Goal: Task Accomplishment & Management: Manage account settings

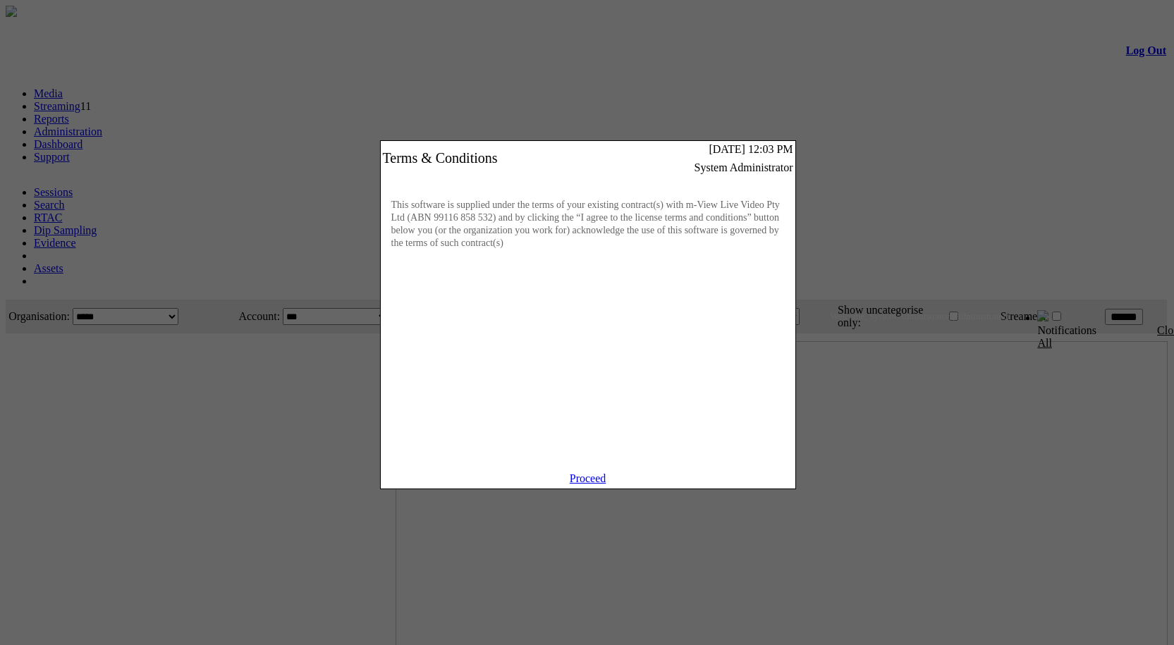
click at [585, 484] on link "Proceed" at bounding box center [588, 478] width 37 height 12
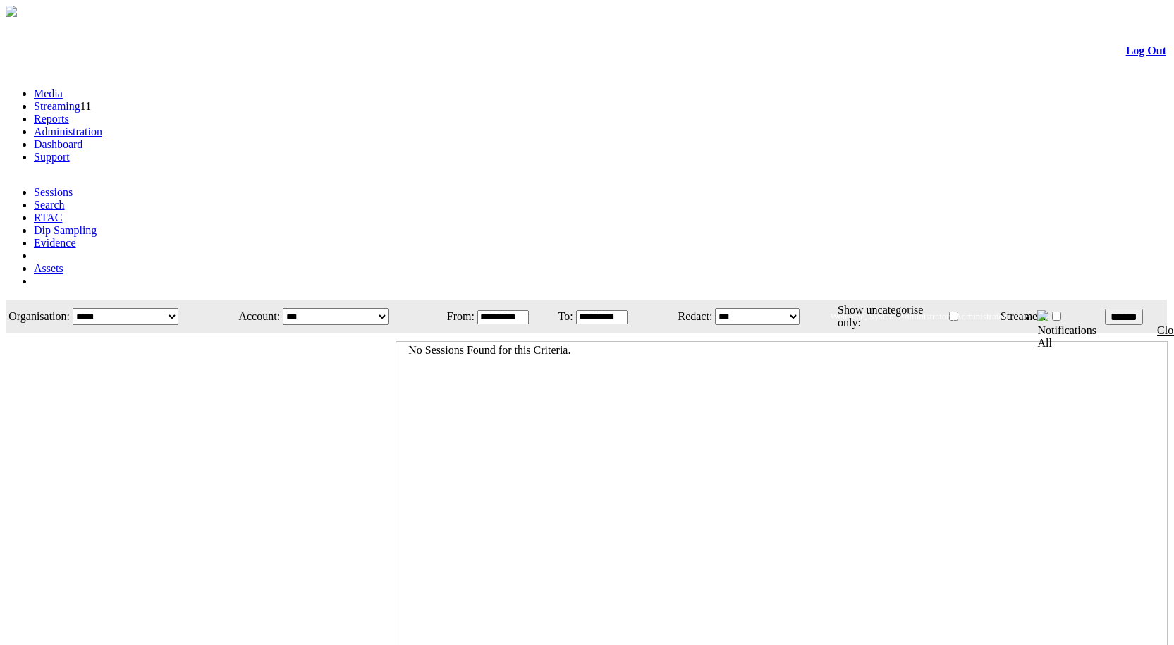
click at [102, 125] on link "Administration" at bounding box center [68, 131] width 68 height 12
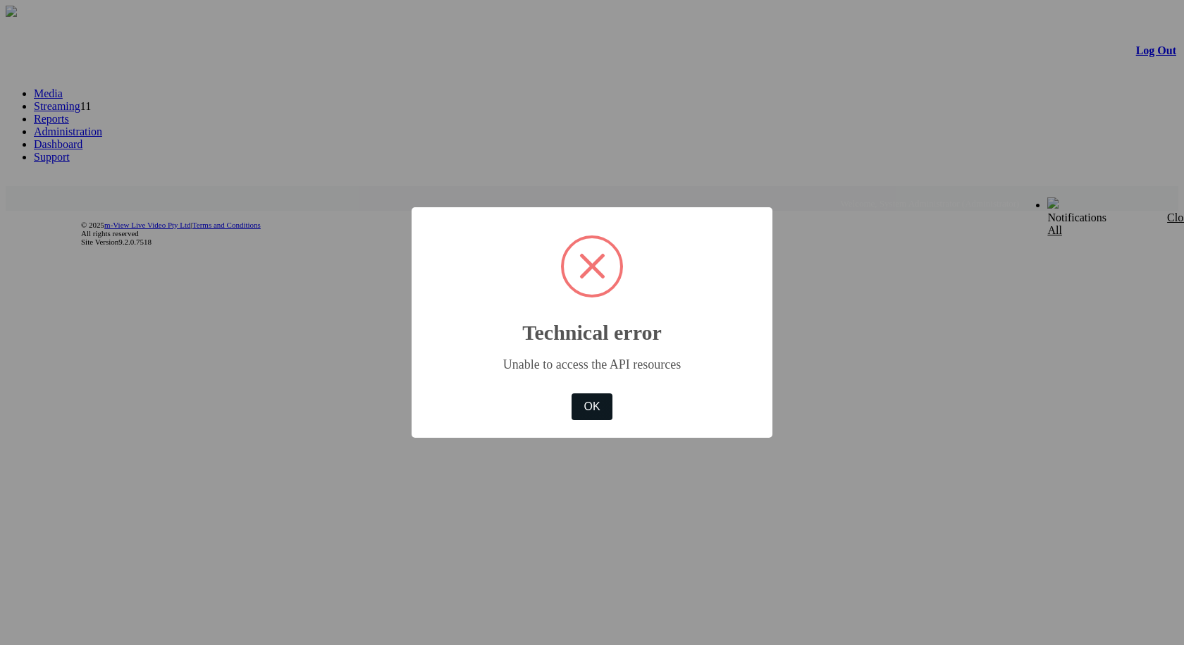
click at [596, 405] on button "OK" at bounding box center [592, 406] width 41 height 27
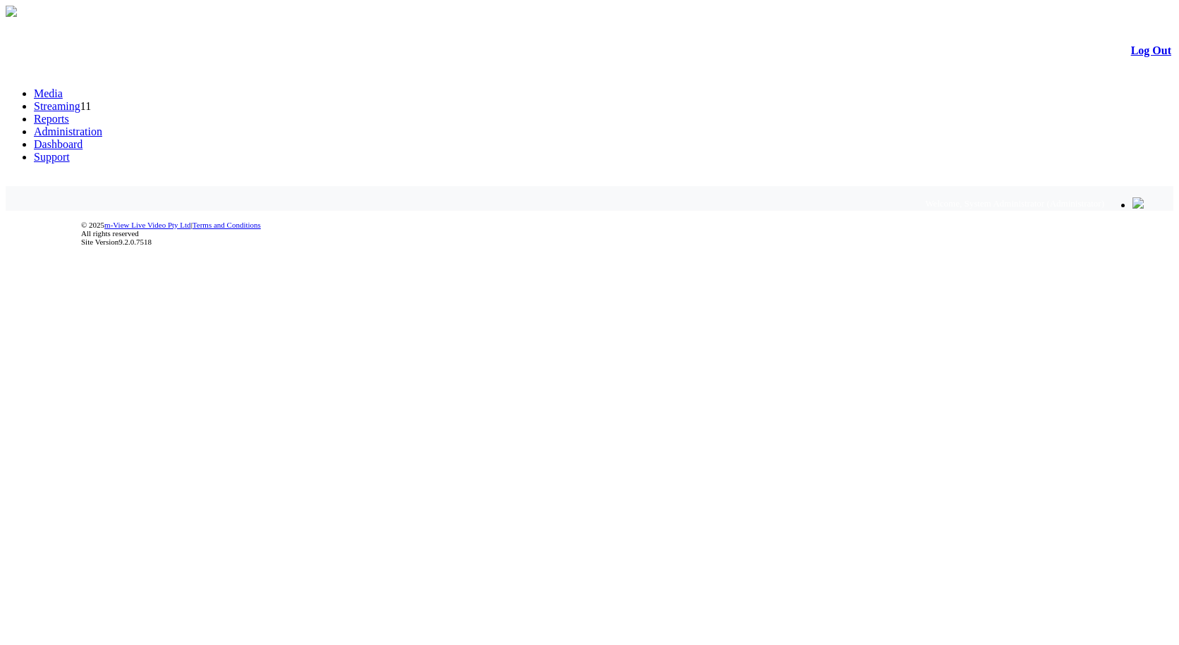
click at [102, 125] on link "Administration" at bounding box center [68, 131] width 68 height 12
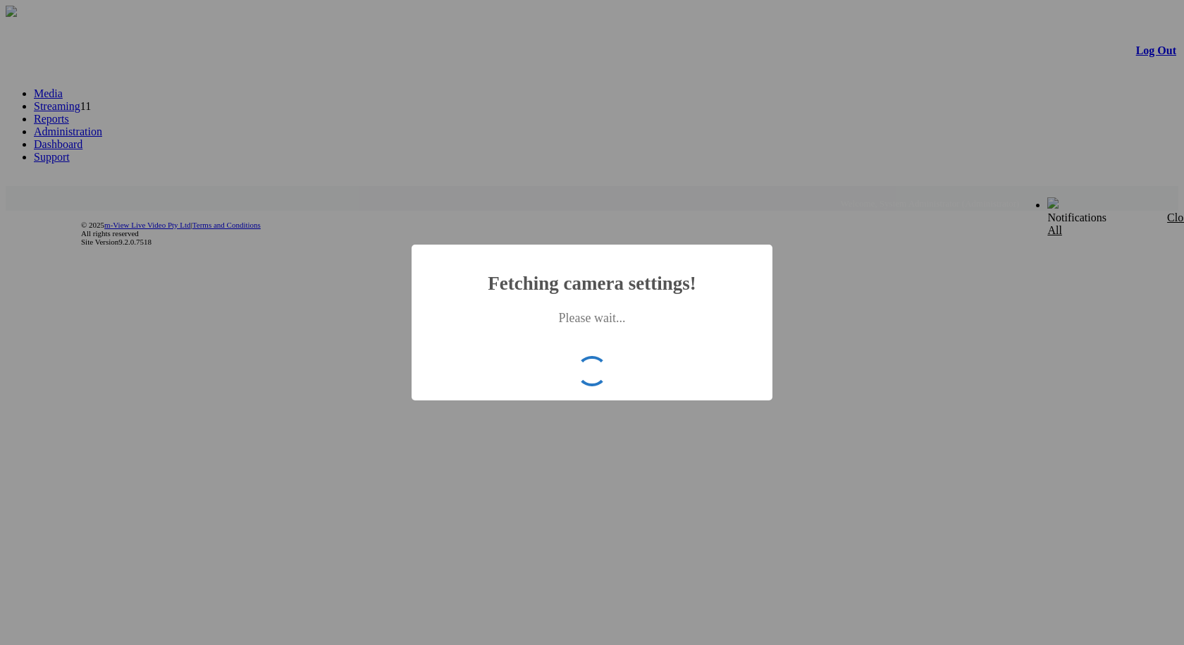
click at [873, 308] on div "× Fetching camera settings! Please wait... OK No Cancel" at bounding box center [592, 322] width 1184 height 645
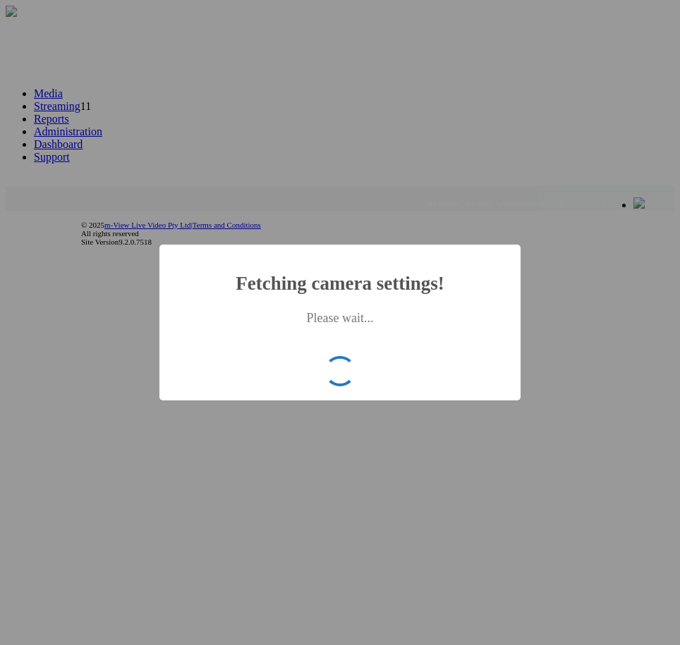
click at [268, 80] on div "× Fetching camera settings! Please wait... OK No Cancel" at bounding box center [340, 322] width 680 height 645
click at [273, 81] on div "× Fetching camera settings! Please wait... OK No Cancel" at bounding box center [340, 322] width 680 height 645
click at [460, 134] on div "× Fetching camera settings! Please wait... OK No Cancel" at bounding box center [340, 322] width 680 height 645
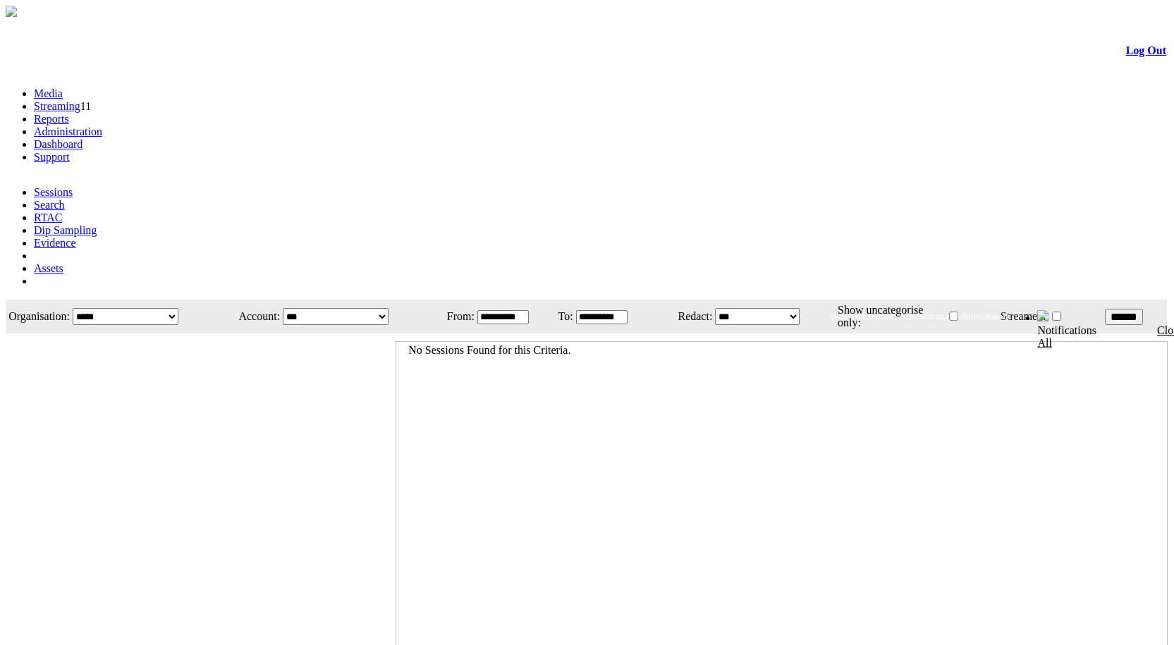
click at [102, 125] on link "Administration" at bounding box center [68, 131] width 68 height 12
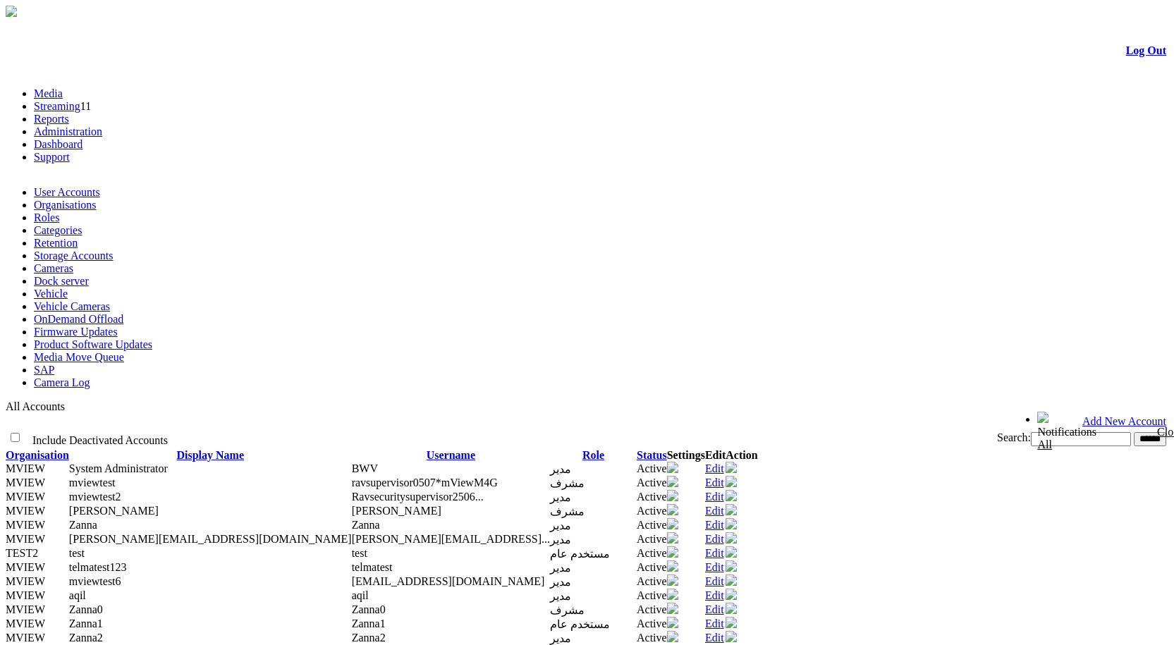
click at [97, 199] on link "Organisations" at bounding box center [65, 205] width 63 height 12
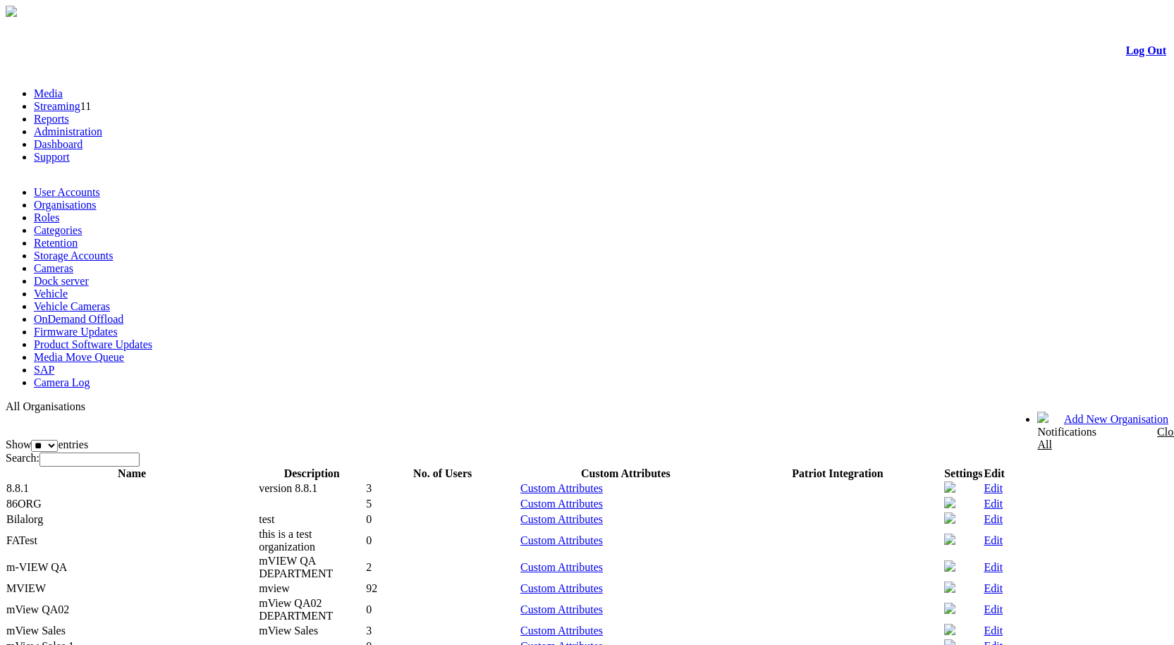
click at [59, 212] on link "Roles" at bounding box center [46, 218] width 25 height 12
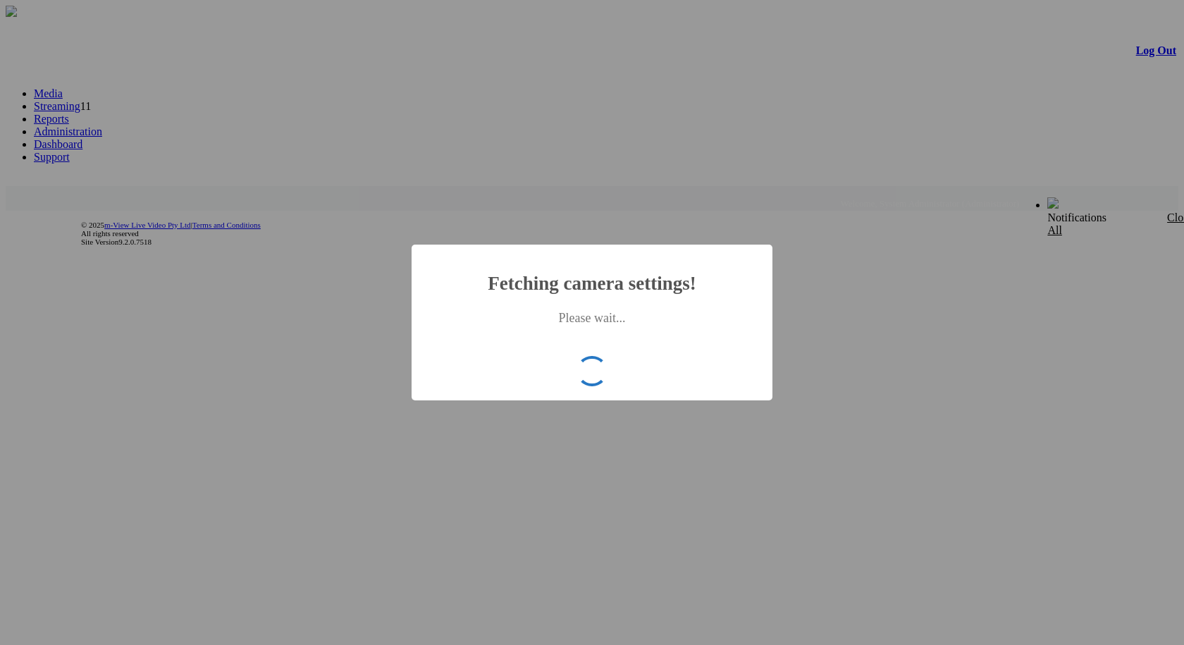
click at [112, 78] on div "× Fetching camera settings! Please wait... OK No Cancel" at bounding box center [592, 322] width 1184 height 645
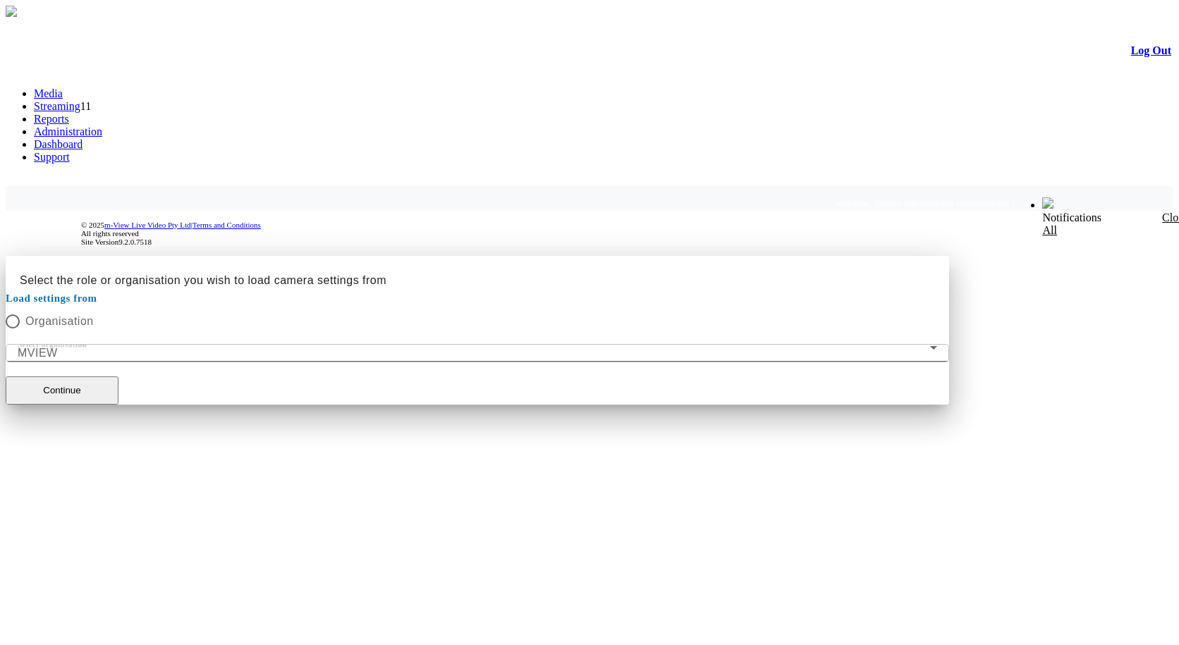
click at [624, 344] on mat-form-field "Select organisation MVIEW" at bounding box center [477, 353] width 943 height 18
click at [502, 344] on mat-form-field "Select organisation MVIEW" at bounding box center [477, 353] width 943 height 18
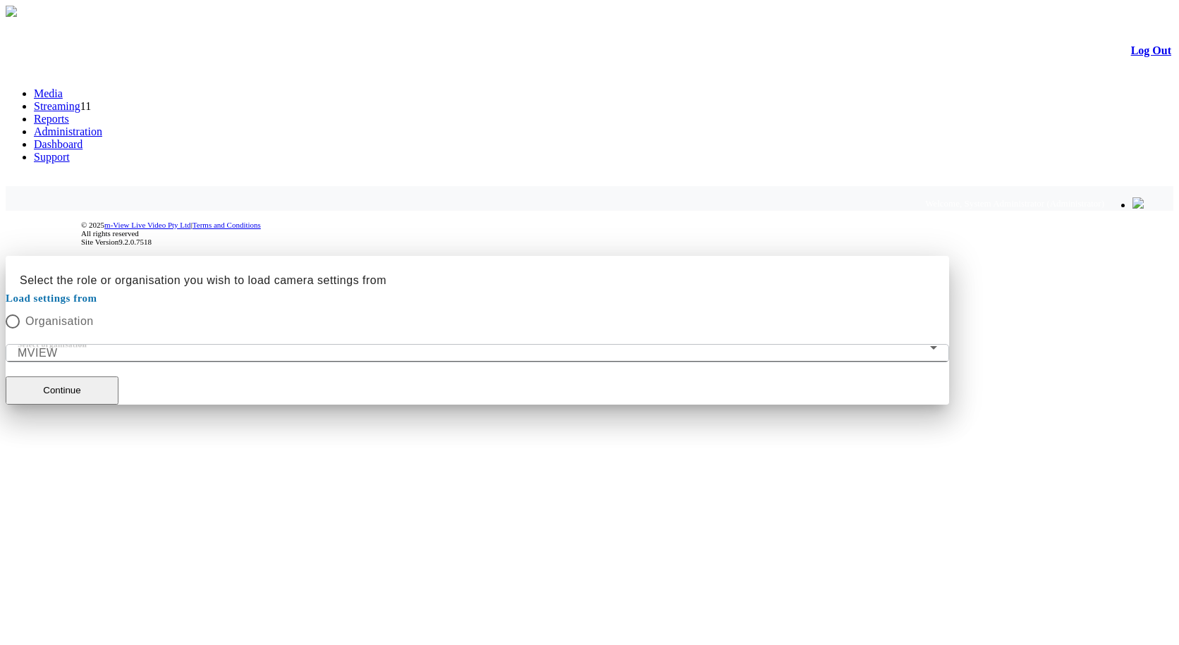
click at [502, 344] on mat-form-field "Select organisation MVIEW" at bounding box center [477, 353] width 943 height 18
click at [118, 395] on button "Continue" at bounding box center [62, 390] width 113 height 28
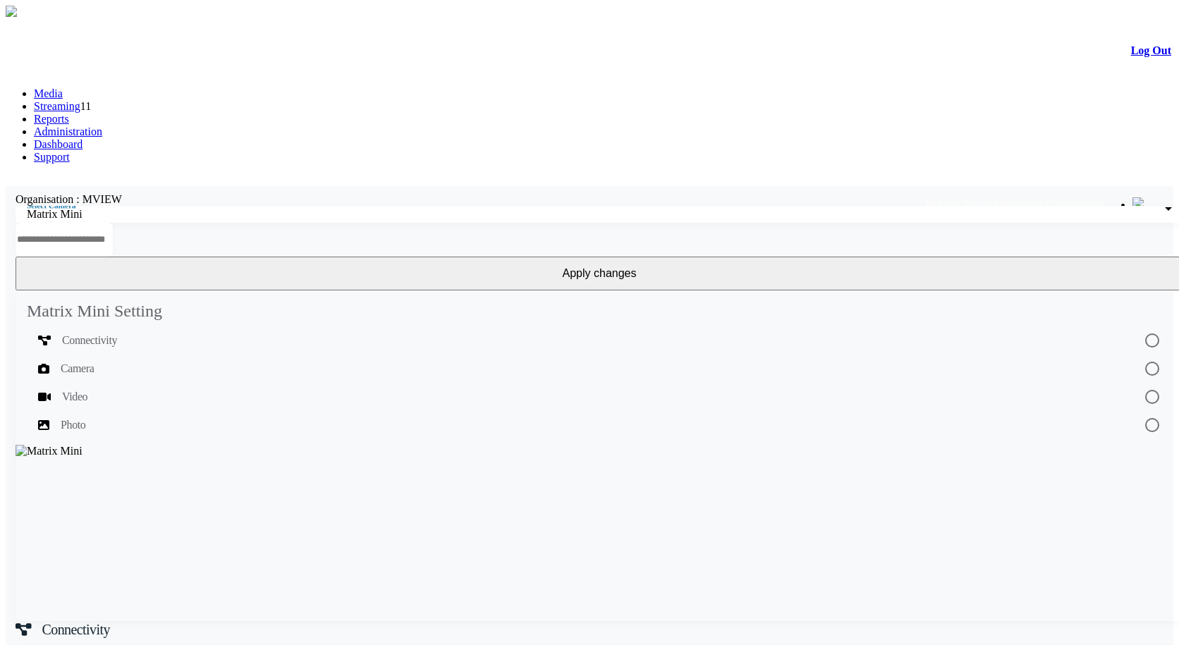
click at [102, 125] on link "Administration" at bounding box center [68, 131] width 68 height 12
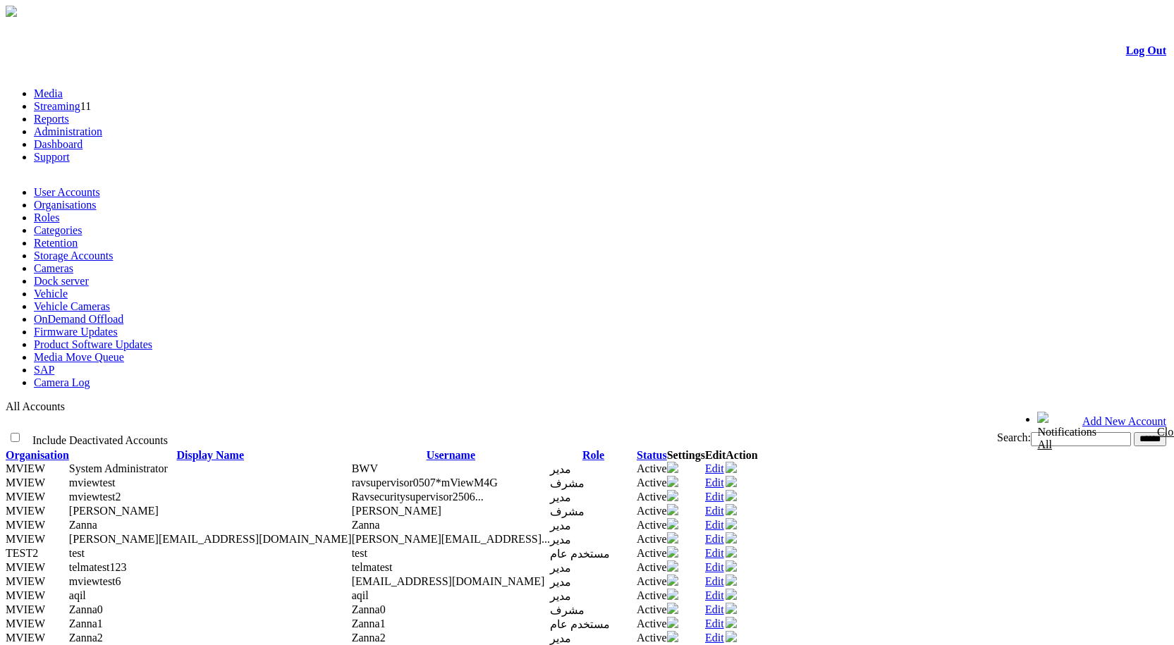
click at [97, 199] on link "Organisations" at bounding box center [65, 205] width 63 height 12
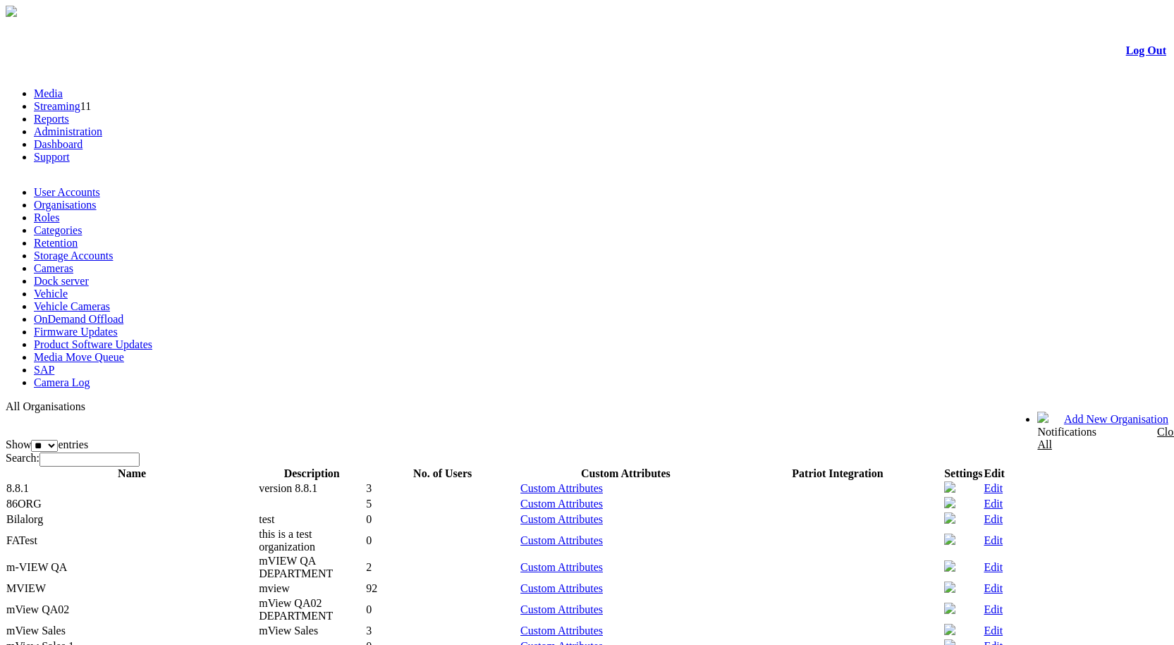
click at [97, 199] on link "Organisations" at bounding box center [65, 205] width 63 height 12
click at [140, 453] on input "Search:" at bounding box center [89, 460] width 100 height 14
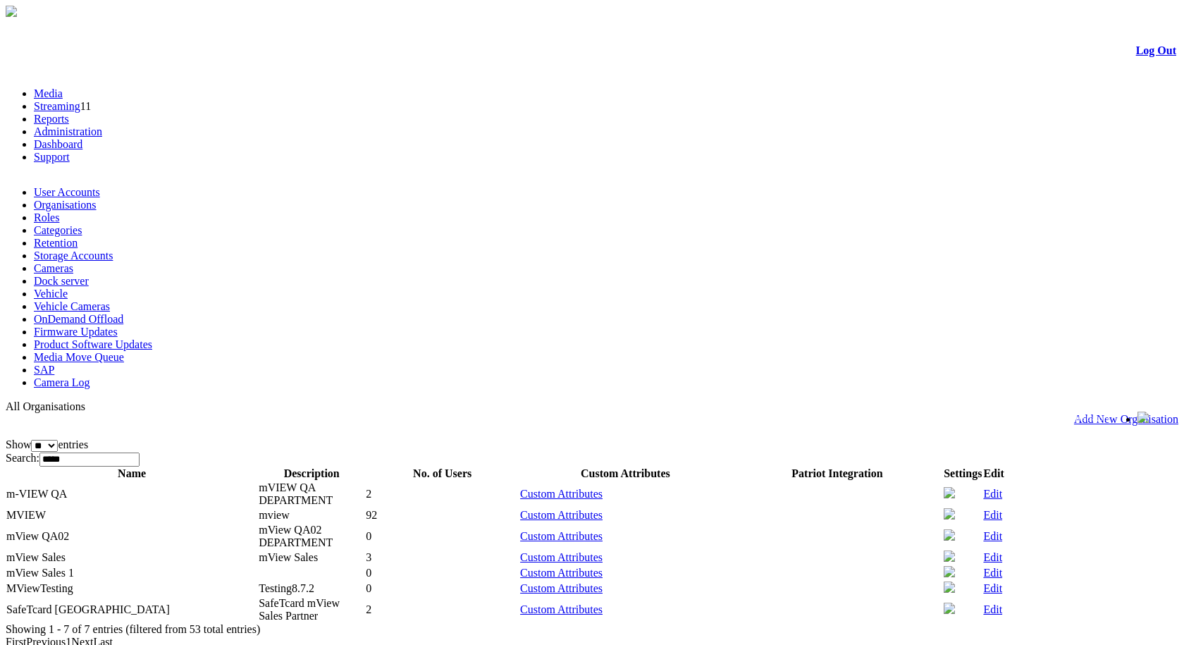
type input "*****"
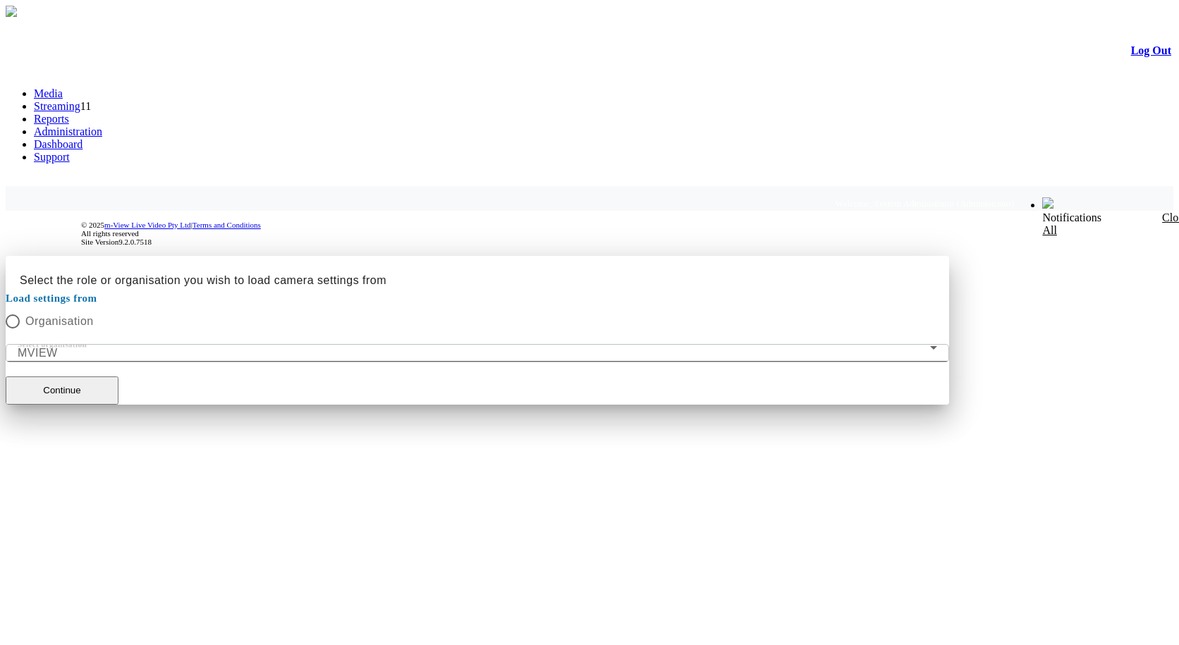
drag, startPoint x: 415, startPoint y: 386, endPoint x: 430, endPoint y: 403, distance: 22.5
click at [118, 386] on button "Continue" at bounding box center [62, 390] width 113 height 28
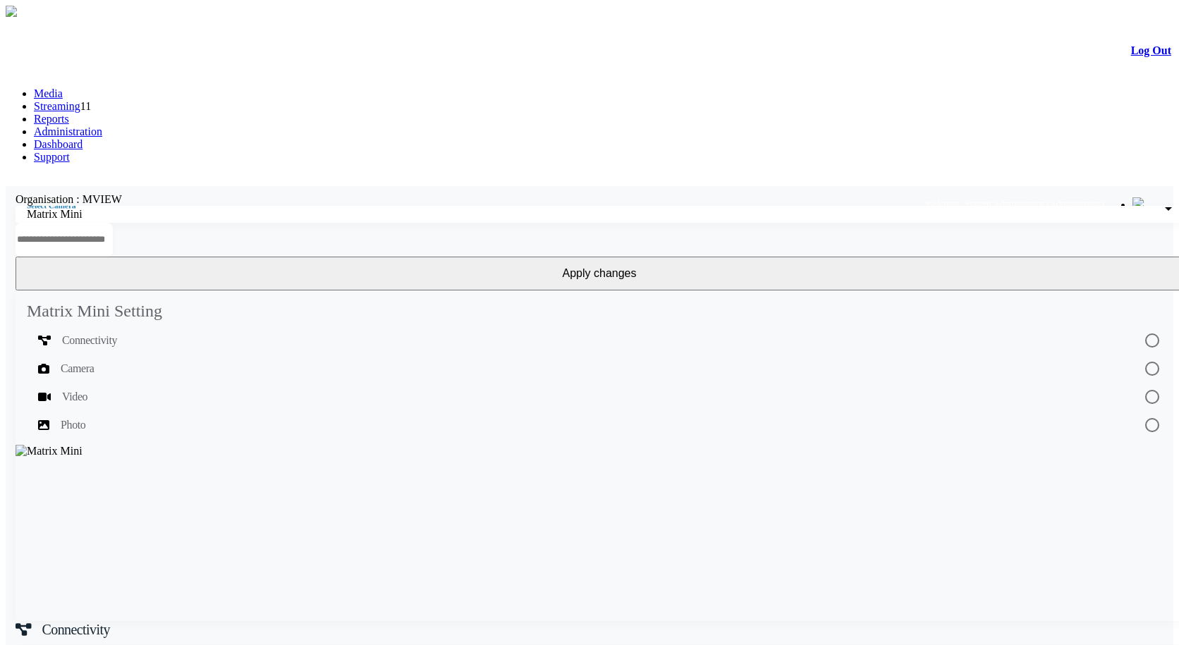
click at [273, 206] on div "Select Camera Matrix Mini" at bounding box center [599, 214] width 1145 height 17
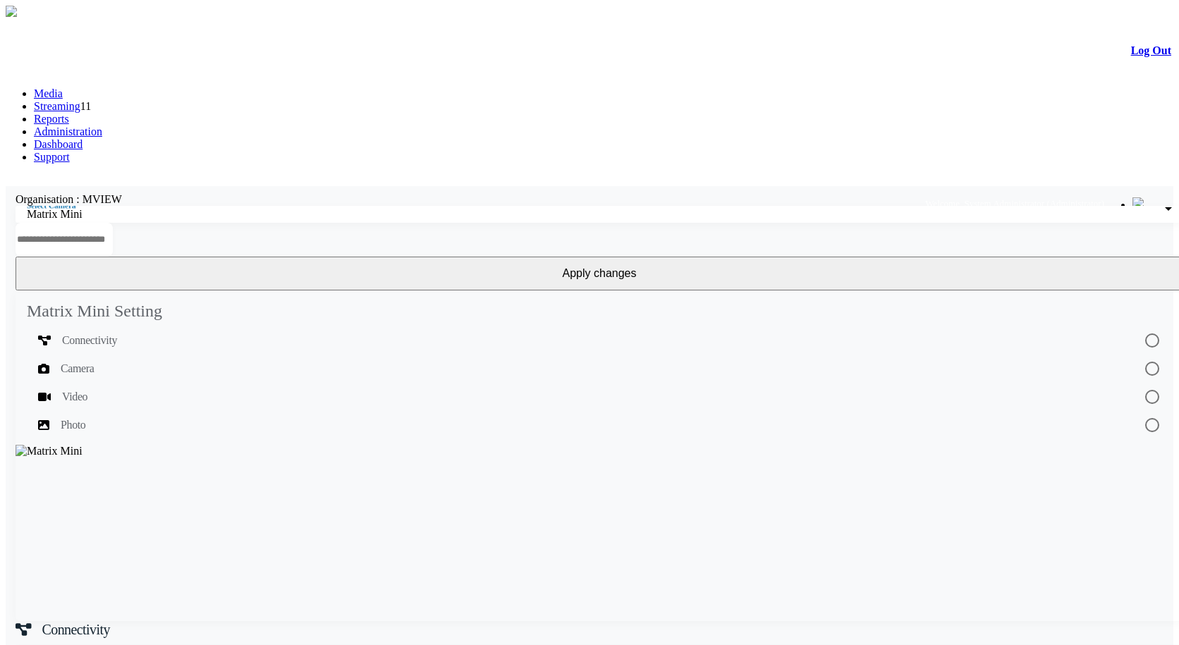
click at [102, 125] on link "Administration" at bounding box center [68, 131] width 68 height 12
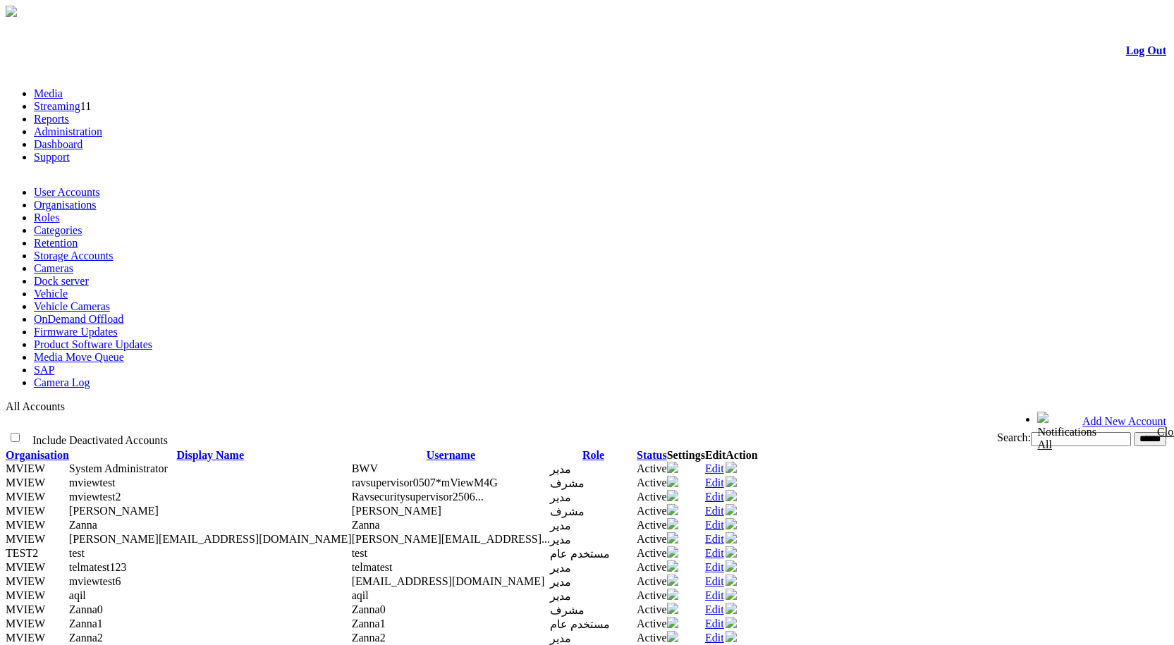
click at [150, 199] on li "Organisations" at bounding box center [601, 205] width 1134 height 13
click at [97, 199] on link "Organisations" at bounding box center [65, 205] width 63 height 12
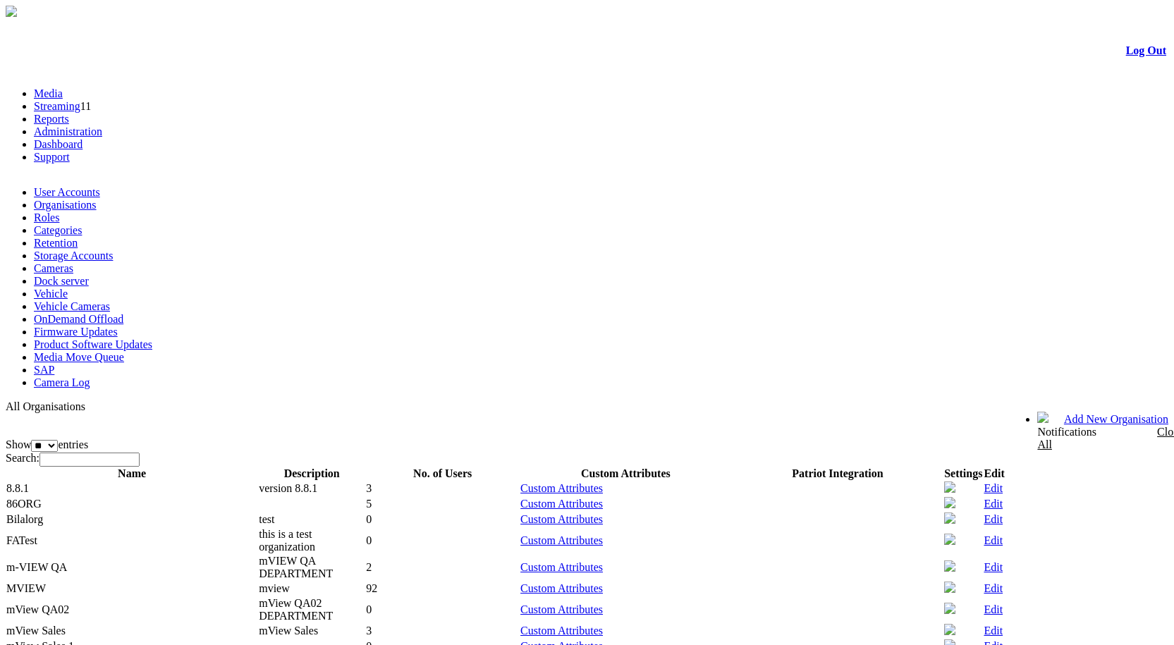
click at [140, 453] on input "Search:" at bounding box center [89, 460] width 100 height 14
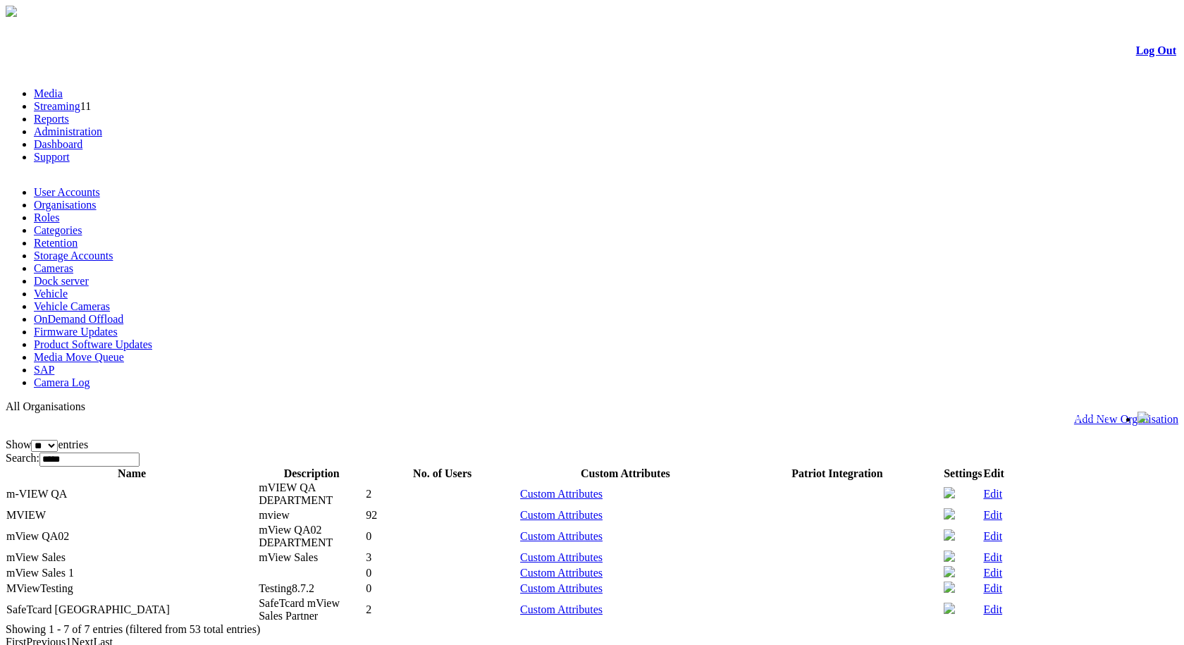
type input "*****"
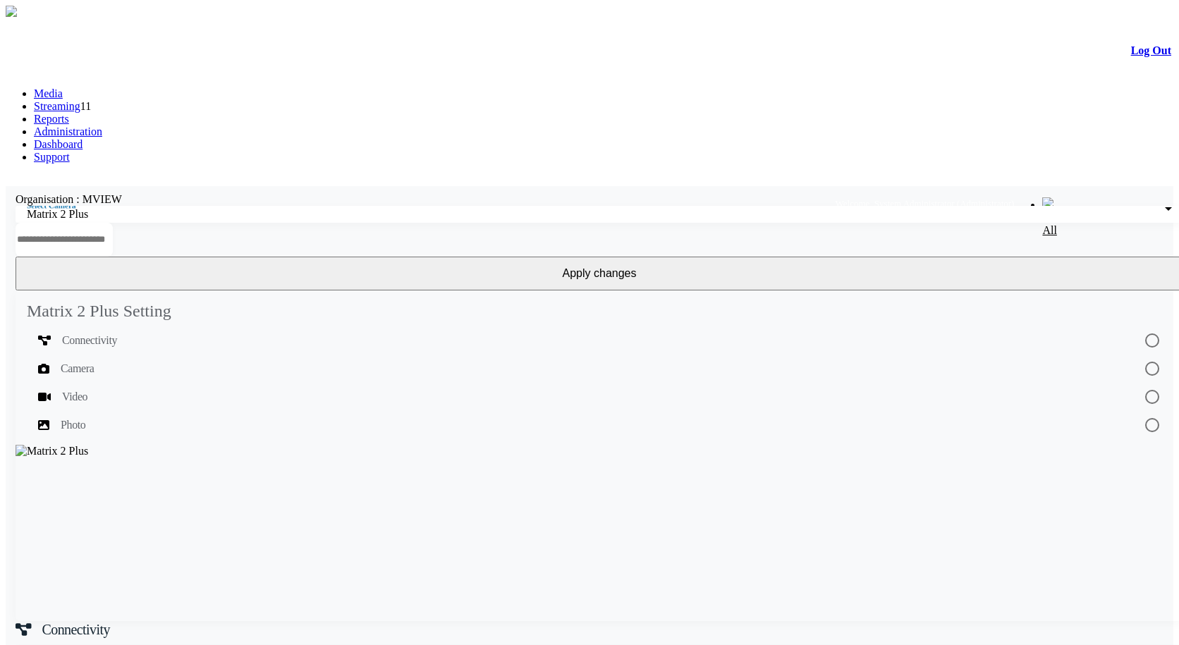
click at [102, 125] on link "Administration" at bounding box center [68, 131] width 68 height 12
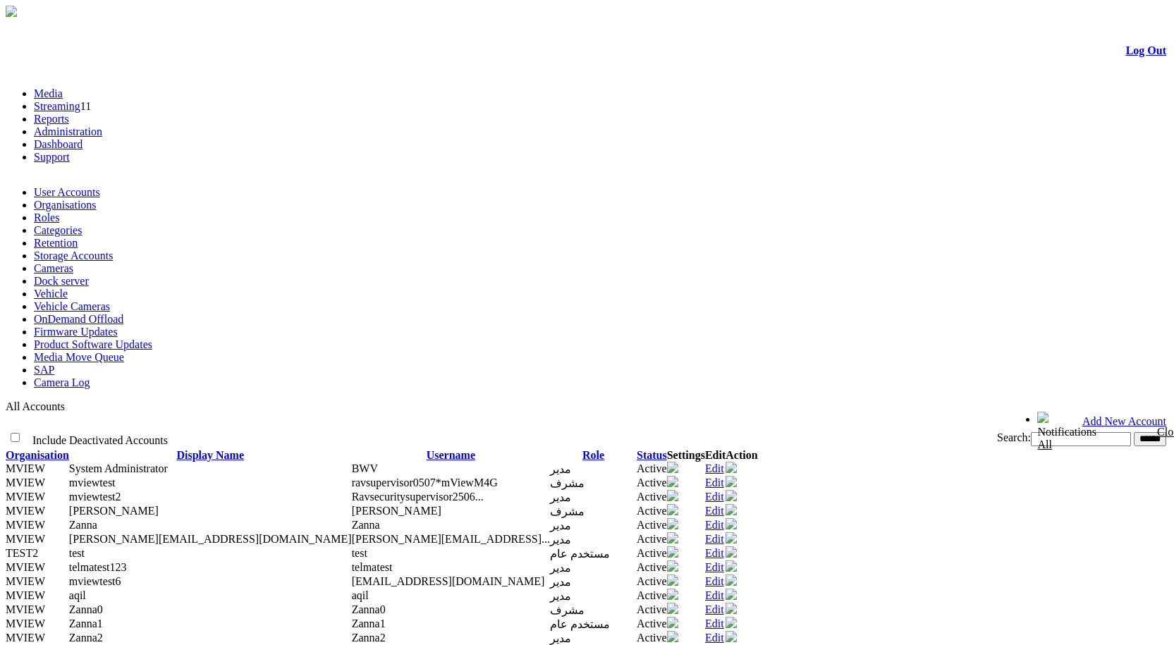
drag, startPoint x: 1079, startPoint y: 471, endPoint x: 1072, endPoint y: 471, distance: 7.8
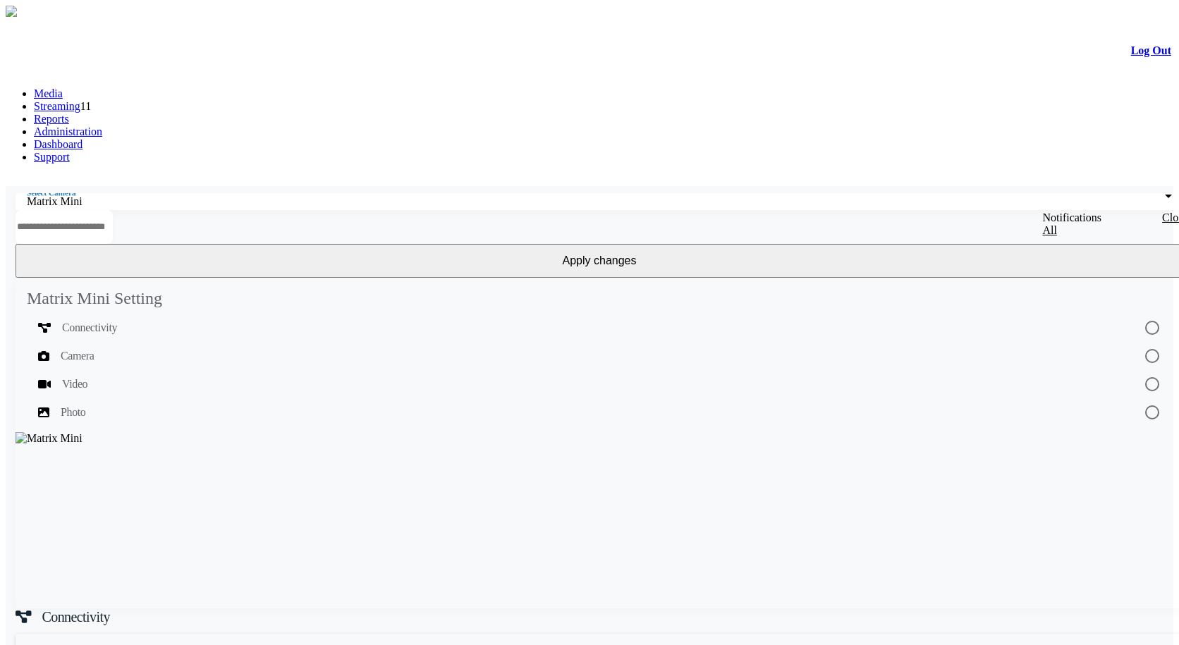
click at [102, 125] on link "Administration" at bounding box center [68, 131] width 68 height 12
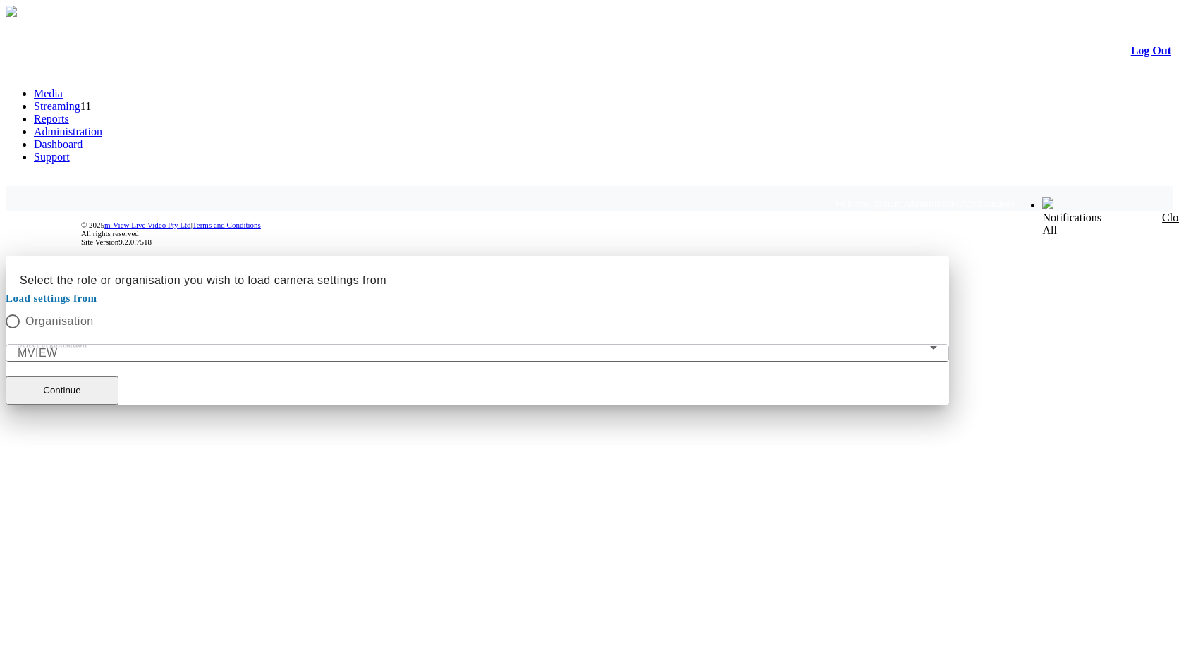
click at [293, 256] on div at bounding box center [590, 256] width 1168 height 0
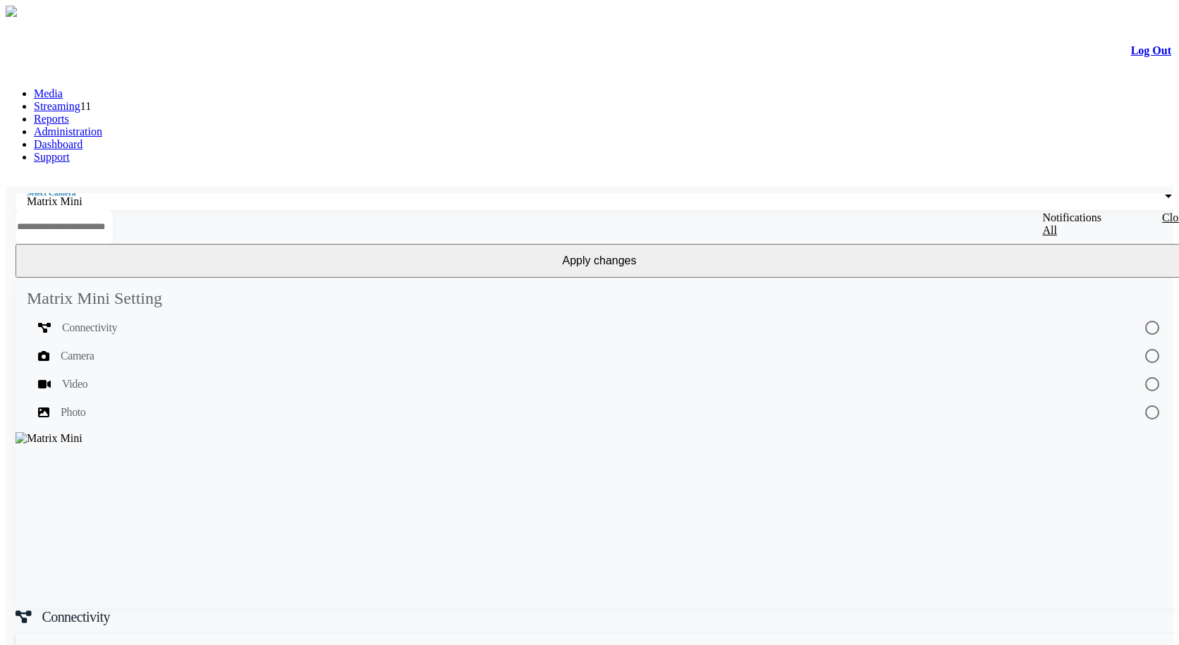
click at [102, 125] on link "Administration" at bounding box center [68, 131] width 68 height 12
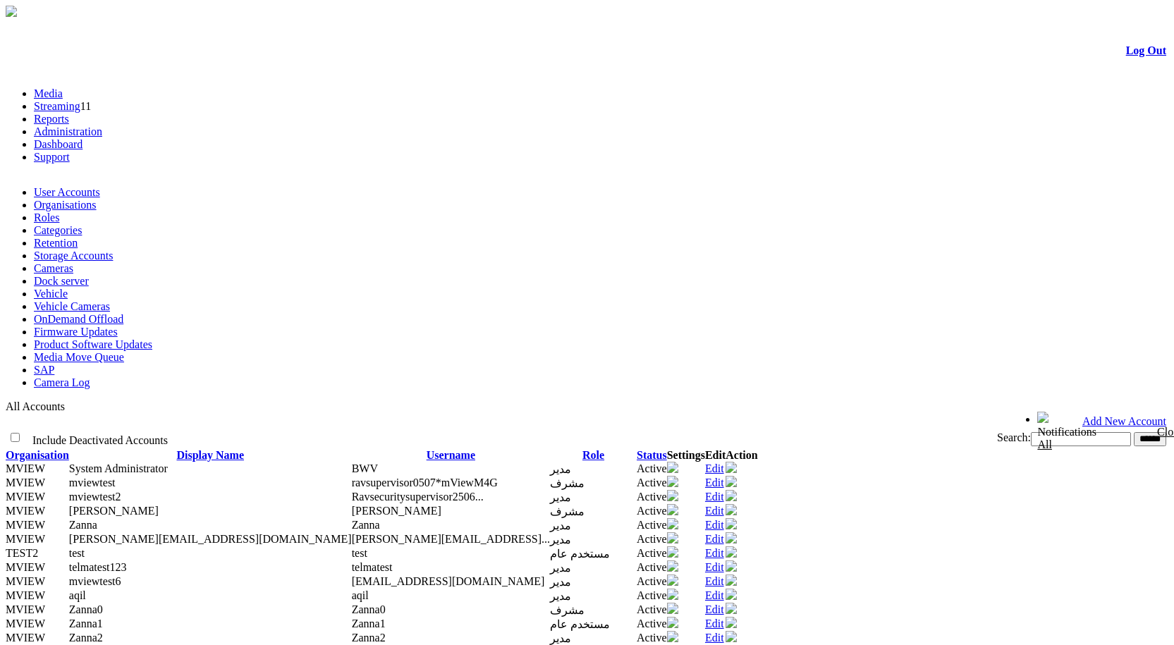
click at [724, 462] on link "Edit" at bounding box center [714, 468] width 19 height 12
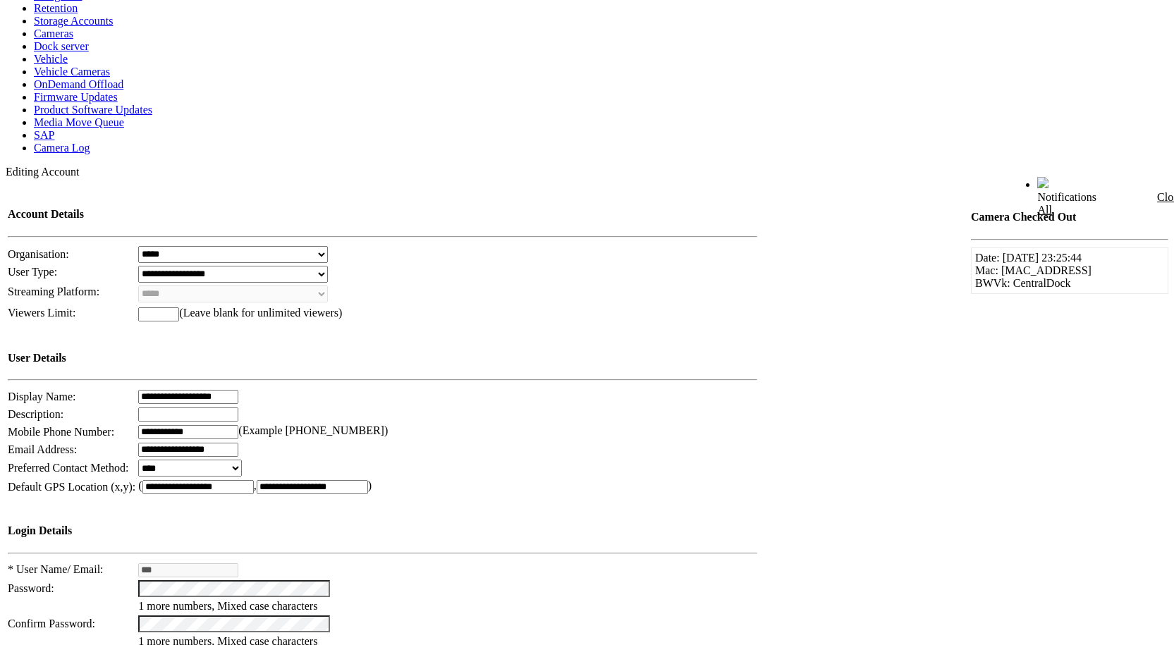
scroll to position [470, 0]
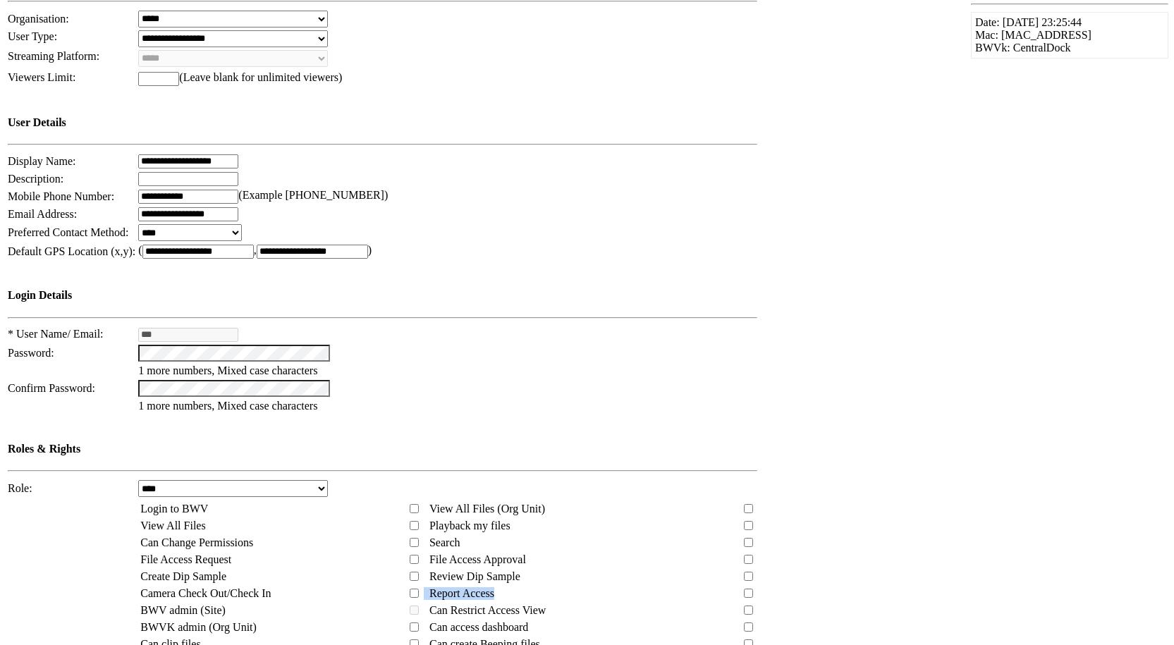
drag, startPoint x: 154, startPoint y: 331, endPoint x: 374, endPoint y: 314, distance: 220.6
click at [373, 501] on tbody "Login to BWV View All Files (Org Unit) View All Files Playback my files Can Cha…" at bounding box center [448, 602] width 616 height 202
click at [381, 603] on td "BWV admin (Site)" at bounding box center [272, 611] width 265 height 16
click at [406, 603] on td at bounding box center [414, 611] width 16 height 16
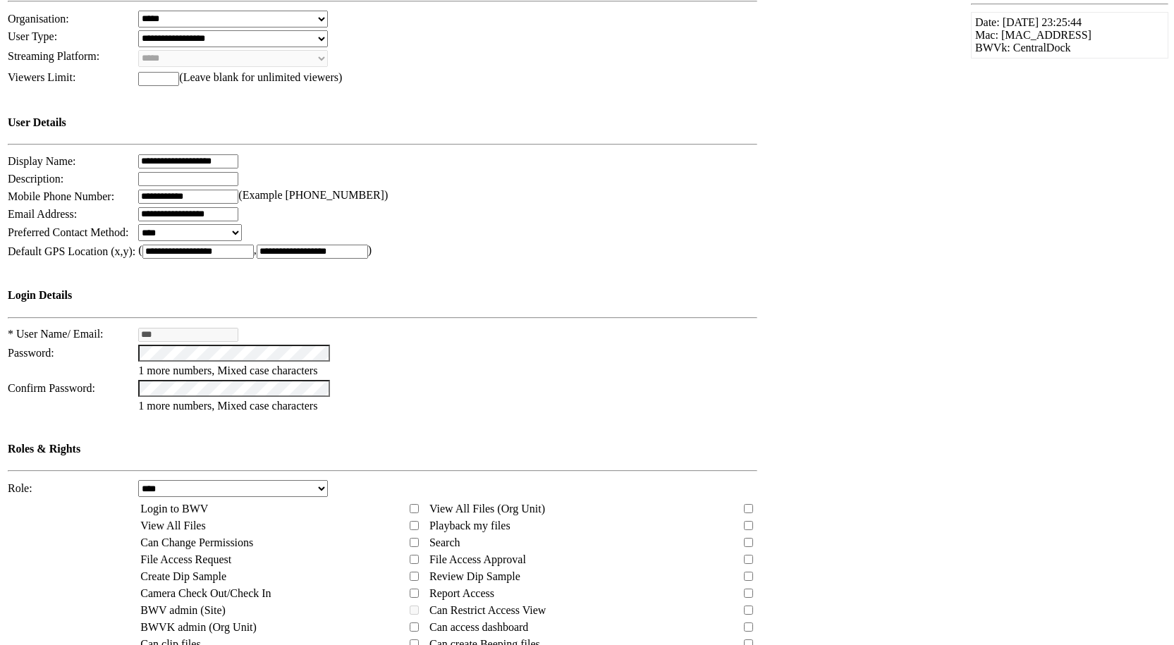
click at [406, 603] on td at bounding box center [414, 611] width 16 height 16
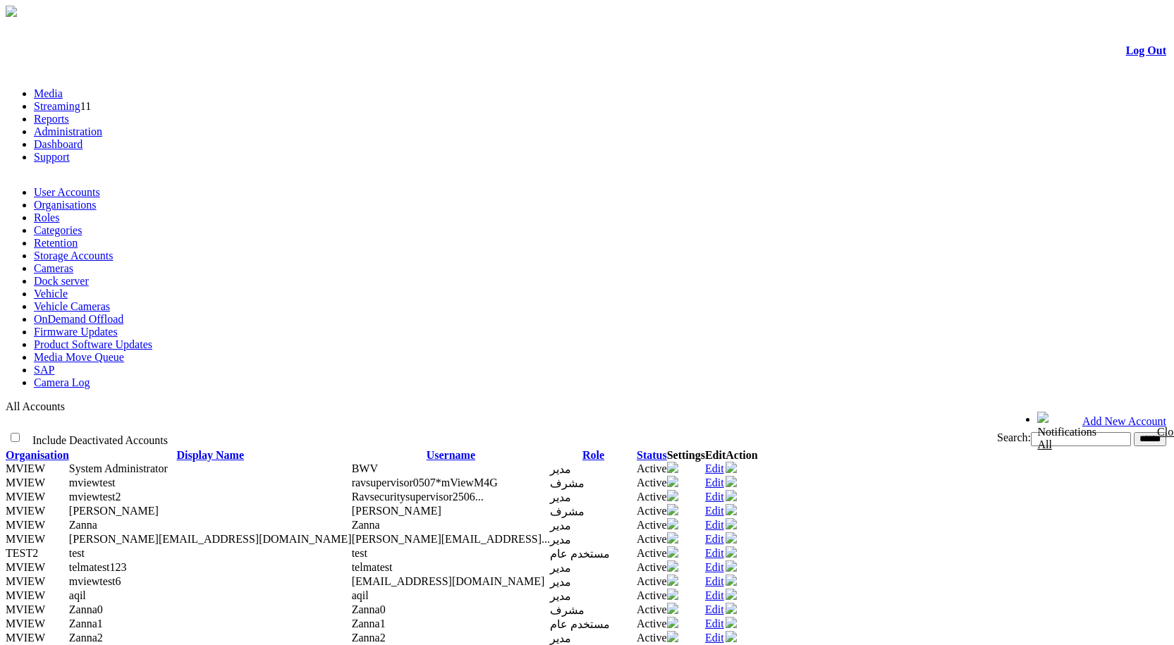
click at [724, 491] on link "Edit" at bounding box center [714, 497] width 19 height 12
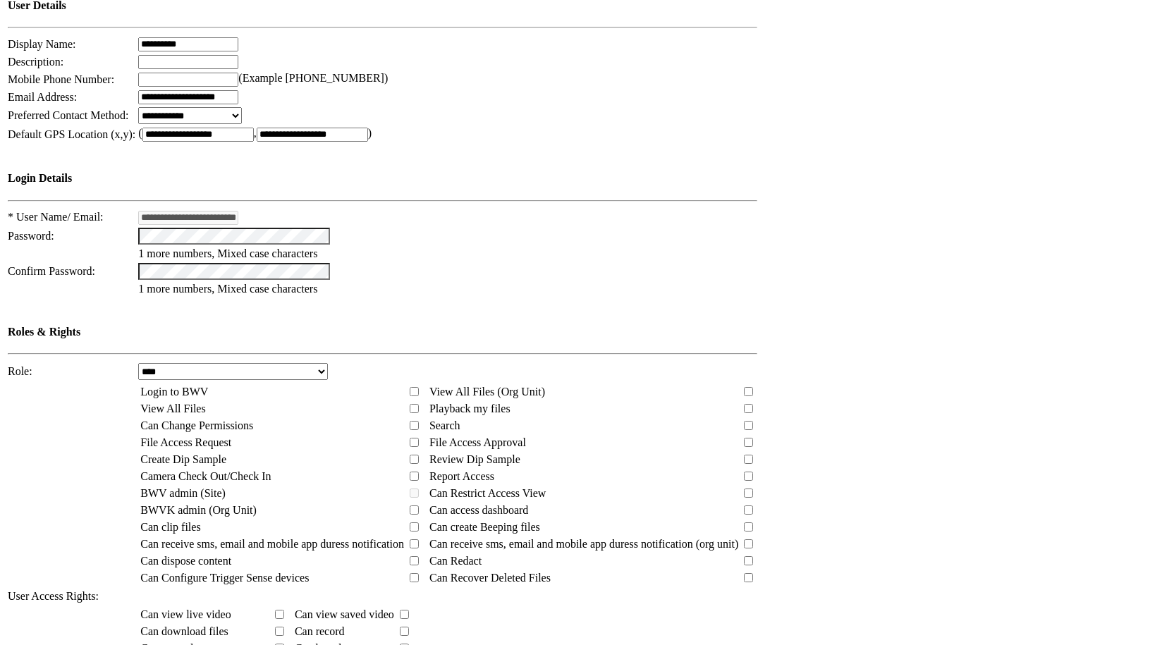
scroll to position [606, 0]
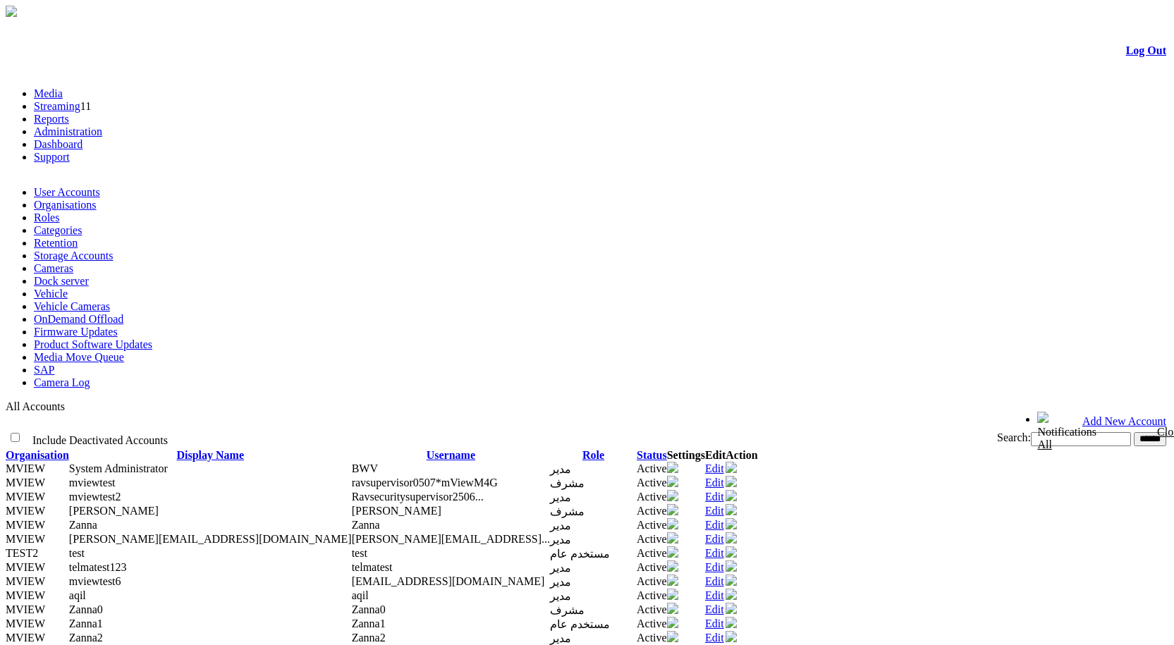
click at [724, 462] on link "Edit" at bounding box center [714, 468] width 19 height 12
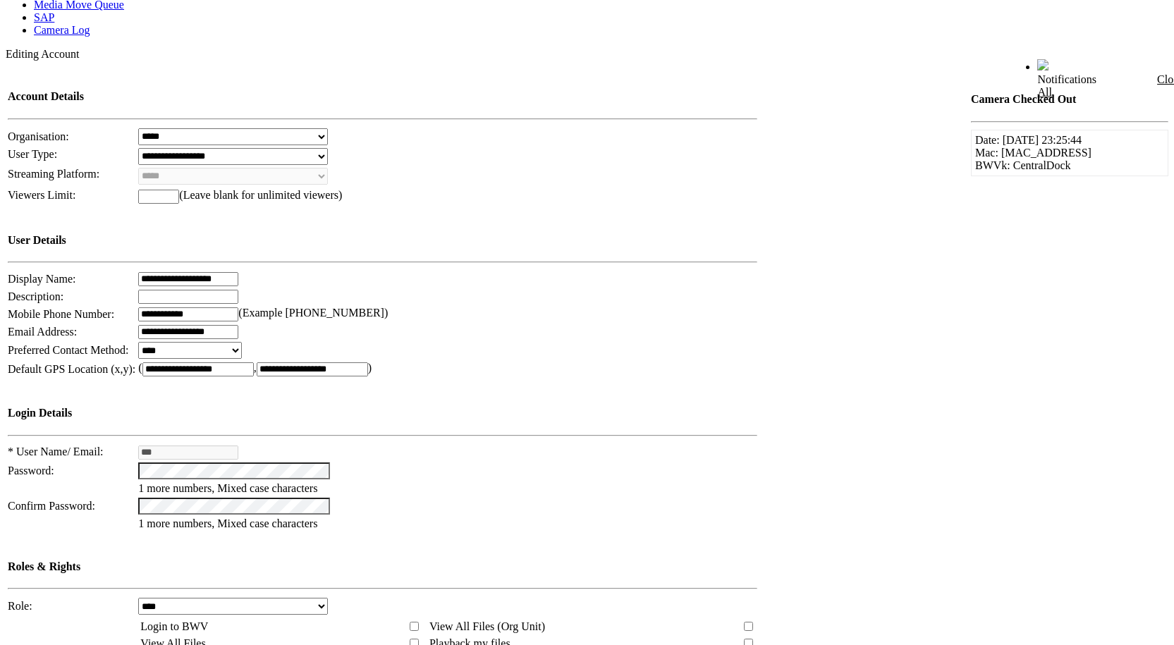
scroll to position [606, 0]
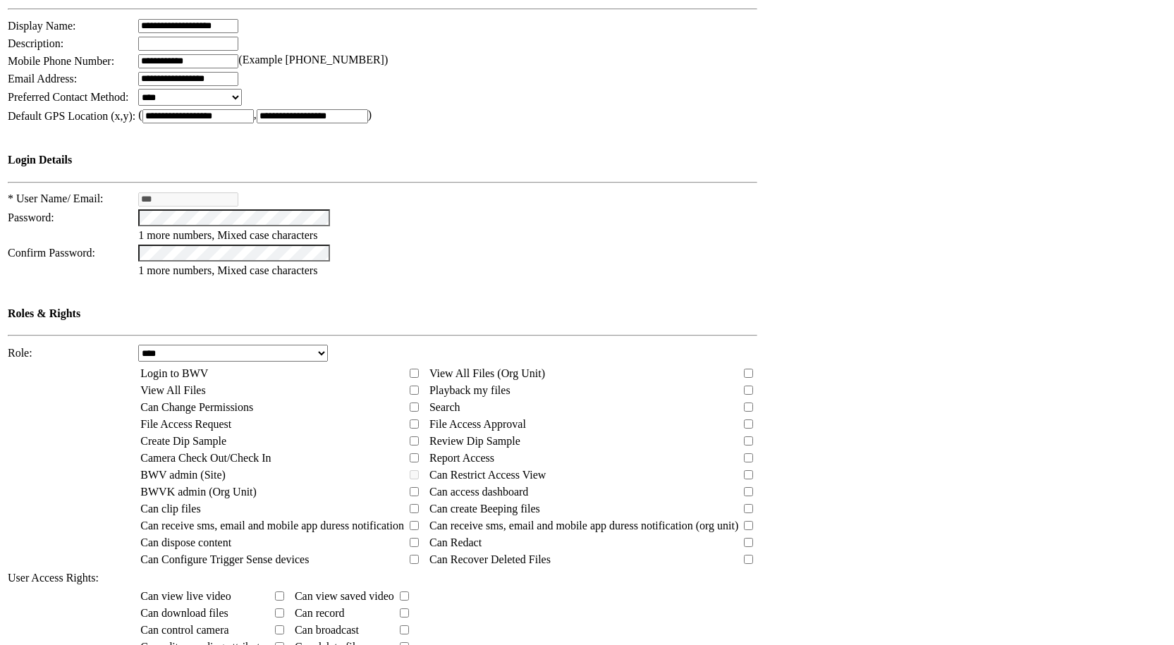
click at [285, 639] on td at bounding box center [279, 647] width 16 height 16
click at [276, 589] on tbody "Can view live video Can view saved video Can download files Can record Can cont…" at bounding box center [275, 630] width 271 height 83
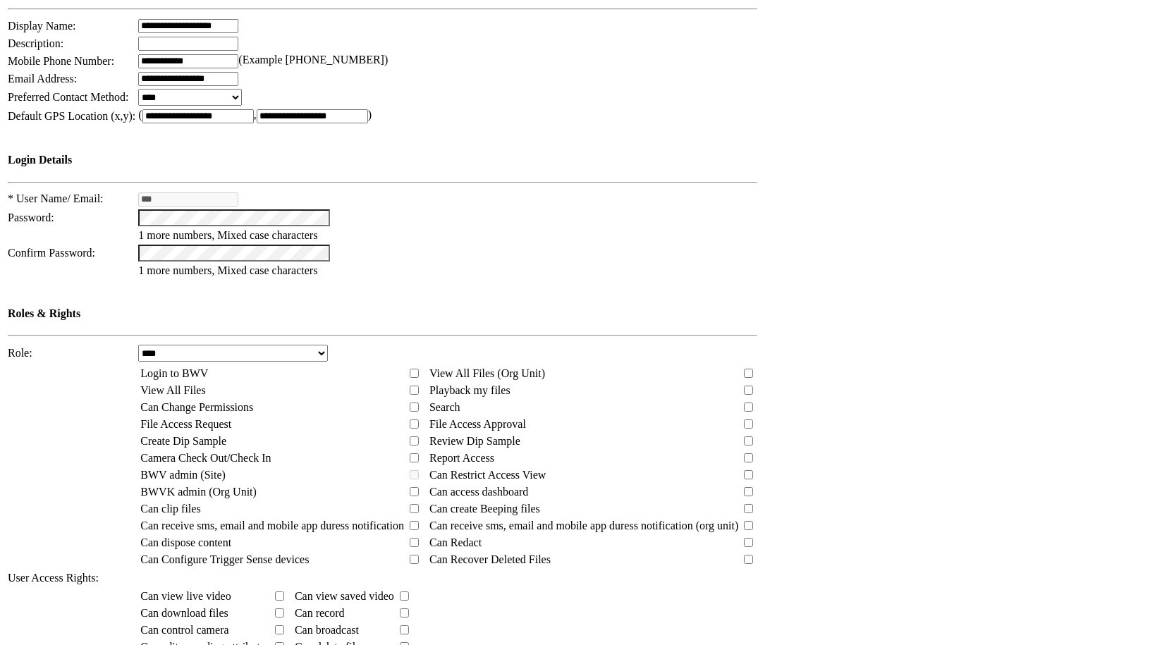
scroll to position [488, 0]
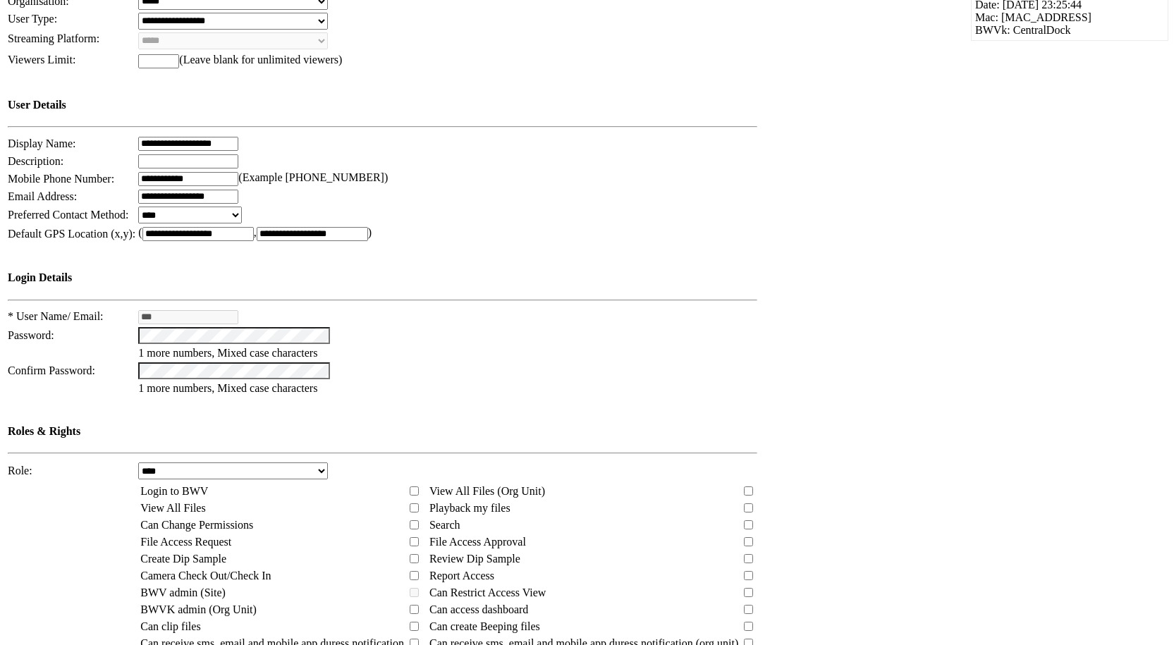
click at [263, 462] on select "**********" at bounding box center [233, 470] width 190 height 17
click at [51, 482] on td at bounding box center [71, 585] width 129 height 206
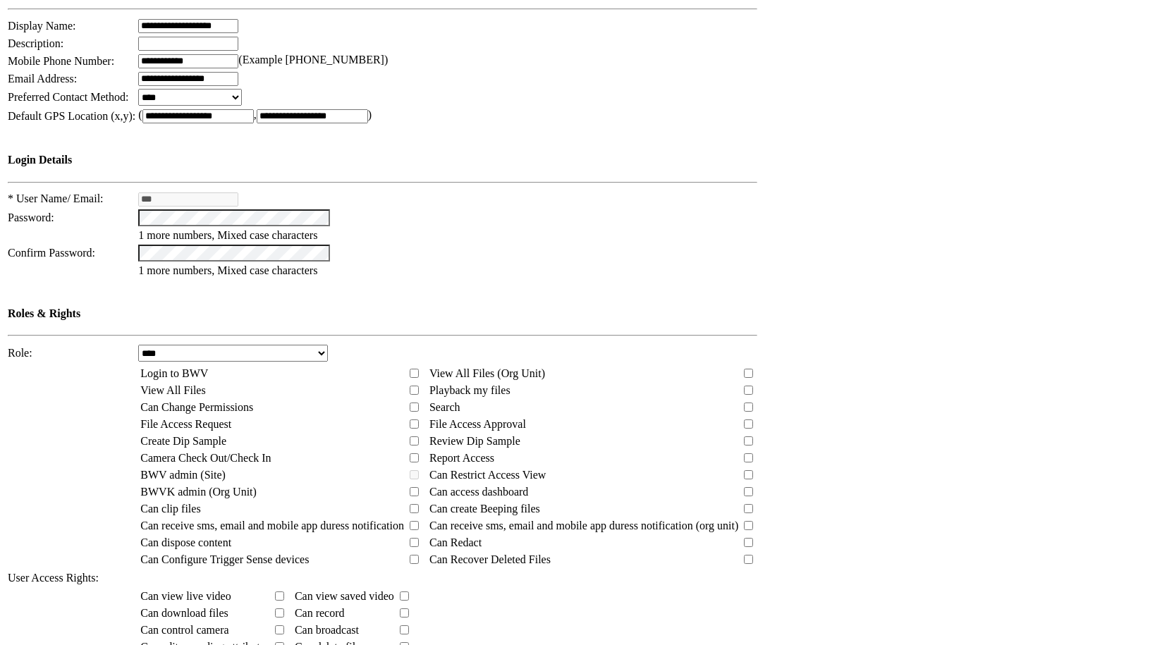
click at [406, 467] on td at bounding box center [414, 475] width 16 height 16
click at [388, 467] on td "BWV admin (Site)" at bounding box center [272, 475] width 265 height 16
click at [392, 467] on td "BWV admin (Site)" at bounding box center [272, 475] width 265 height 16
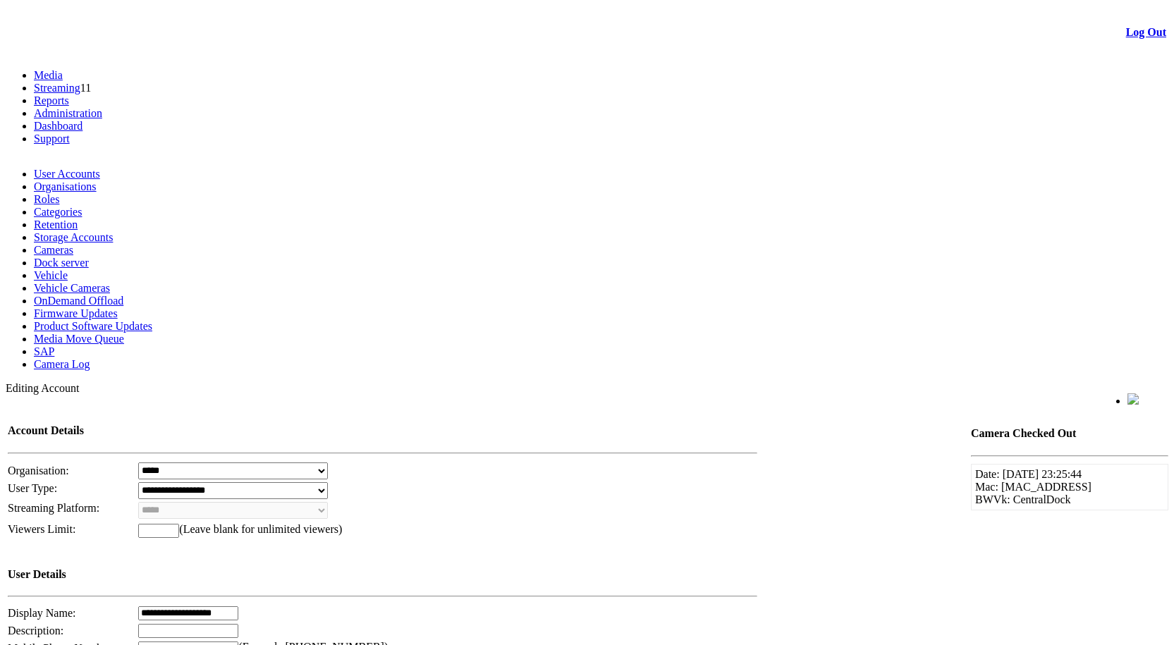
scroll to position [0, 0]
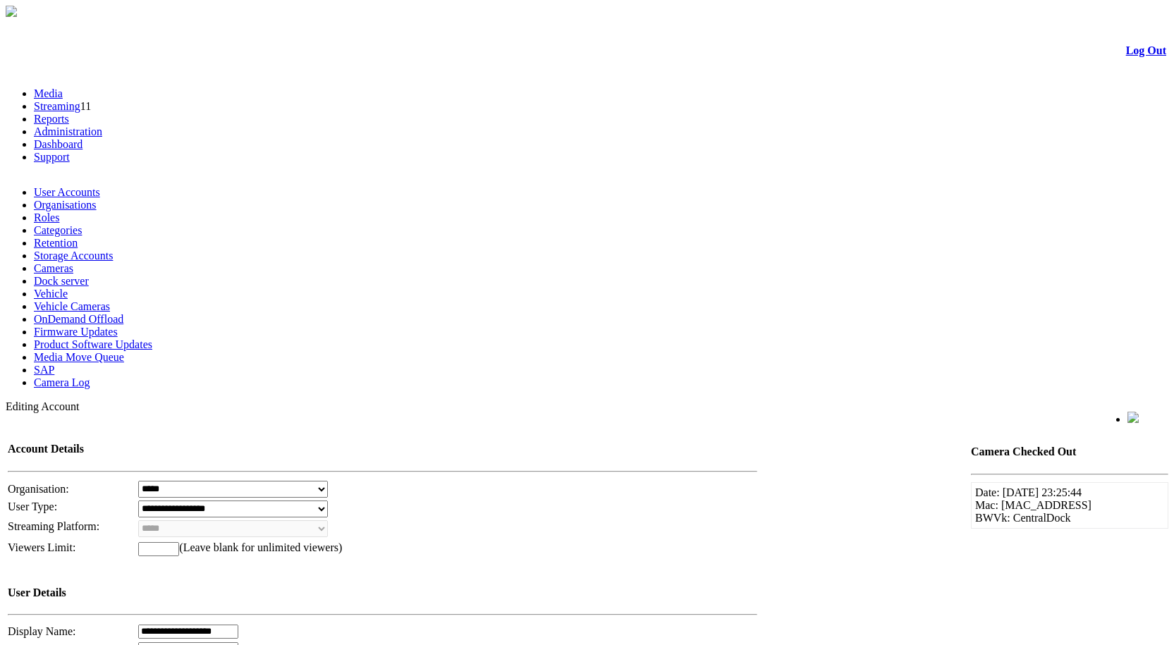
click at [78, 186] on link "User Accounts" at bounding box center [67, 192] width 66 height 12
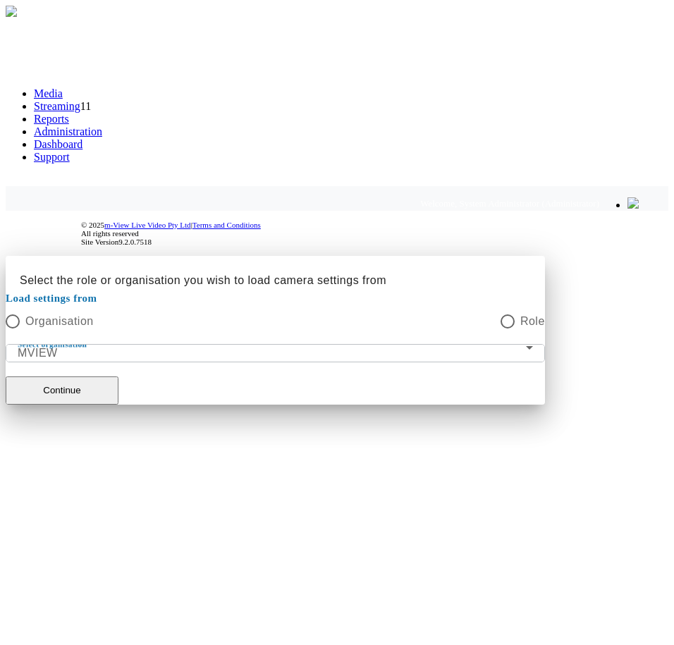
click at [87, 340] on mat-label "Select organisation" at bounding box center [52, 344] width 69 height 8
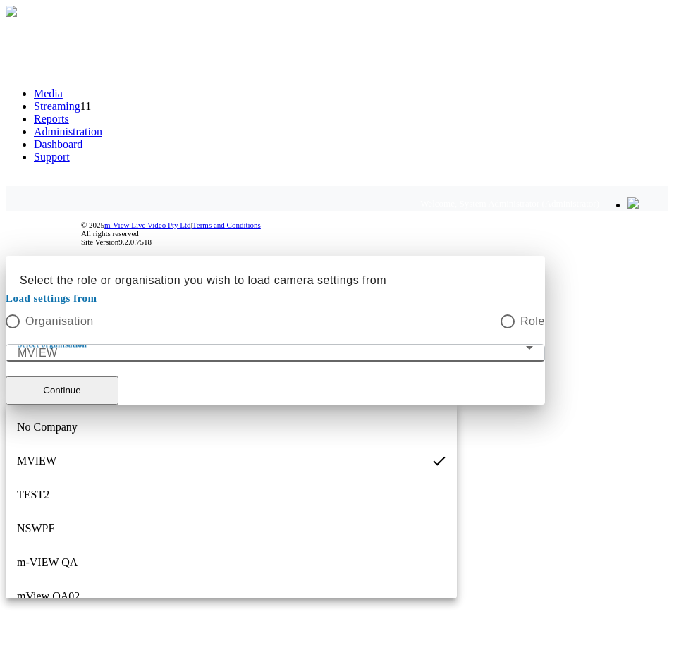
click at [158, 405] on div at bounding box center [337, 405] width 663 height 0
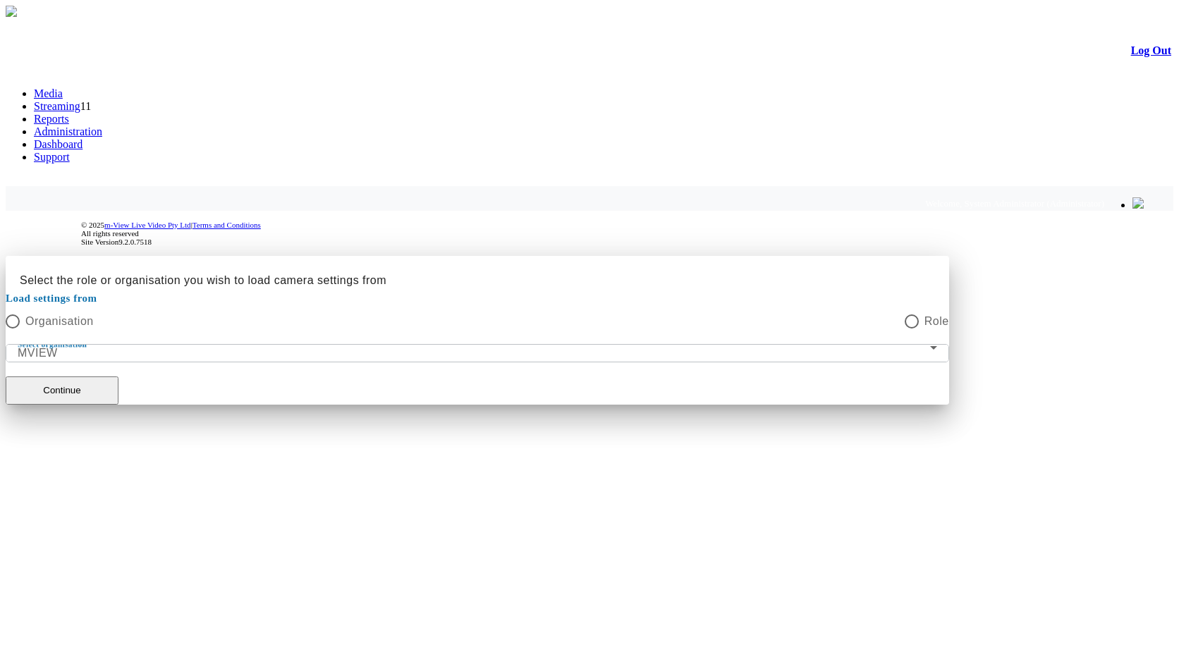
click at [471, 256] on div at bounding box center [590, 256] width 1168 height 0
drag, startPoint x: 458, startPoint y: 387, endPoint x: 415, endPoint y: 399, distance: 44.0
click at [118, 391] on button "Continue" at bounding box center [62, 390] width 113 height 28
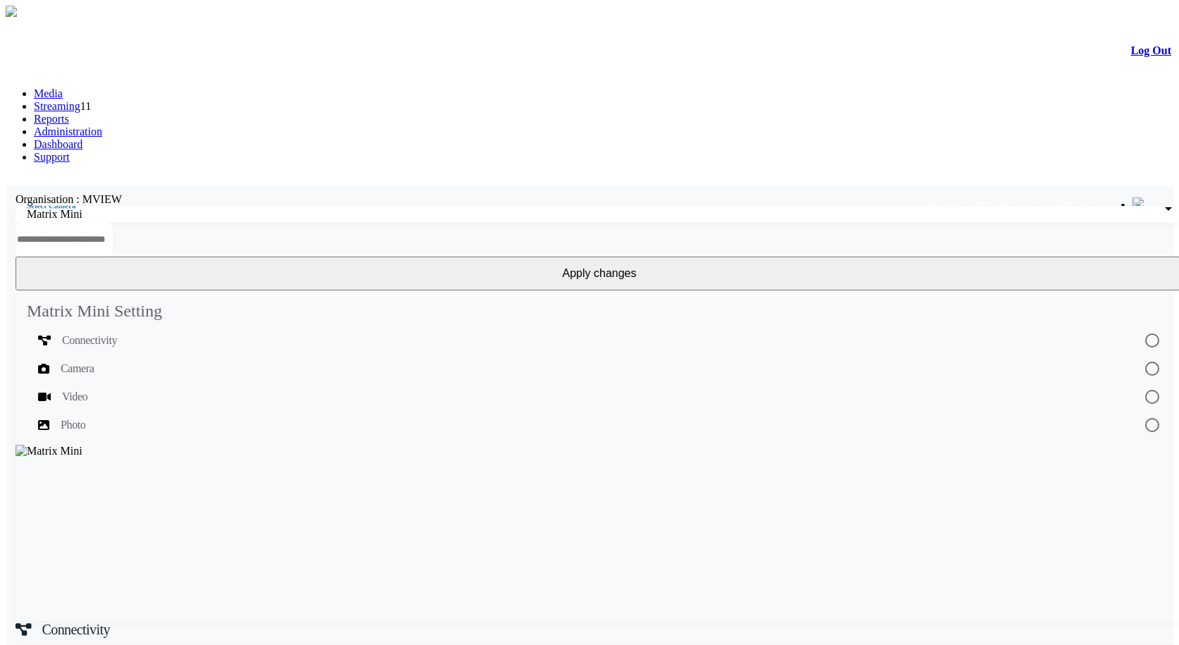
click at [102, 125] on link "Administration" at bounding box center [68, 131] width 68 height 12
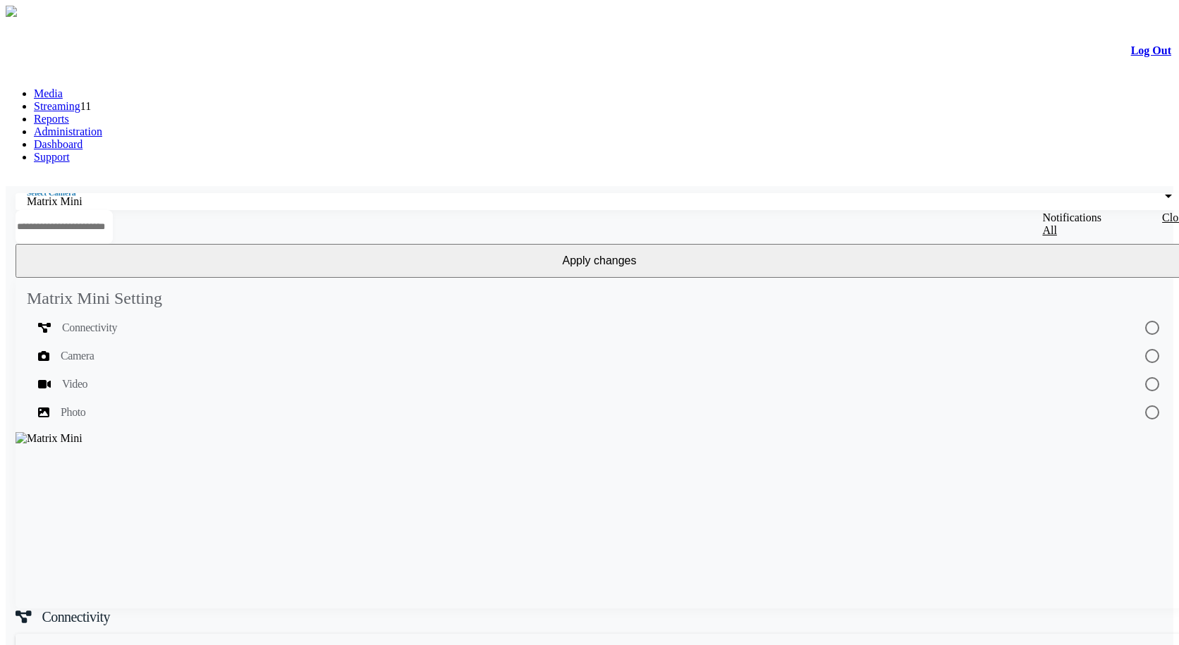
click at [270, 125] on li "Administration" at bounding box center [603, 131] width 1139 height 13
click at [102, 125] on link "Administration" at bounding box center [68, 131] width 68 height 12
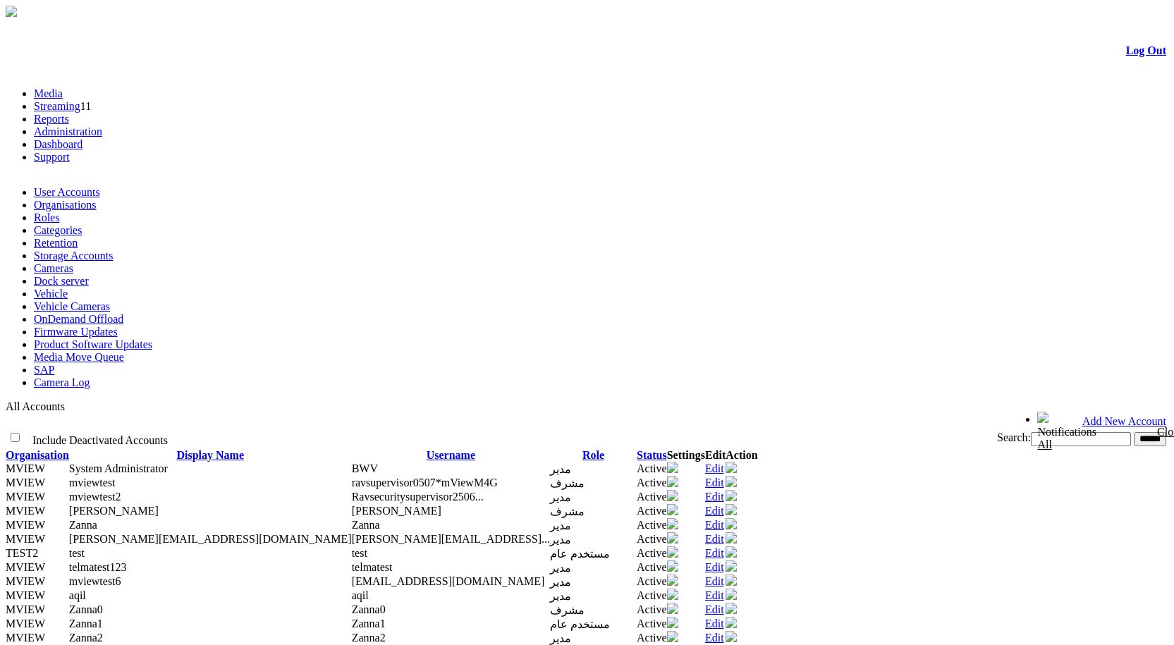
click at [724, 462] on link "Edit" at bounding box center [714, 468] width 19 height 12
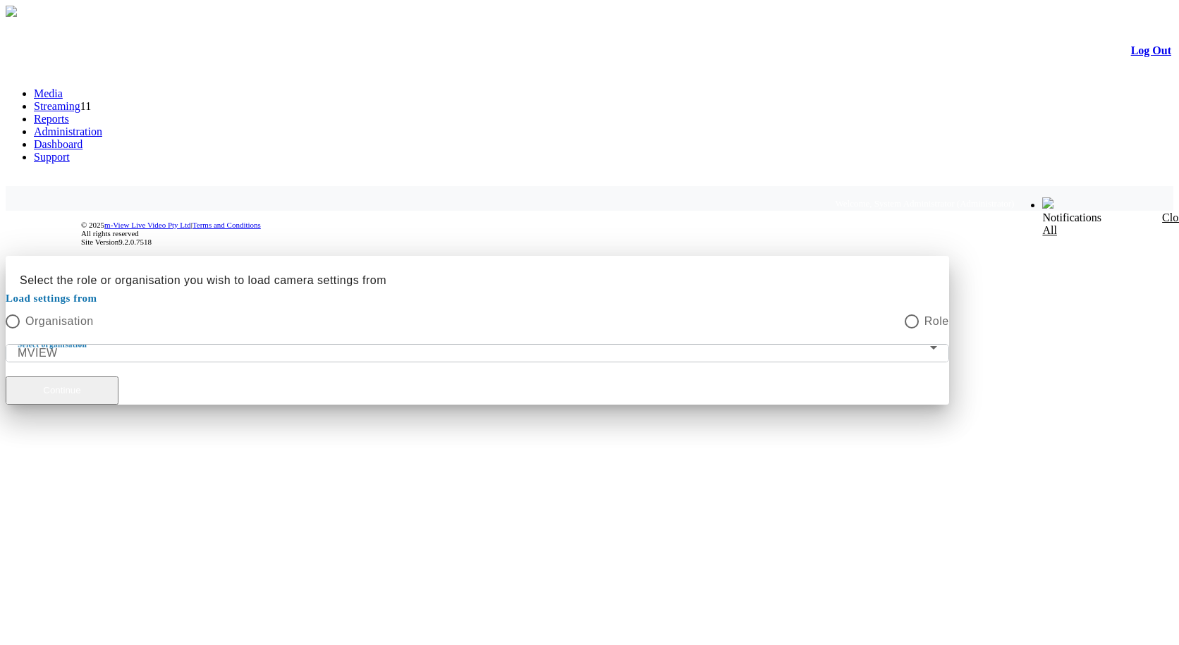
click at [118, 376] on button "Continue" at bounding box center [62, 390] width 113 height 28
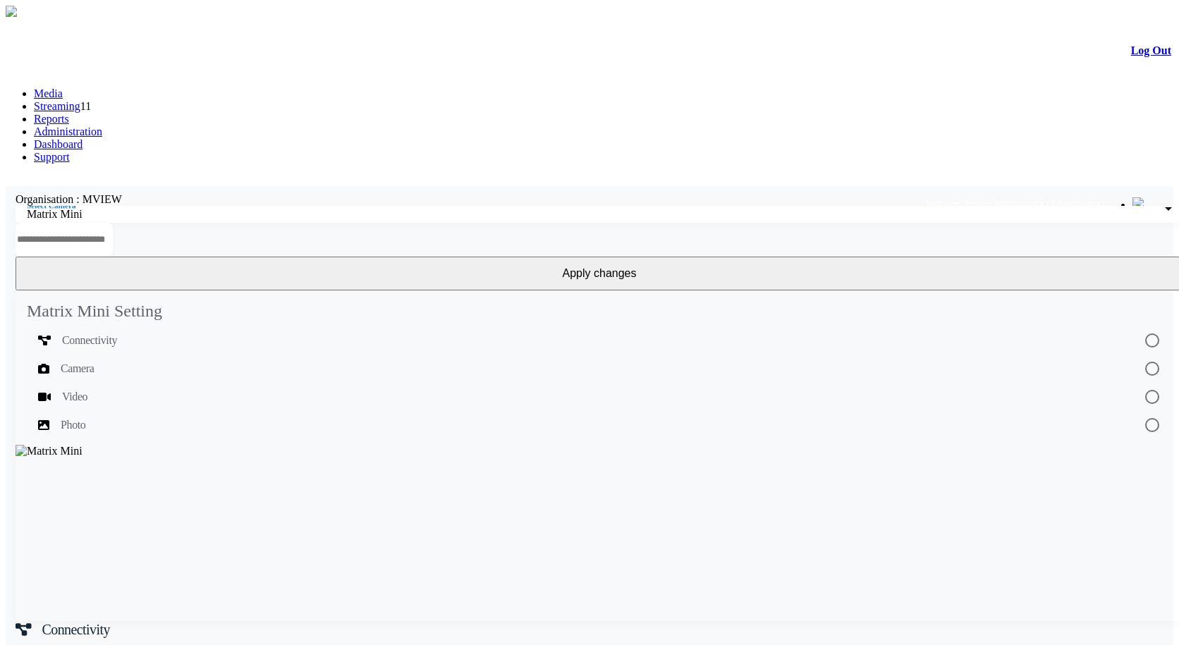
click at [102, 125] on link "Administration" at bounding box center [68, 131] width 68 height 12
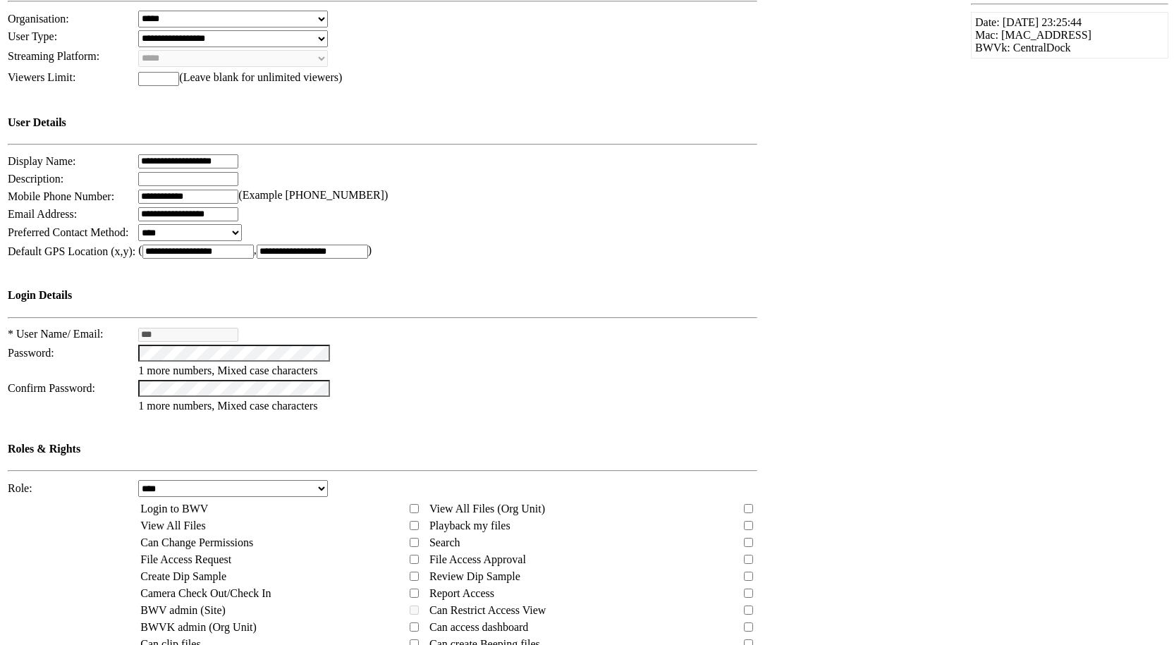
scroll to position [235, 0]
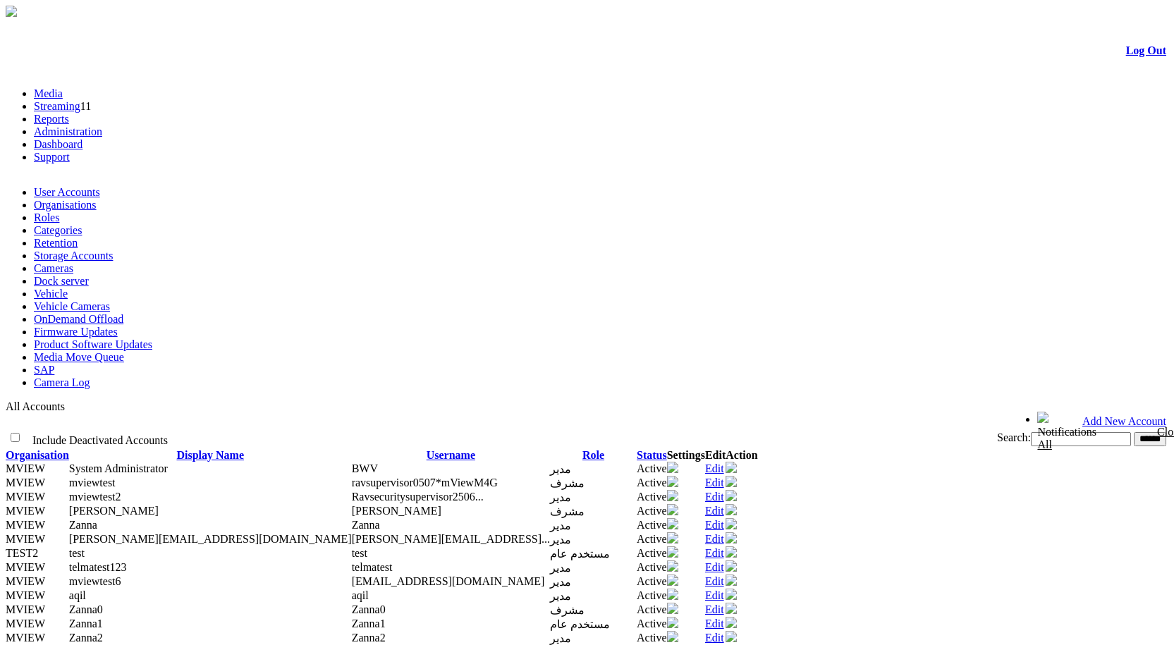
click at [724, 462] on link "Edit" at bounding box center [714, 468] width 19 height 12
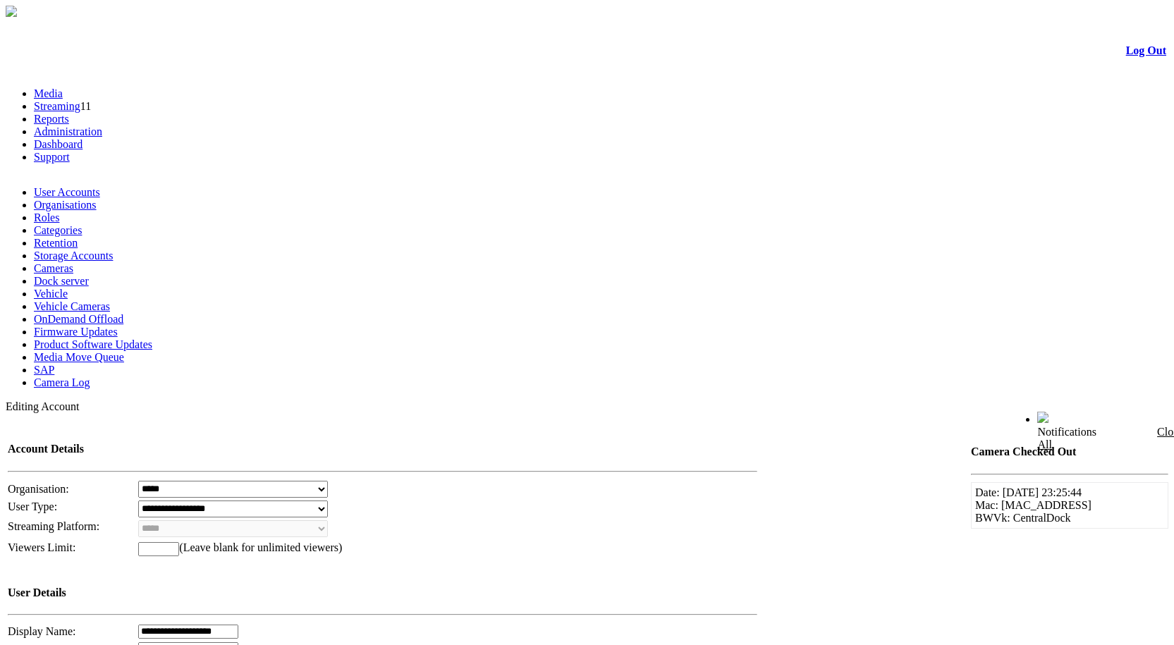
click at [102, 125] on link "Administration" at bounding box center [68, 131] width 68 height 12
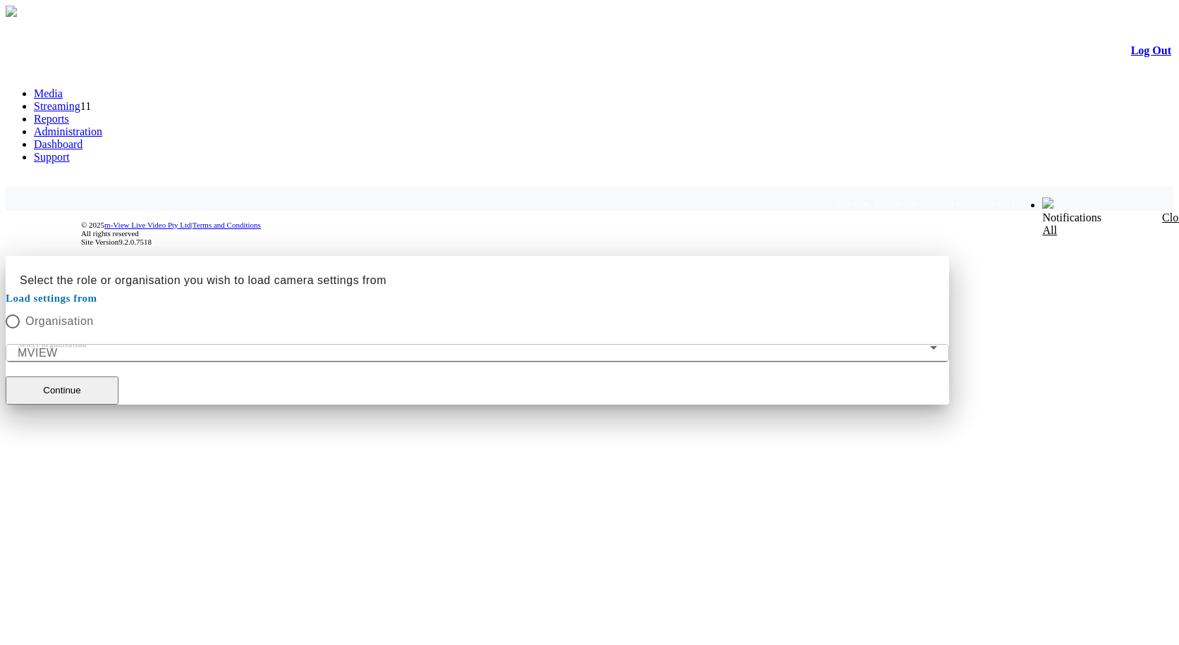
click at [443, 344] on mat-form-field "Select organisation MVIEW" at bounding box center [477, 353] width 943 height 18
click at [87, 340] on mat-label "Select organisation" at bounding box center [52, 344] width 69 height 8
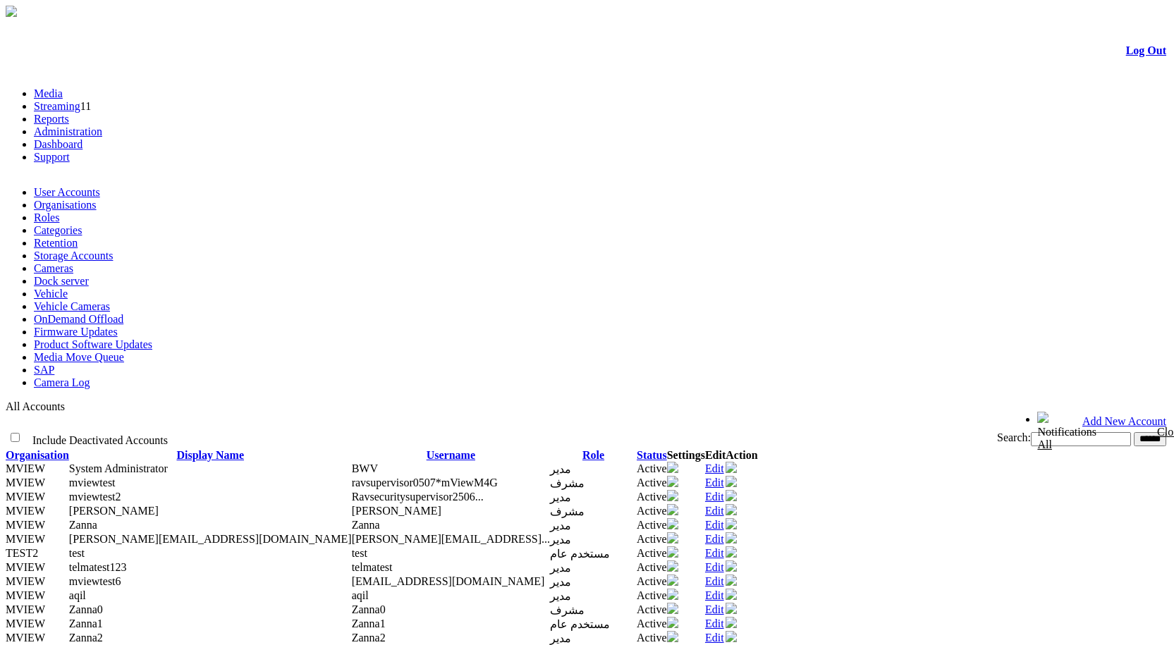
click at [724, 462] on link "Edit" at bounding box center [714, 468] width 19 height 12
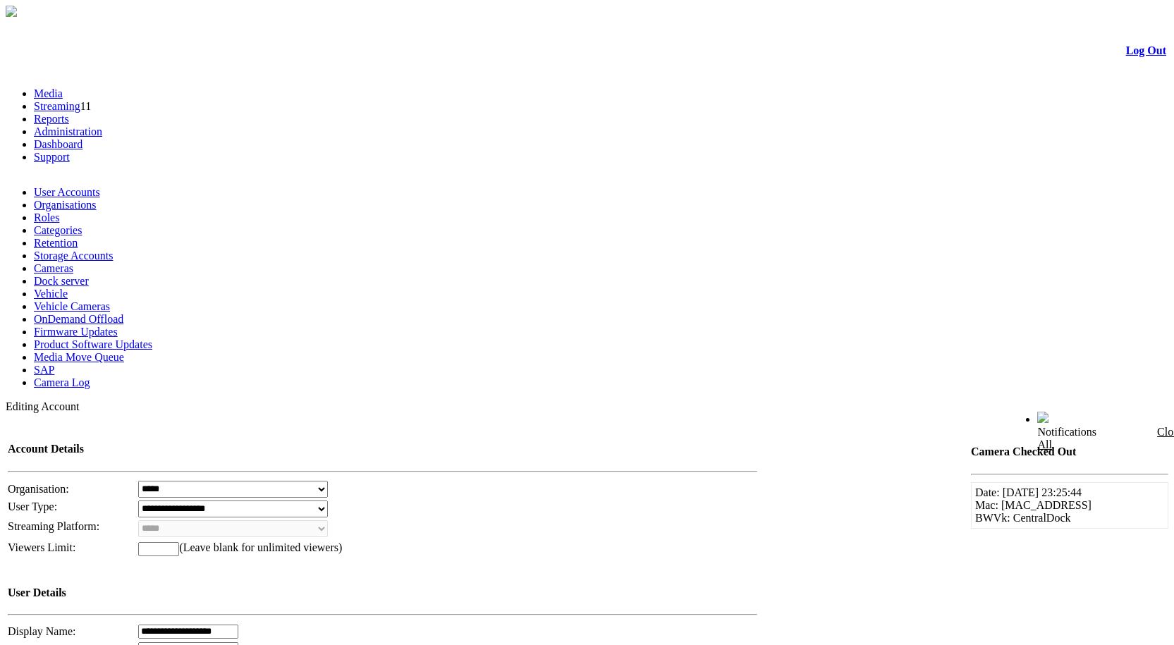
click at [102, 125] on link "Administration" at bounding box center [68, 131] width 68 height 12
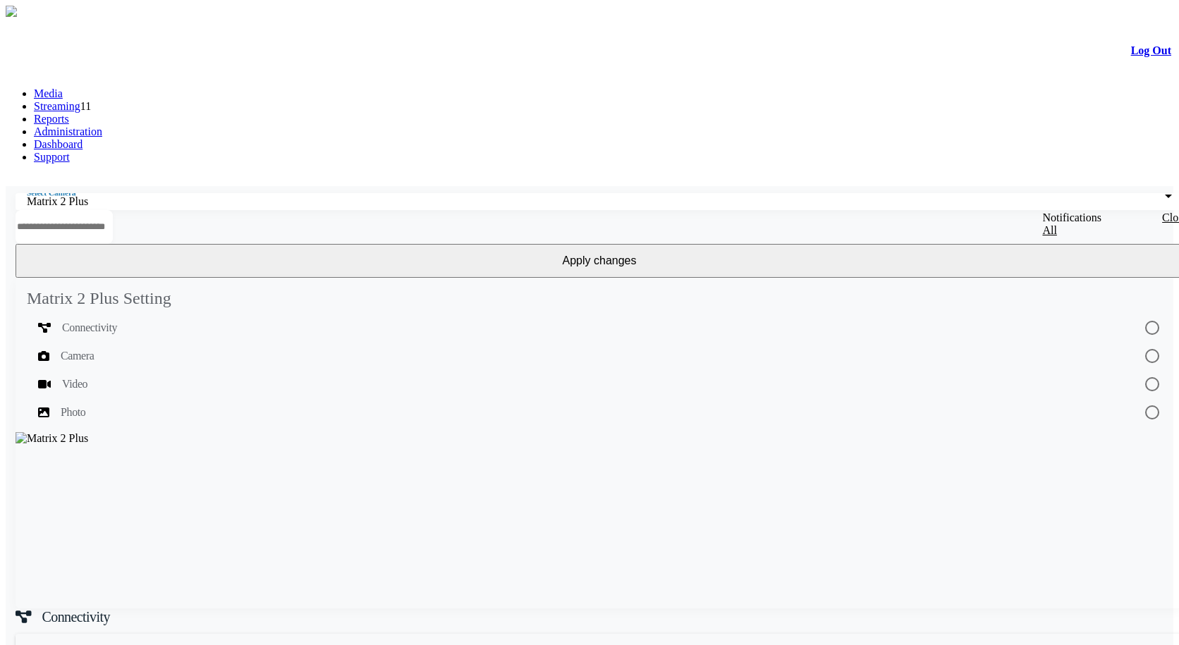
click at [102, 125] on link "Administration" at bounding box center [68, 131] width 68 height 12
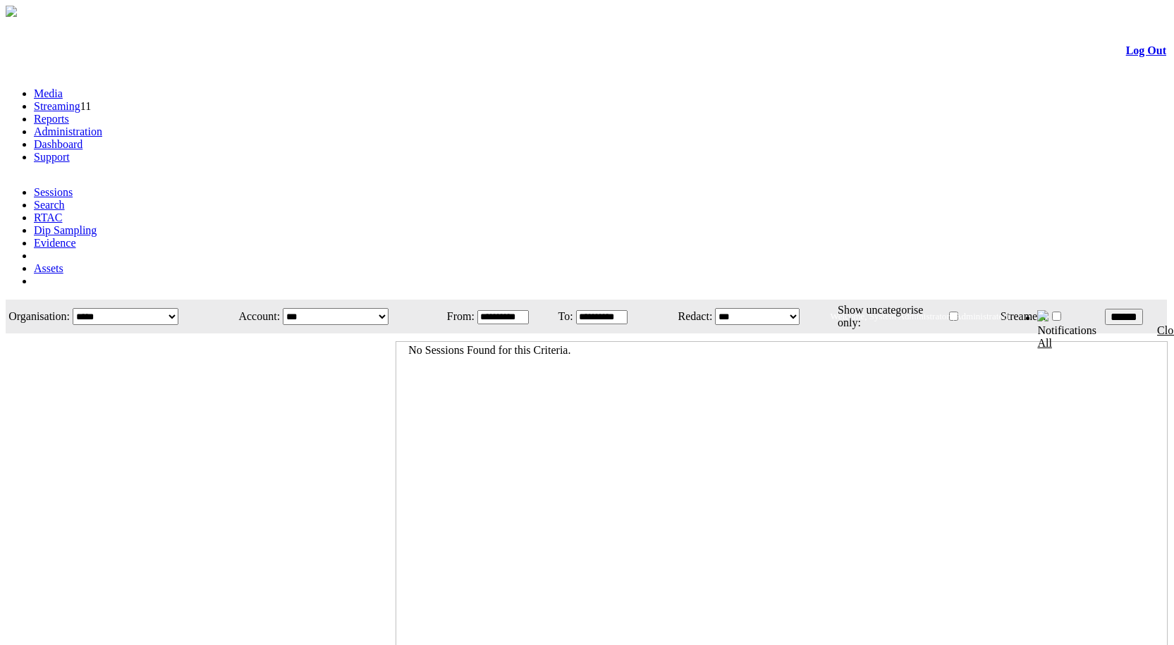
click at [102, 125] on link "Administration" at bounding box center [68, 131] width 68 height 12
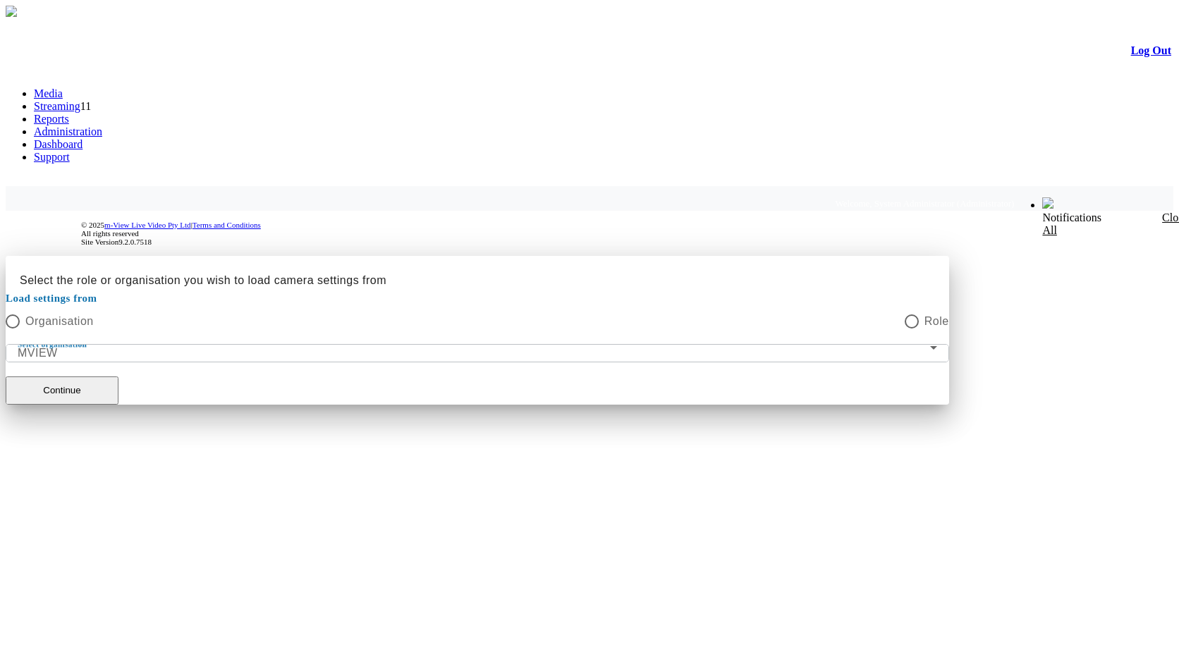
click at [87, 340] on mat-label "Select organisation" at bounding box center [52, 344] width 69 height 8
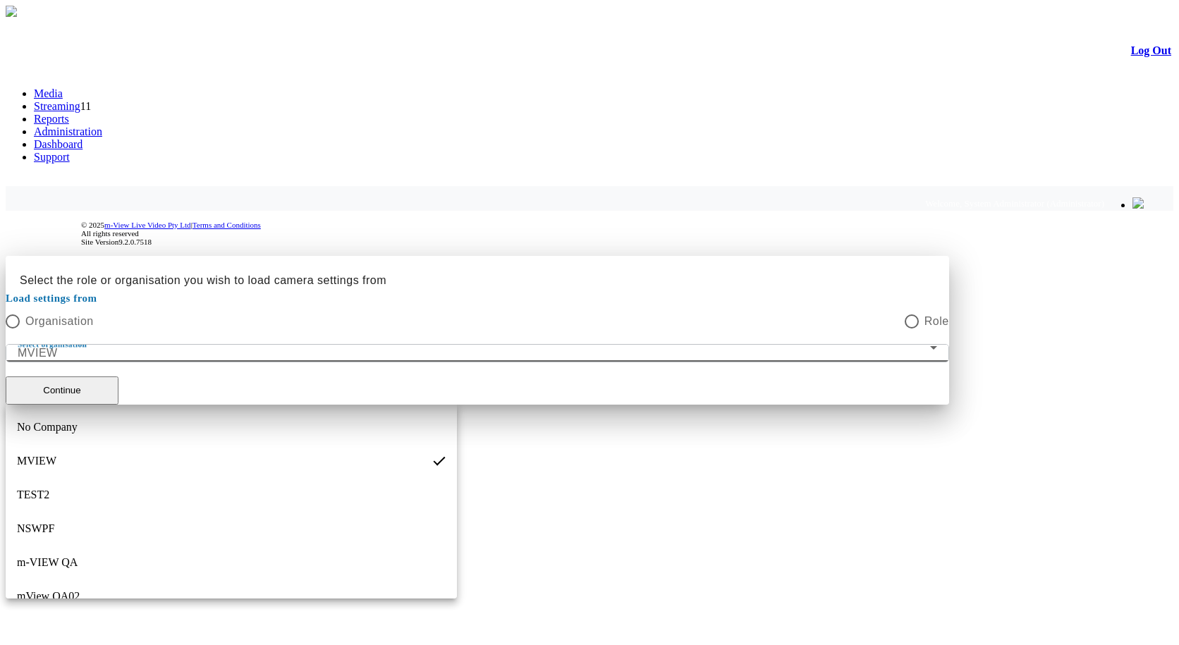
click at [800, 405] on div at bounding box center [590, 405] width 1168 height 0
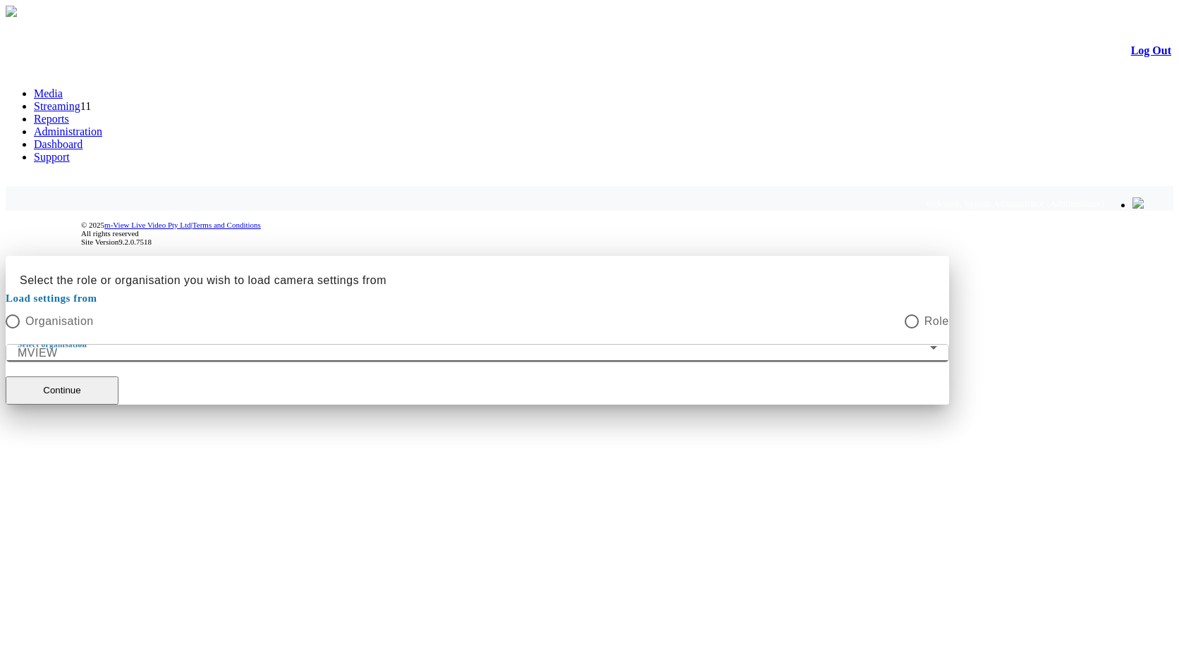
click at [737, 348] on div "MVIEW" at bounding box center [474, 353] width 912 height 17
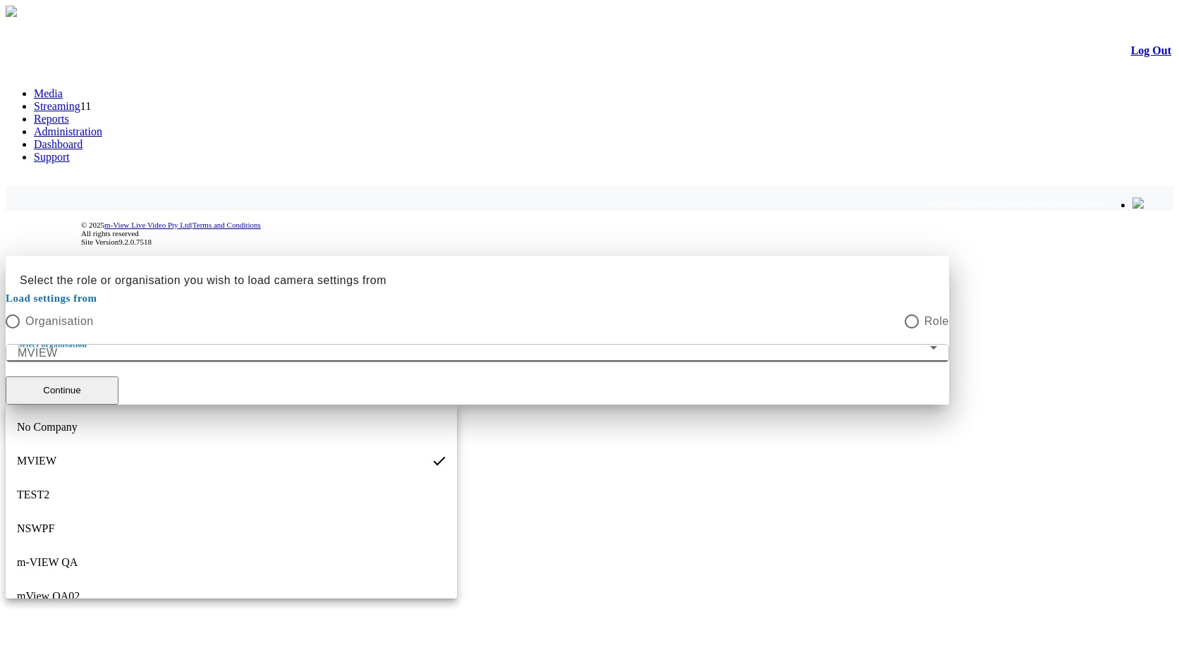
click at [625, 405] on div at bounding box center [590, 405] width 1168 height 0
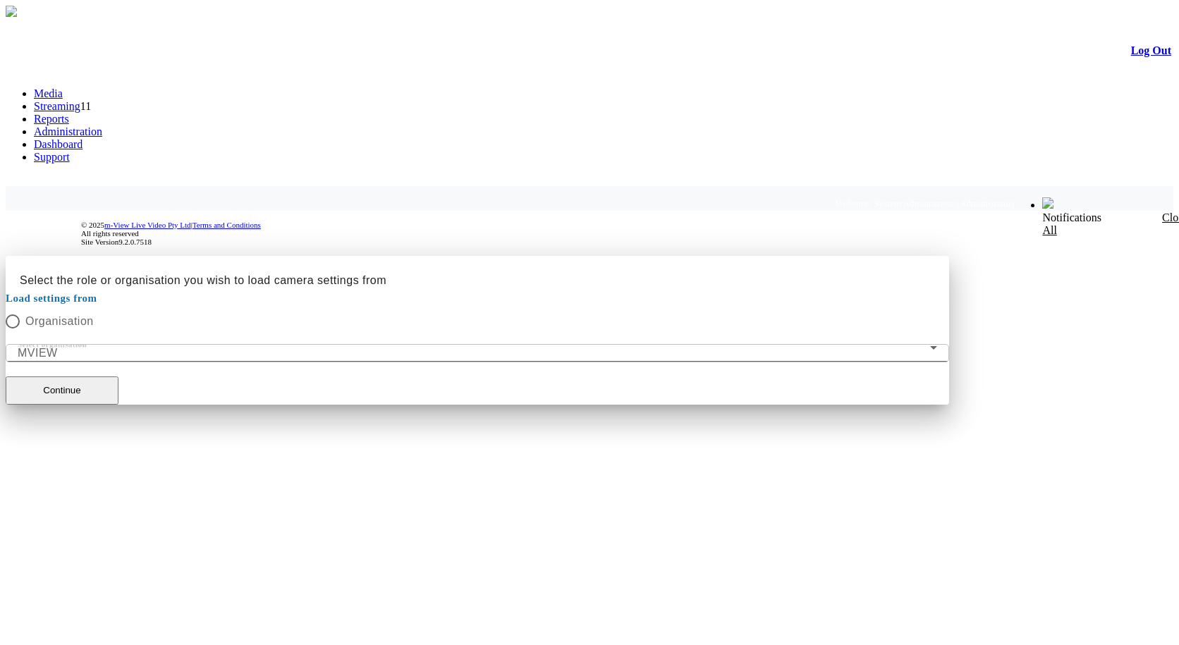
click at [515, 344] on mat-form-field "Select organisation MVIEW" at bounding box center [477, 353] width 943 height 18
click at [701, 344] on mat-form-field "Select organisation MVIEW" at bounding box center [477, 353] width 943 height 18
click at [694, 344] on mat-form-field "Select organisation MVIEW" at bounding box center [477, 353] width 943 height 18
click at [692, 344] on mat-form-field "Select organisation MVIEW" at bounding box center [477, 353] width 943 height 18
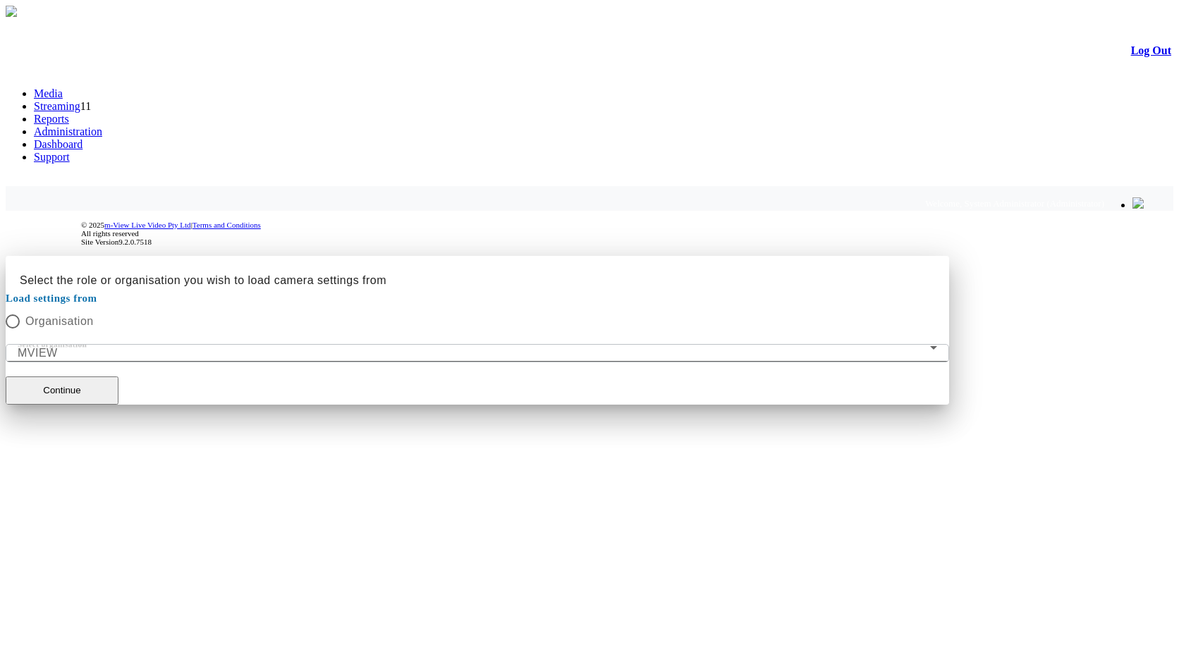
click at [691, 344] on mat-form-field "Select organisation MVIEW" at bounding box center [477, 353] width 943 height 18
click at [685, 344] on mat-form-field "Select organisation MVIEW" at bounding box center [477, 353] width 943 height 18
click at [87, 340] on mat-label "Select organisation" at bounding box center [52, 344] width 69 height 8
click at [118, 387] on button "Continue" at bounding box center [62, 390] width 113 height 28
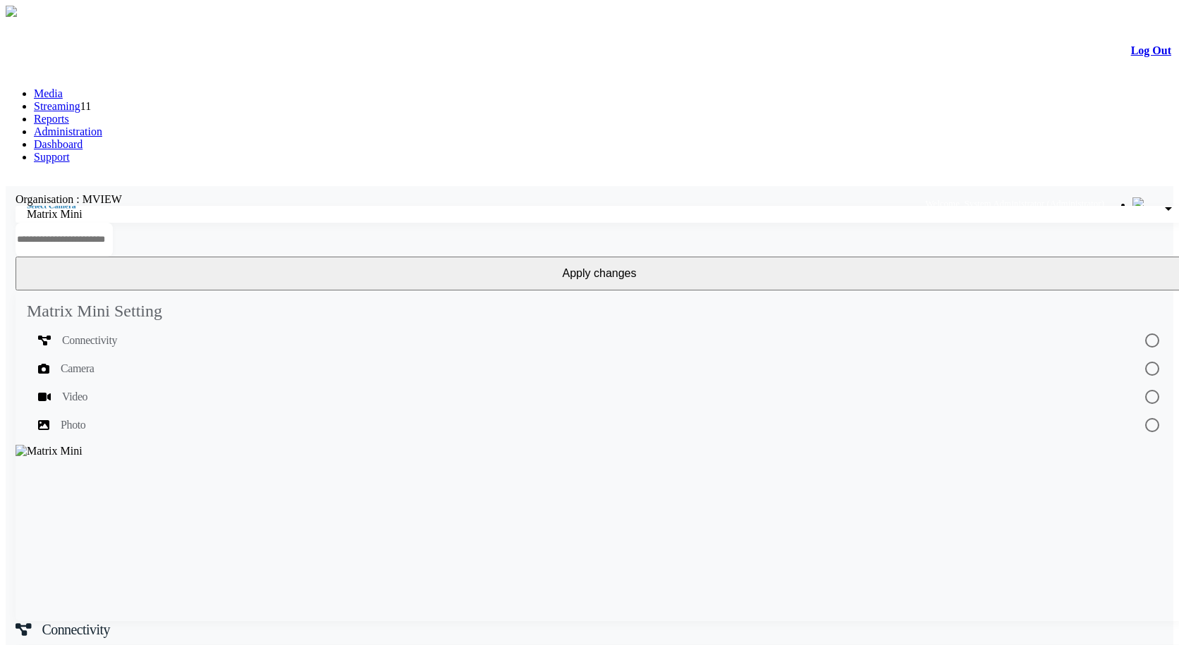
click at [102, 125] on link "Administration" at bounding box center [68, 131] width 68 height 12
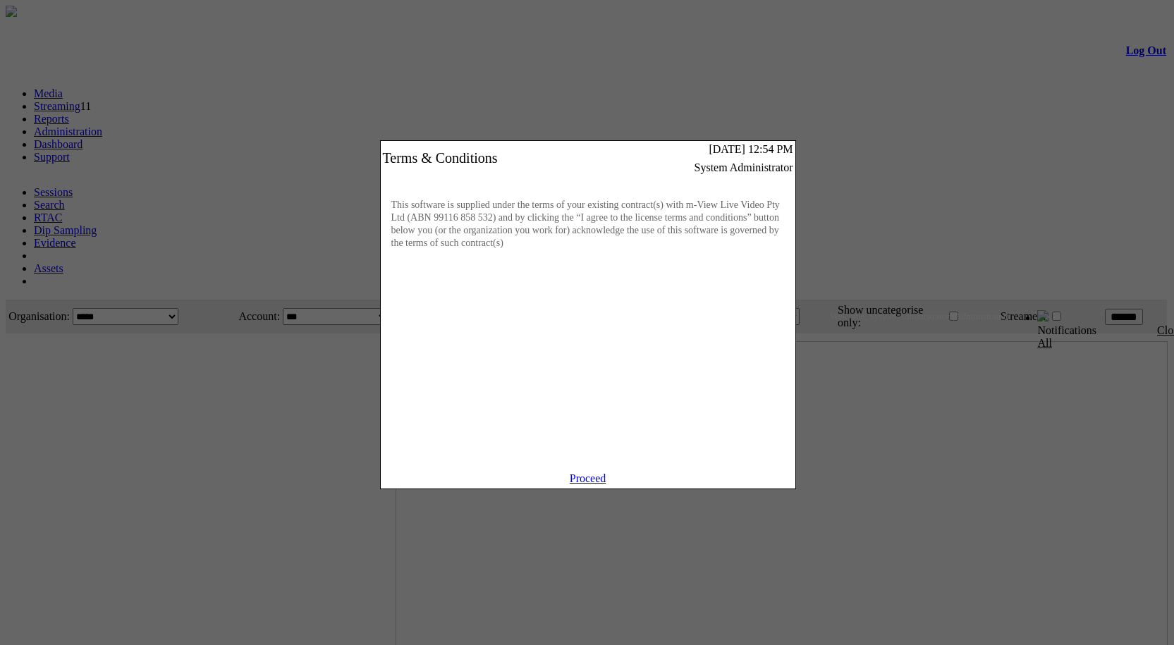
click at [596, 484] on link "Proceed" at bounding box center [588, 478] width 37 height 12
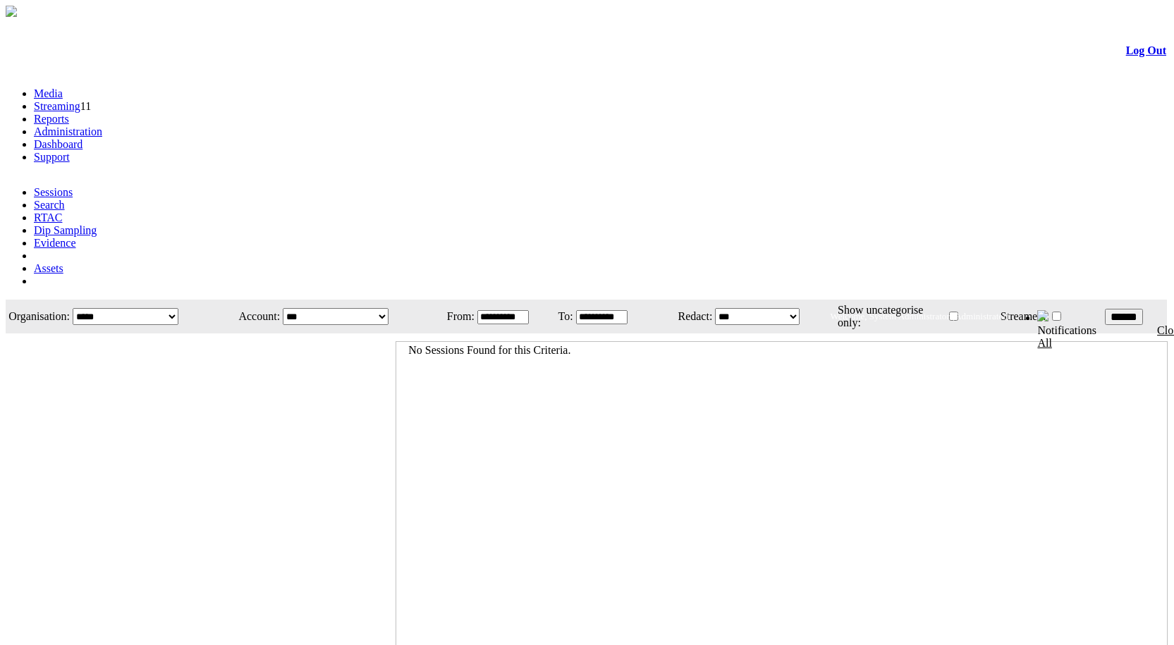
click at [102, 125] on link "Administration" at bounding box center [68, 131] width 68 height 12
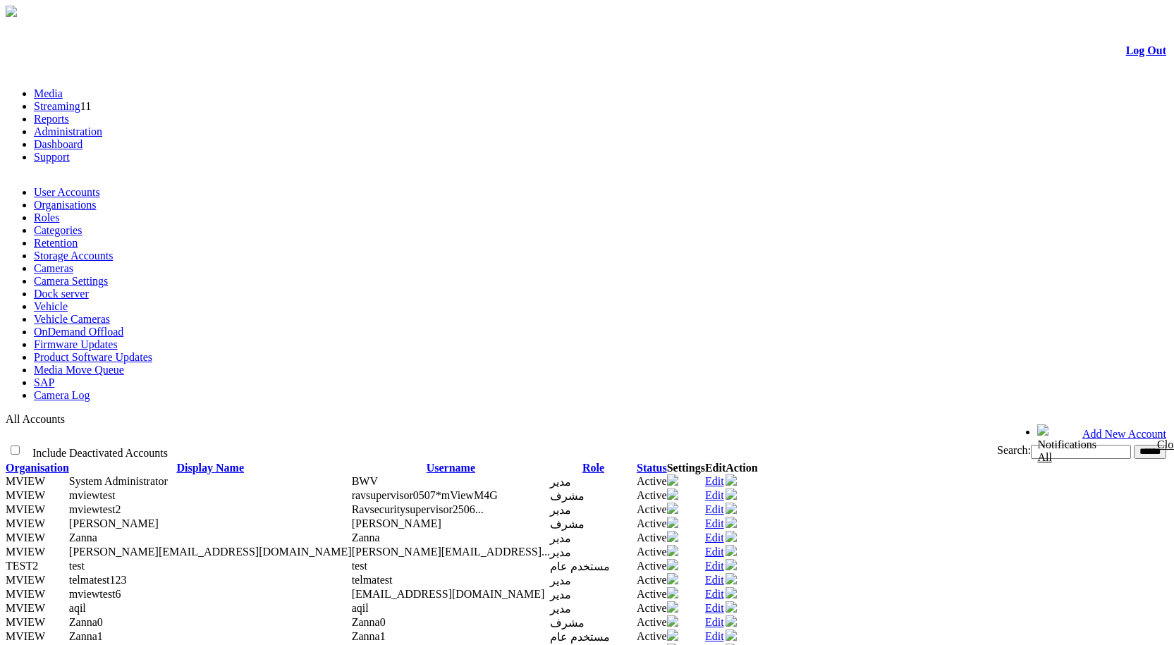
click at [108, 275] on link "Camera Settings" at bounding box center [71, 281] width 74 height 12
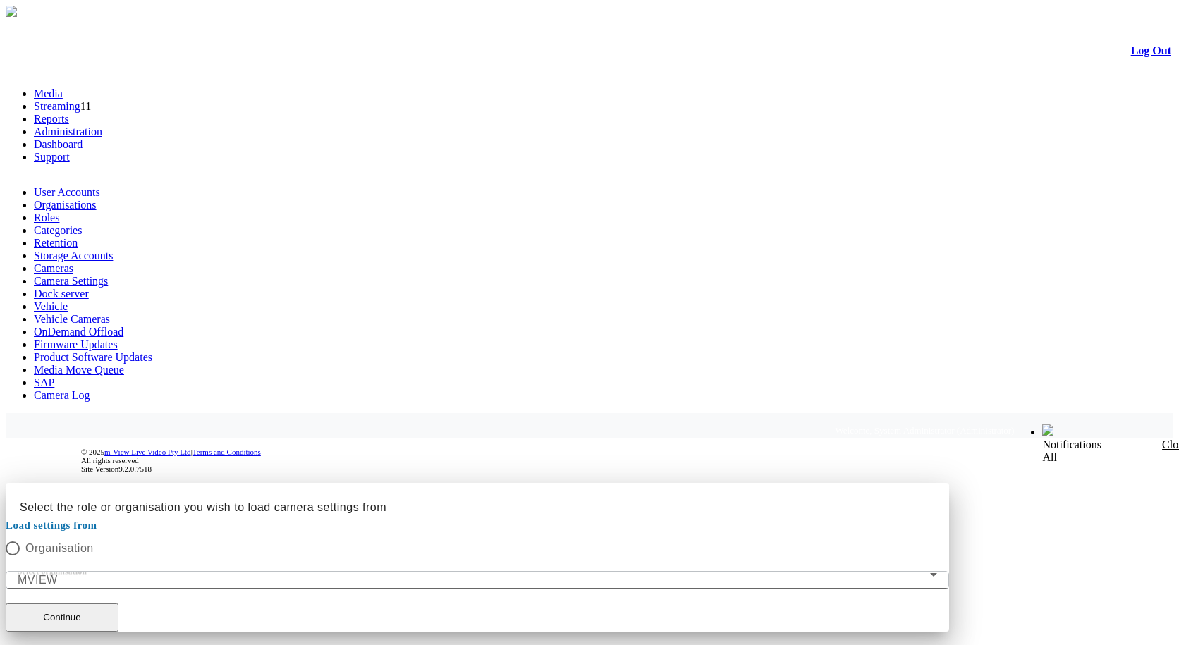
click at [390, 571] on mat-form-field "Select organisation MVIEW" at bounding box center [477, 580] width 943 height 18
click at [118, 603] on button "Continue" at bounding box center [62, 617] width 113 height 28
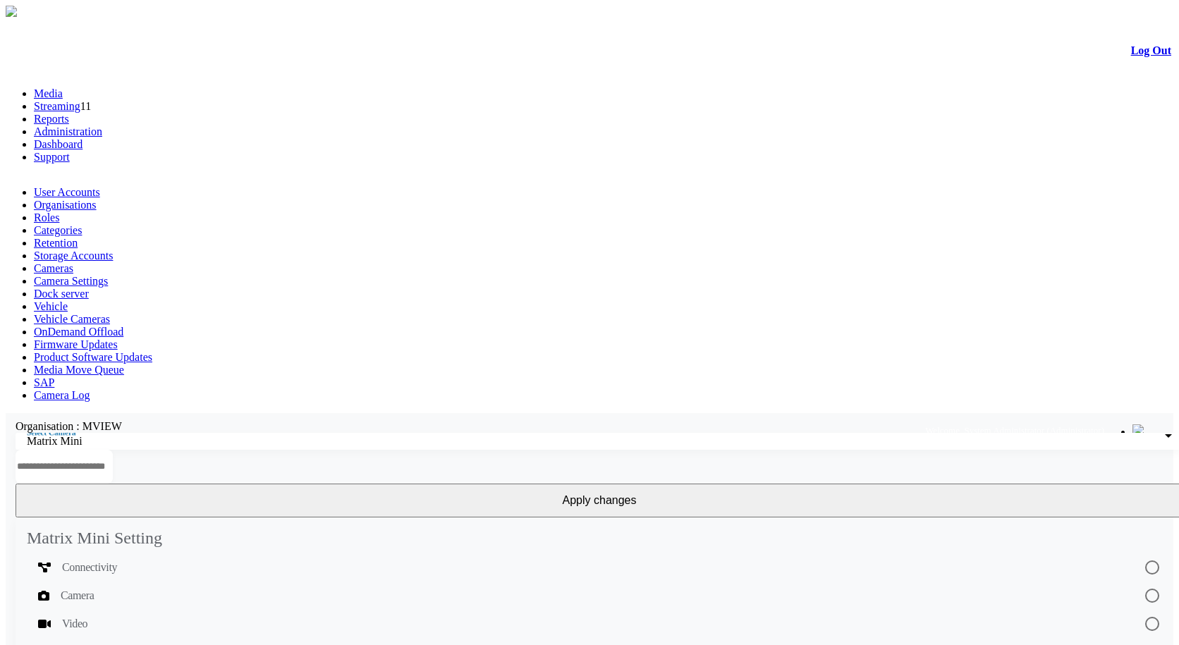
click at [249, 433] on div "Select Camera Matrix Mini" at bounding box center [599, 441] width 1145 height 17
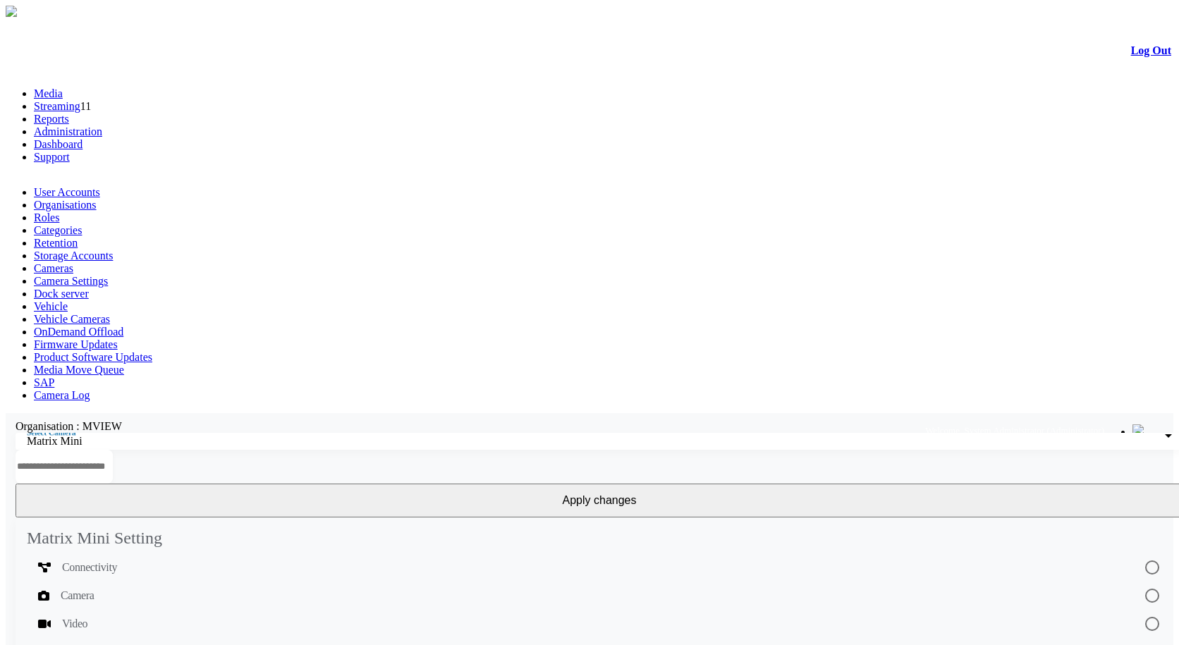
click at [108, 275] on link "Camera Settings" at bounding box center [71, 281] width 74 height 12
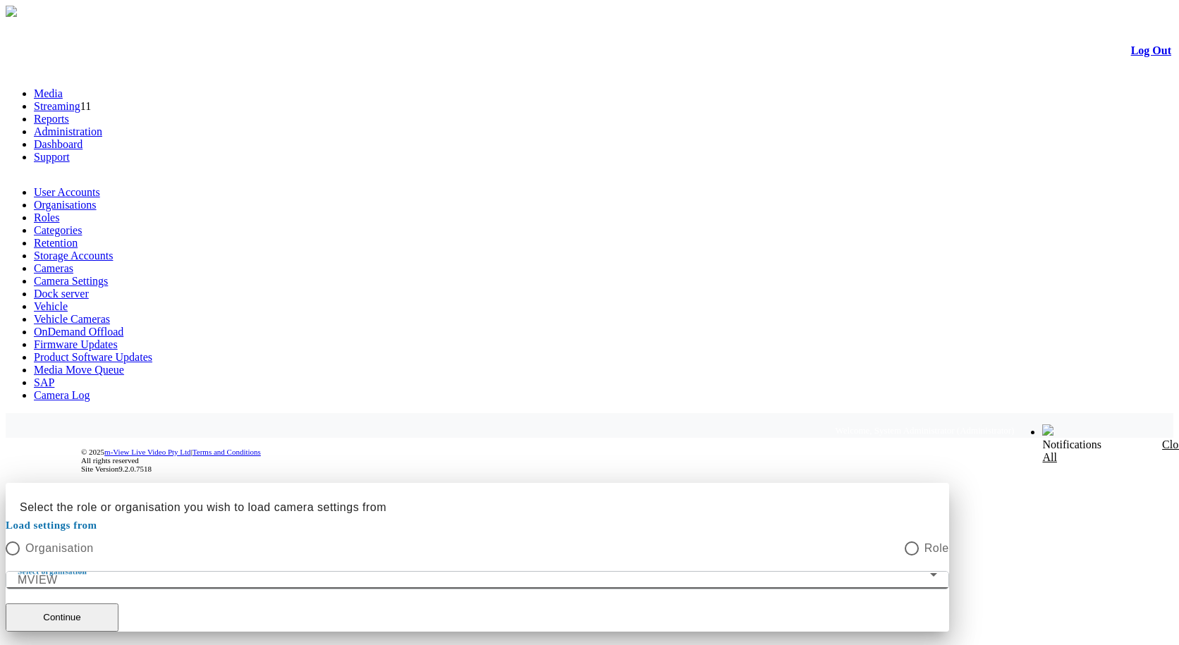
click at [419, 572] on div "MVIEW" at bounding box center [474, 580] width 912 height 17
click at [637, 632] on div at bounding box center [590, 632] width 1168 height 0
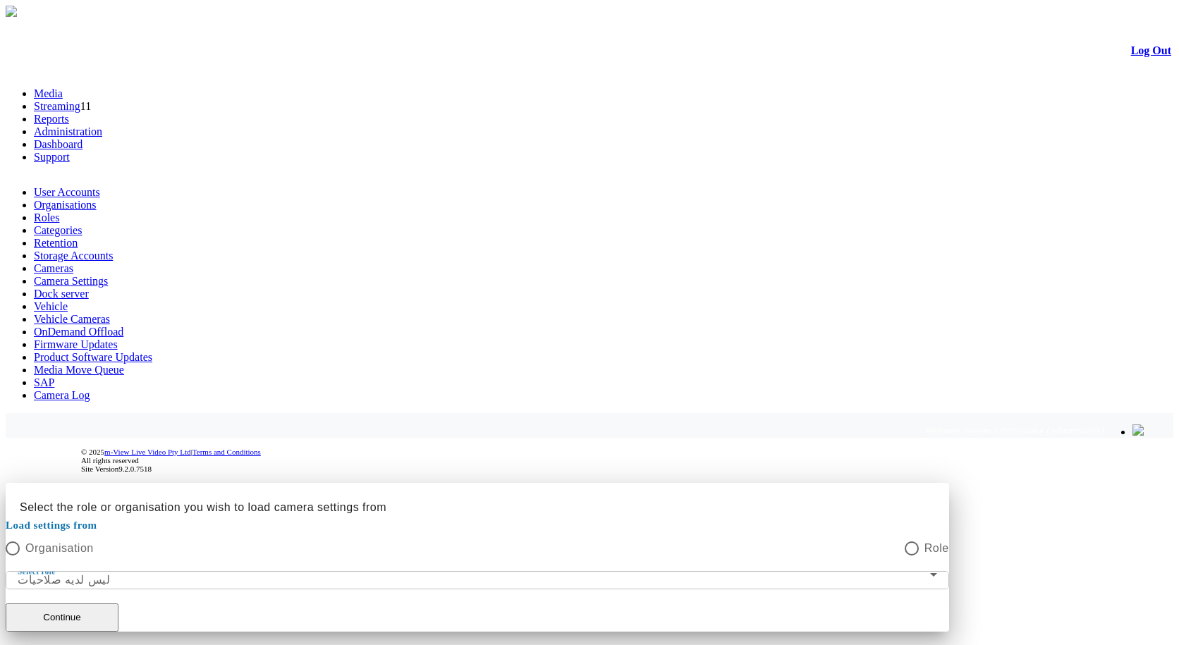
click at [623, 572] on div "Select role ليس لديه صلاحيات" at bounding box center [477, 580] width 919 height 17
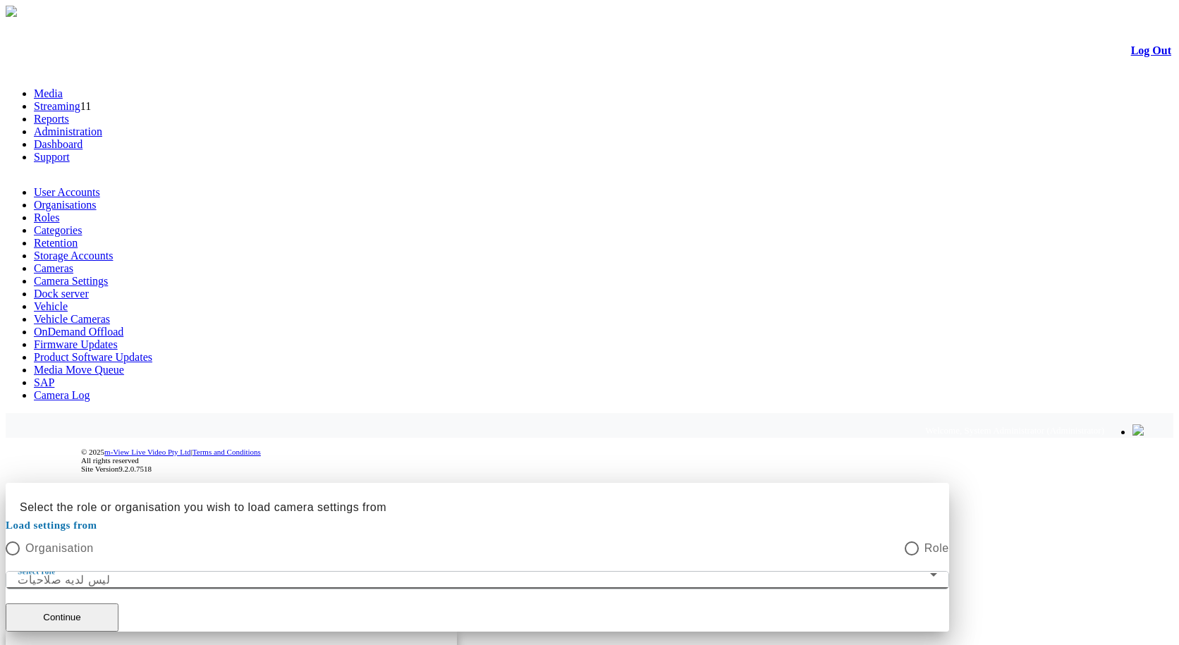
click at [118, 603] on button "Continue" at bounding box center [62, 617] width 113 height 28
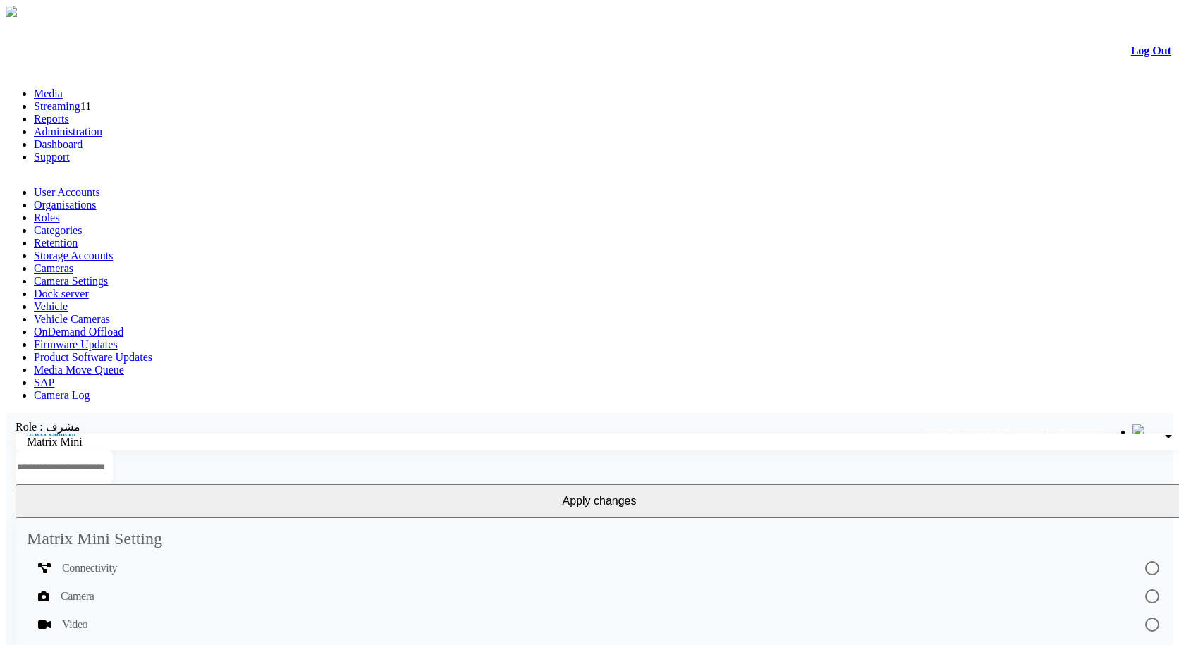
click at [108, 275] on link "Camera Settings" at bounding box center [71, 281] width 74 height 12
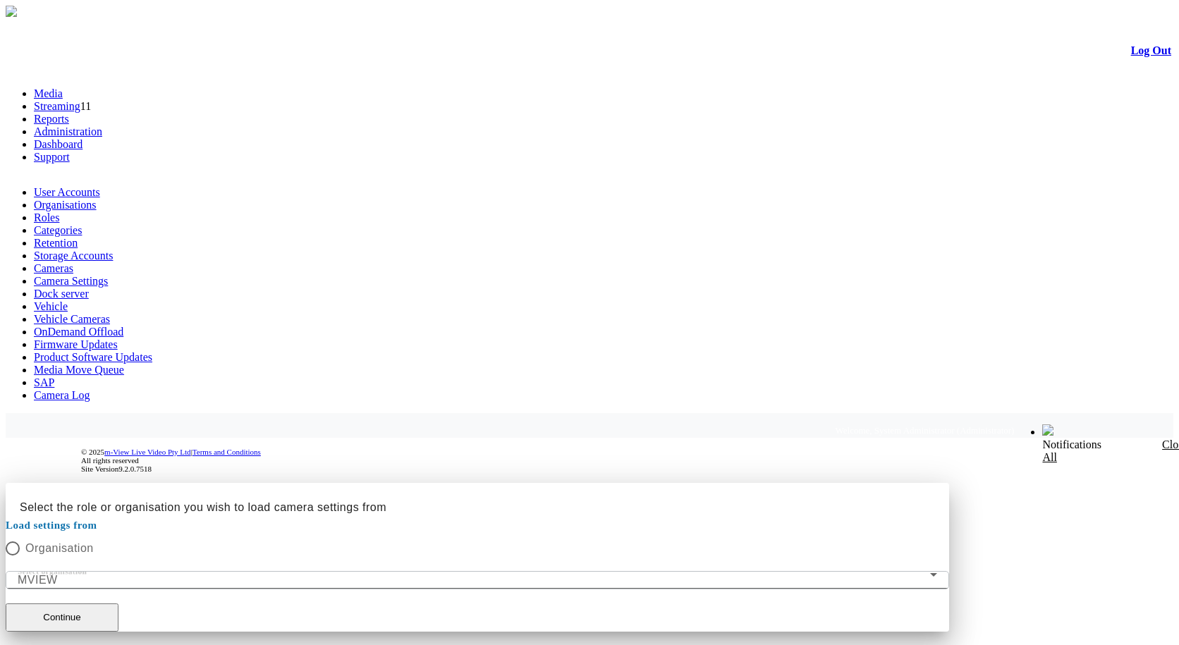
click at [528, 571] on mat-form-field "Select organisation MVIEW" at bounding box center [477, 580] width 943 height 18
click at [94, 539] on mat-radio-button "Organisation" at bounding box center [50, 548] width 88 height 18
click at [94, 540] on label "Organisation" at bounding box center [57, 548] width 74 height 17
drag, startPoint x: 466, startPoint y: 355, endPoint x: 532, endPoint y: 352, distance: 66.4
click at [468, 571] on mat-form-field "Select organisation MVIEW" at bounding box center [477, 580] width 943 height 18
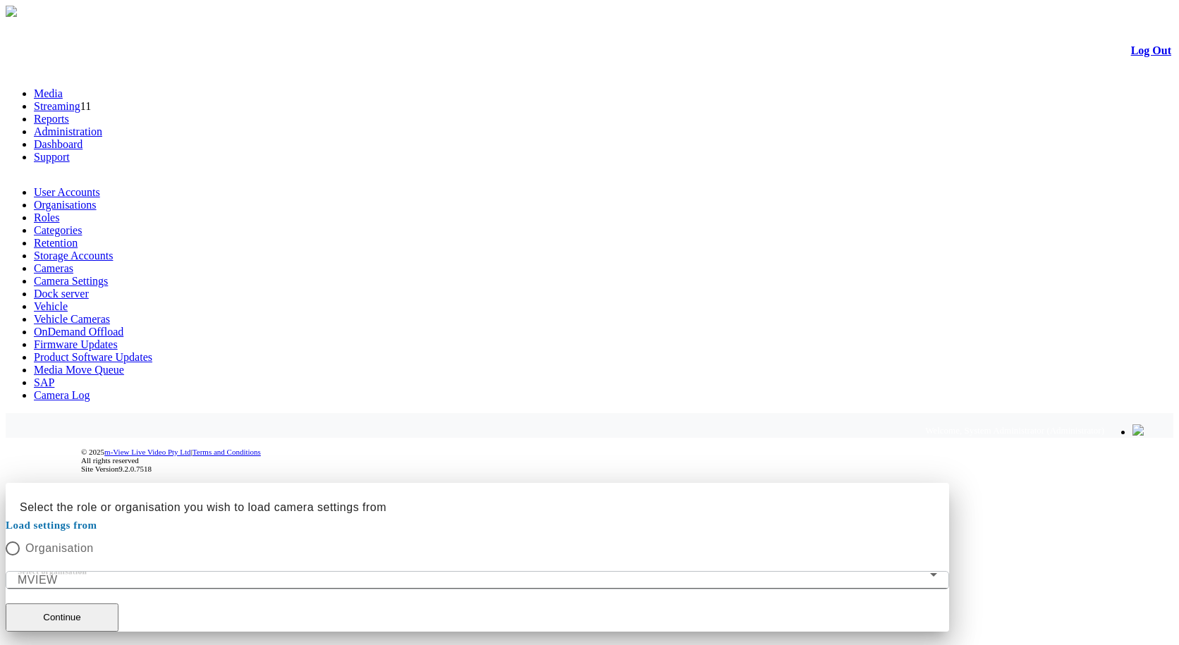
click at [557, 571] on mat-form-field "Select organisation MVIEW" at bounding box center [477, 580] width 943 height 18
drag, startPoint x: 558, startPoint y: 345, endPoint x: 514, endPoint y: 321, distance: 50.5
click at [553, 571] on mat-form-field "Select organisation MVIEW" at bounding box center [477, 580] width 943 height 18
click at [511, 571] on mat-form-field "Select organisation MVIEW" at bounding box center [477, 580] width 943 height 18
drag, startPoint x: 491, startPoint y: 329, endPoint x: 423, endPoint y: 297, distance: 75.1
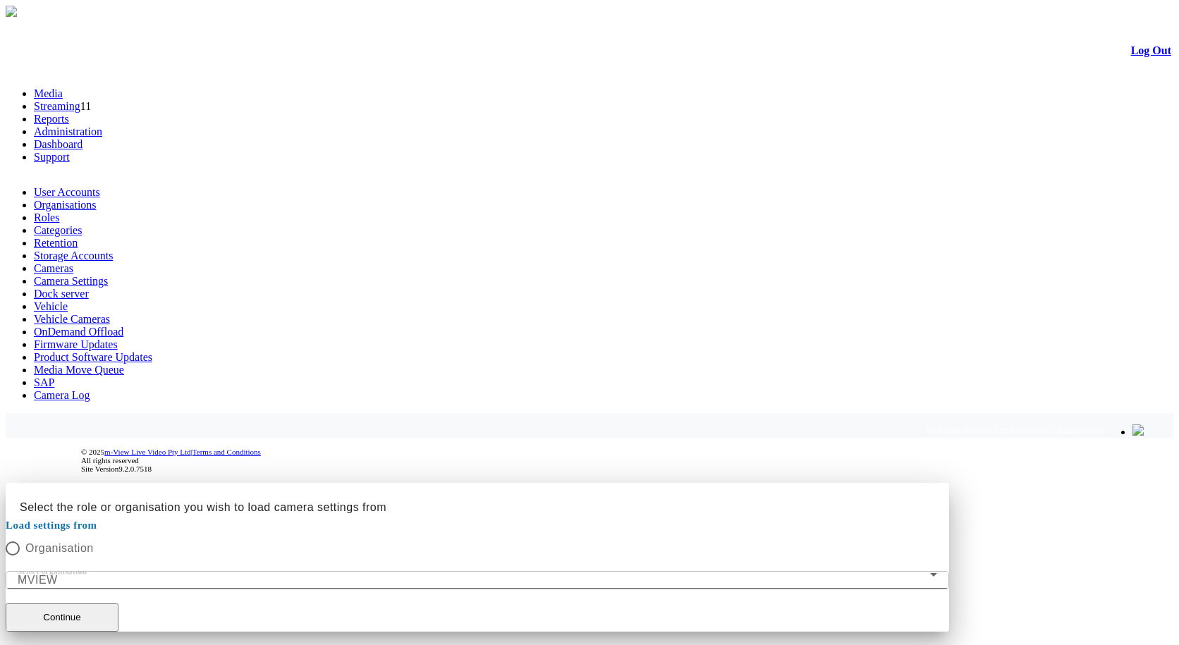
click at [458, 571] on mat-form-field "Select organisation MVIEW" at bounding box center [477, 580] width 943 height 18
click at [414, 517] on div "Load settings from Organisation" at bounding box center [477, 537] width 943 height 40
click at [462, 571] on mat-form-field "Select organisation MVIEW" at bounding box center [477, 580] width 943 height 18
click at [87, 567] on mat-label "Select organisation" at bounding box center [52, 571] width 69 height 8
click at [118, 603] on button "Continue" at bounding box center [62, 617] width 113 height 28
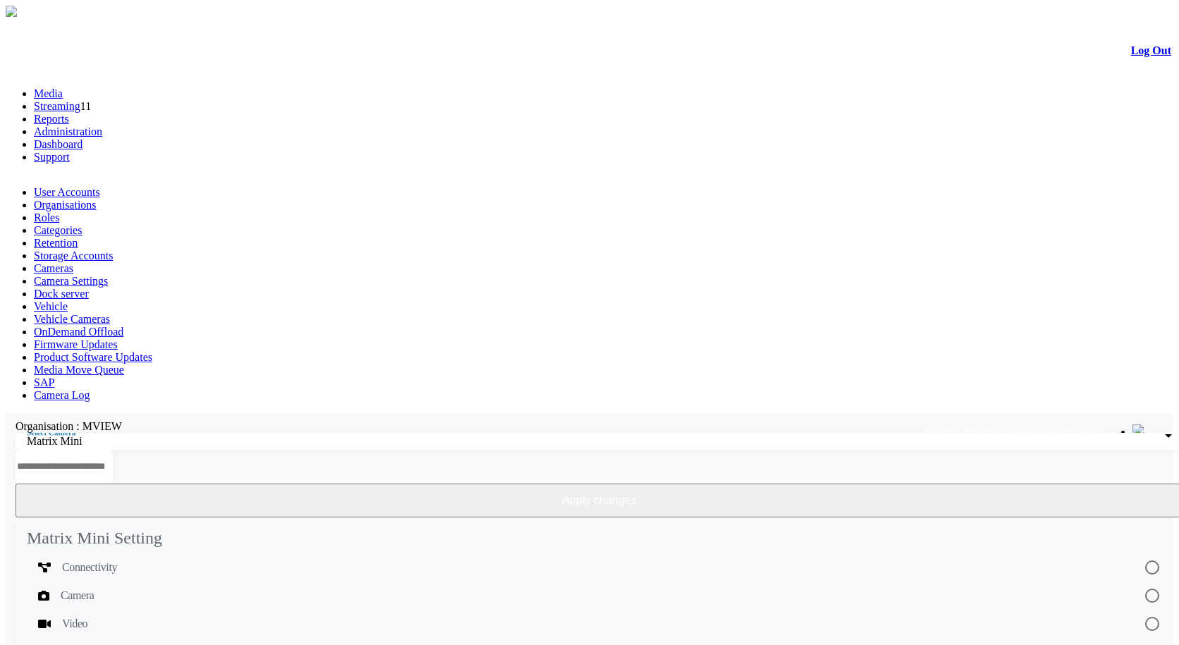
click at [997, 484] on button "Apply changes" at bounding box center [600, 501] width 1168 height 34
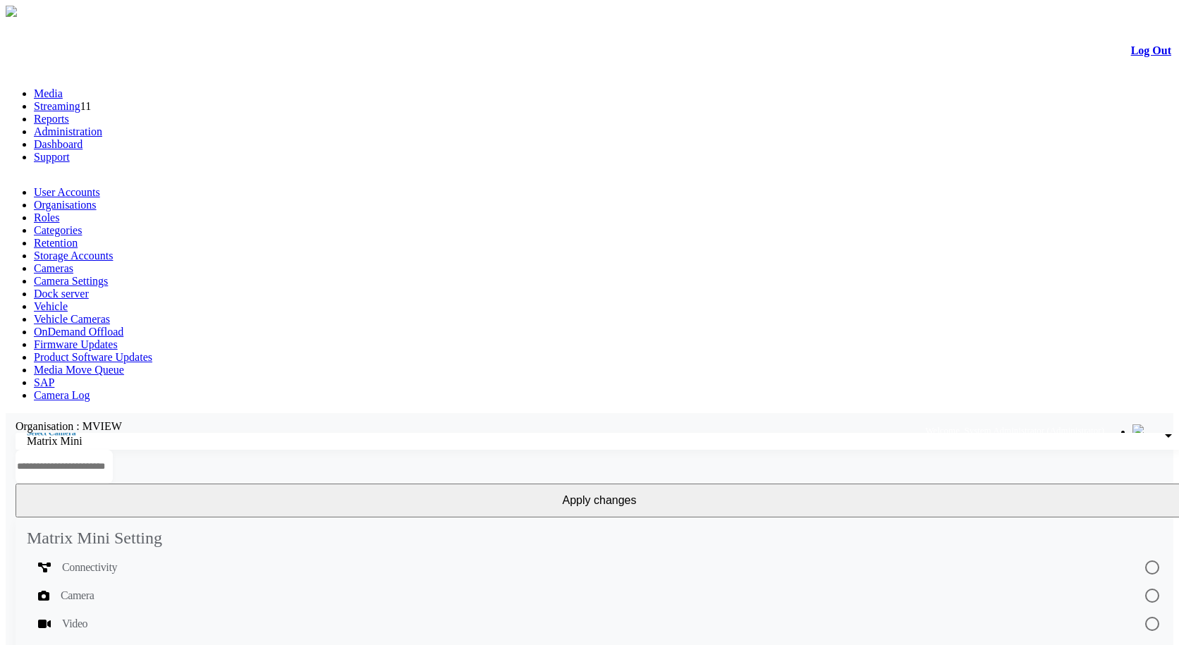
click at [108, 275] on link "Camera Settings" at bounding box center [71, 281] width 74 height 12
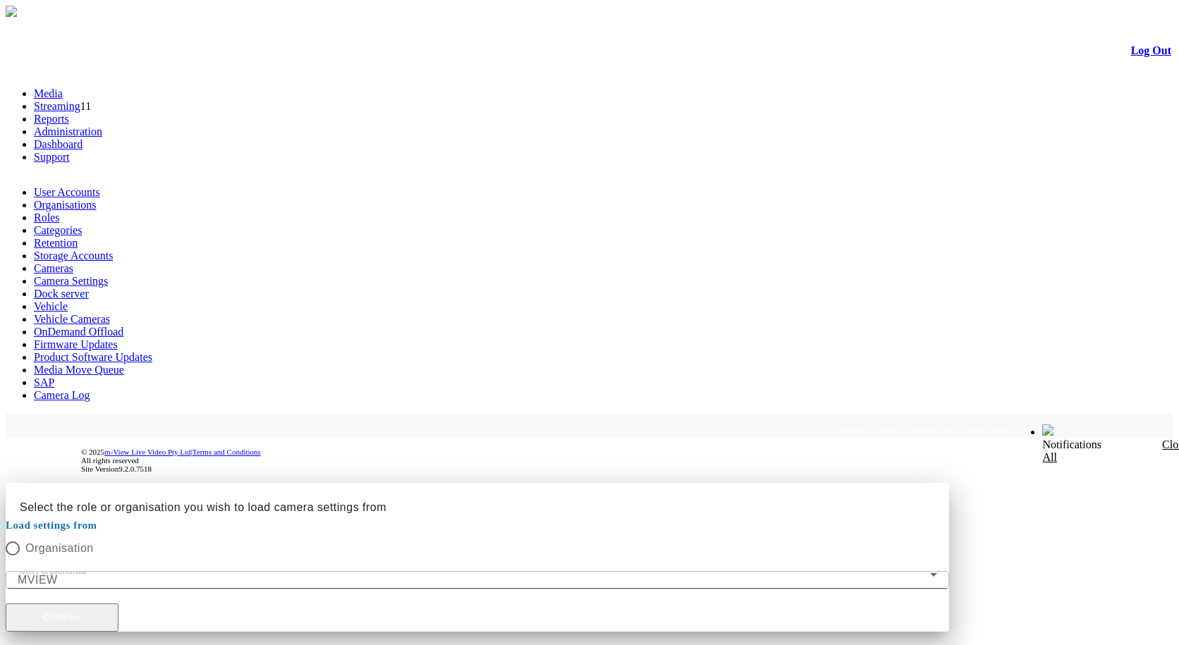
click at [118, 603] on button "Continue" at bounding box center [62, 617] width 113 height 28
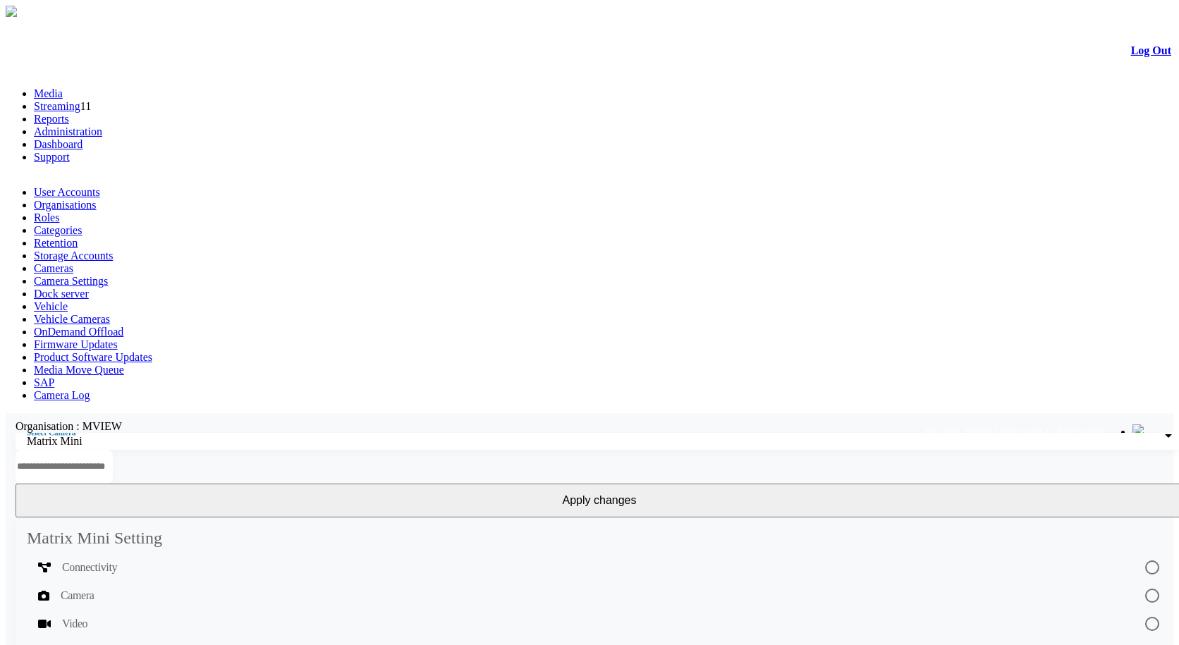
click at [108, 275] on link "Camera Settings" at bounding box center [71, 281] width 74 height 12
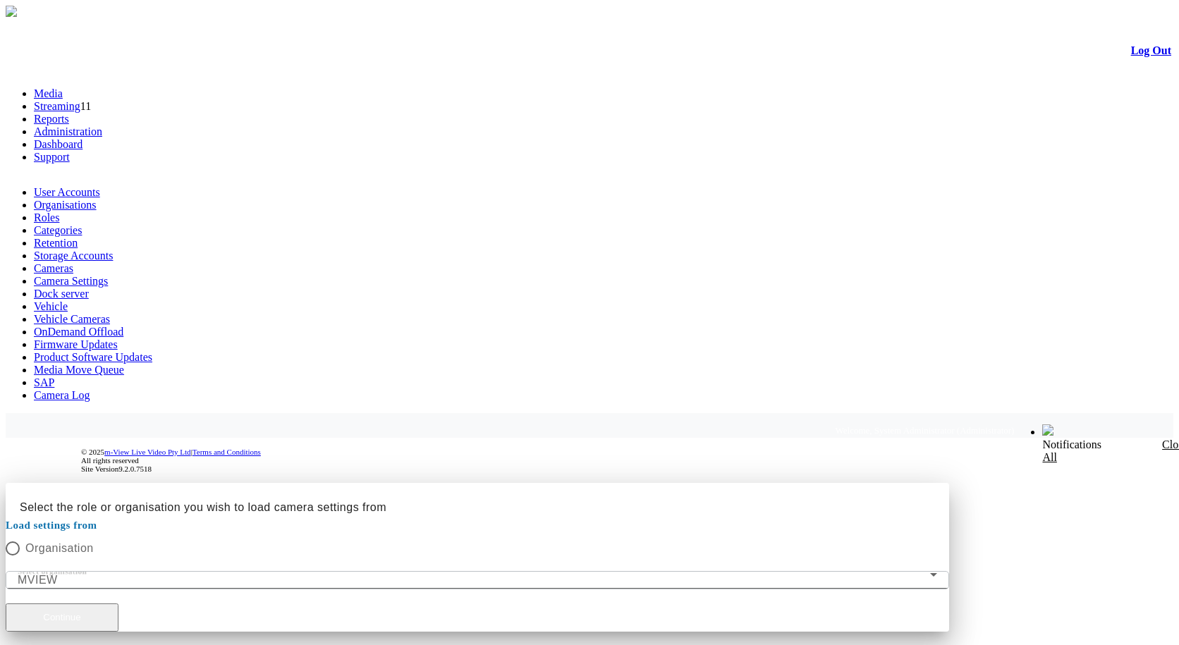
click at [118, 603] on button "Continue" at bounding box center [62, 617] width 113 height 28
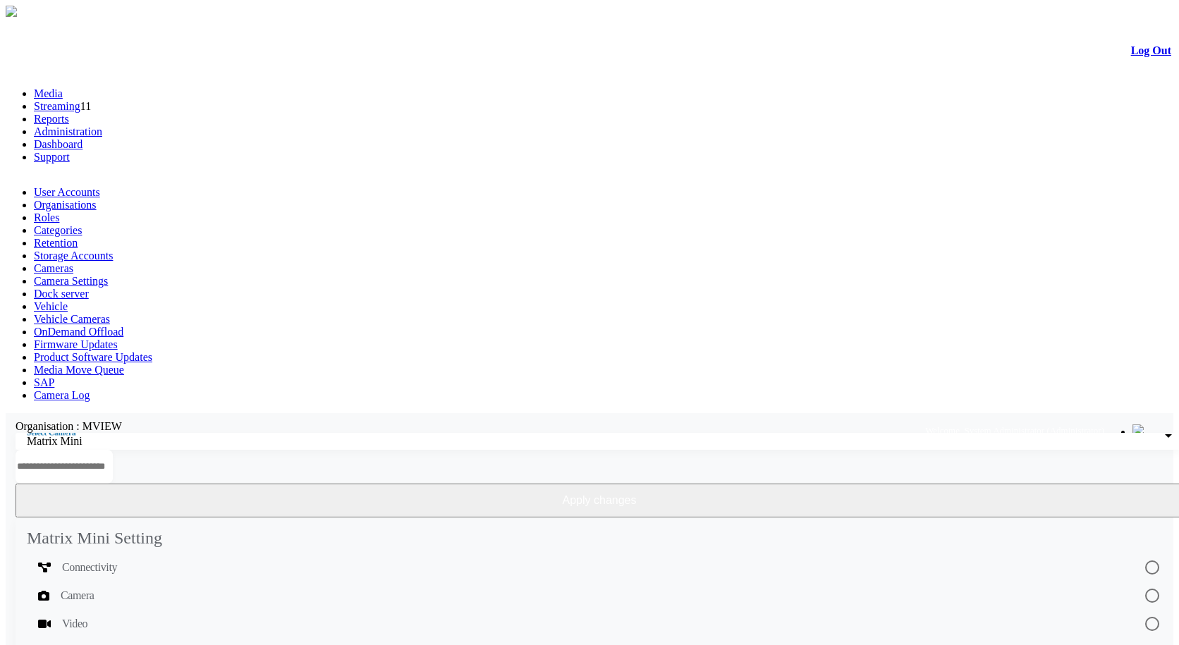
click at [1038, 484] on button "Apply changes" at bounding box center [600, 501] width 1168 height 34
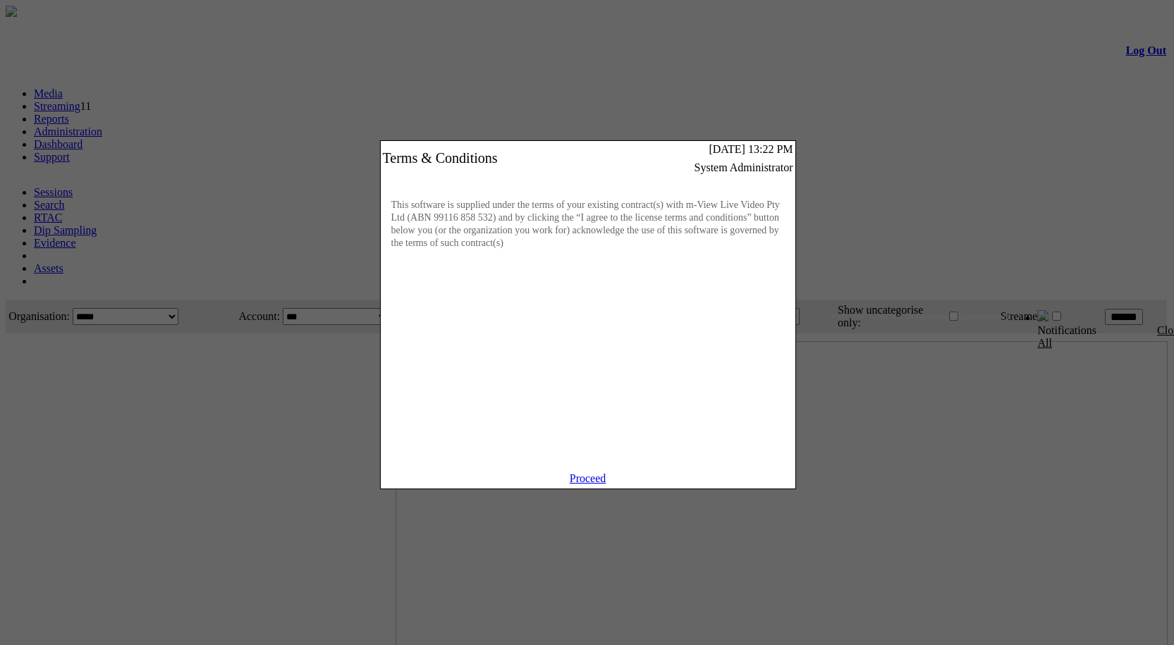
click at [606, 484] on link "Proceed" at bounding box center [588, 478] width 37 height 12
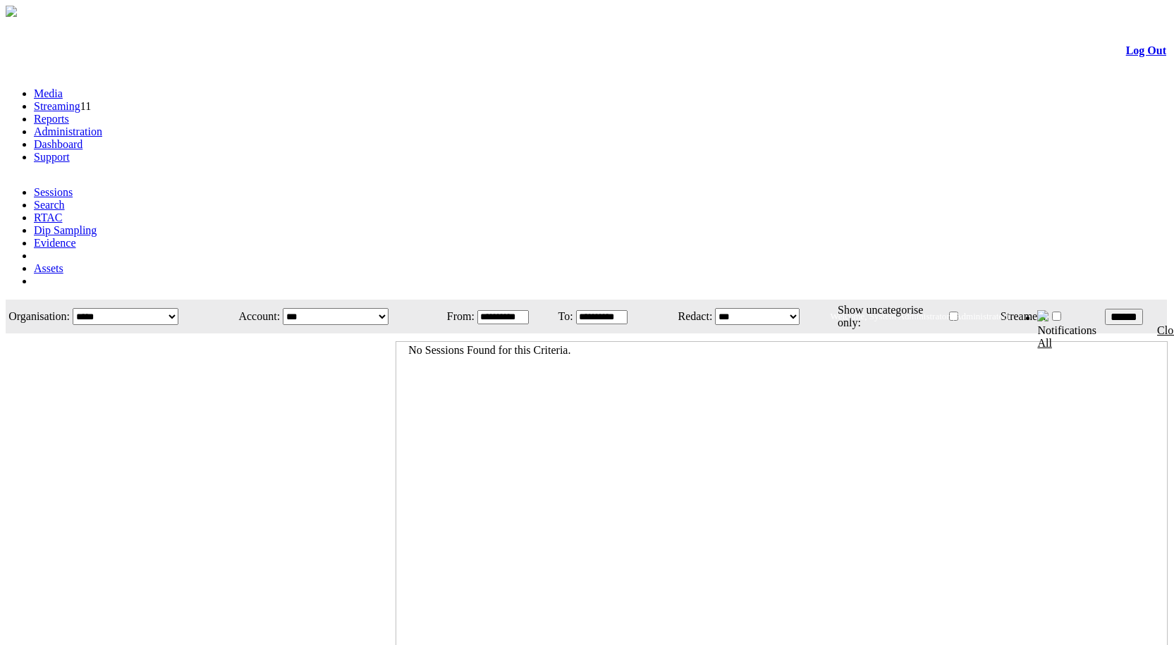
click at [102, 125] on link "Administration" at bounding box center [68, 131] width 68 height 12
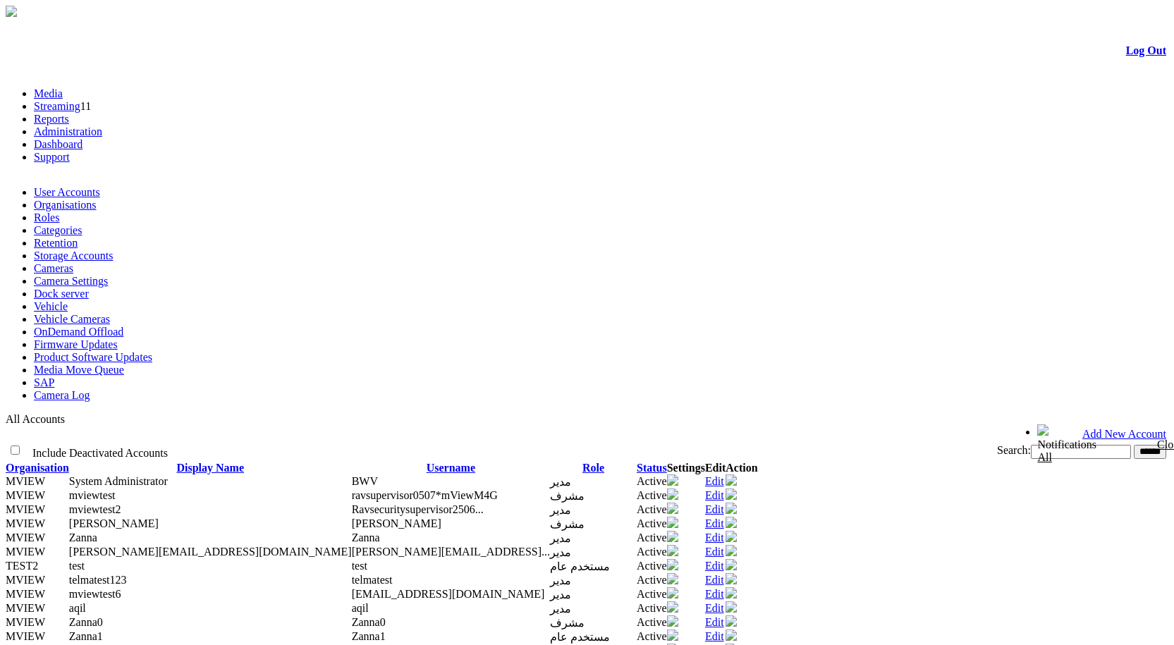
click at [108, 275] on link "Camera Settings" at bounding box center [71, 281] width 74 height 12
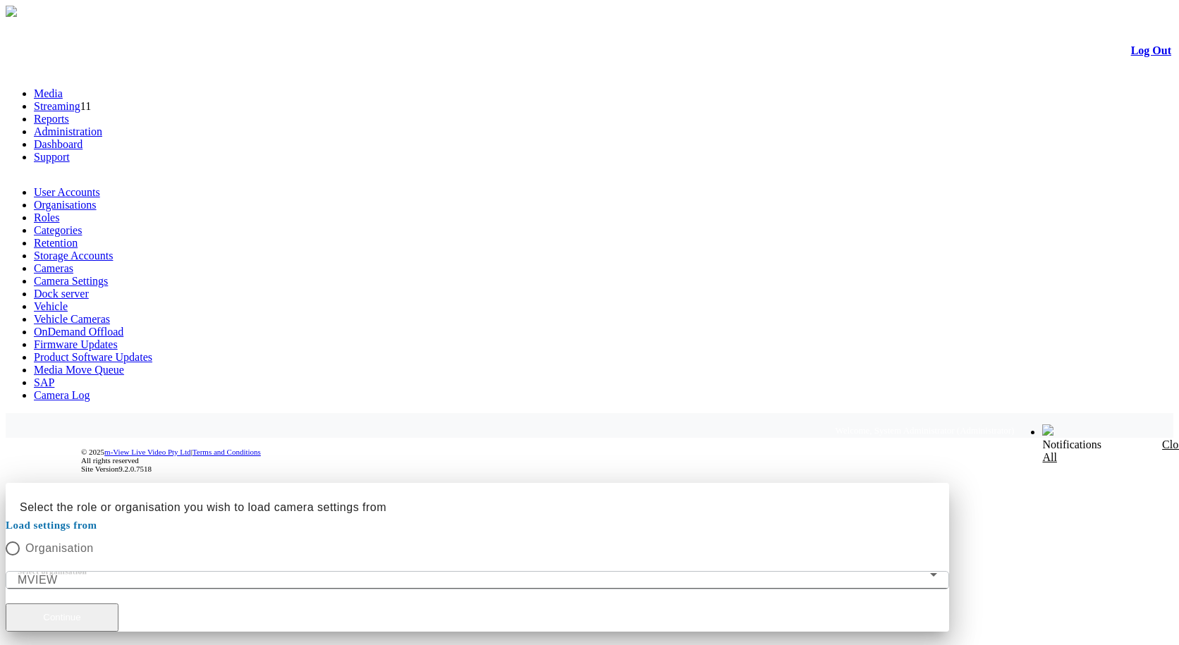
click at [118, 603] on button "Continue" at bounding box center [62, 617] width 113 height 28
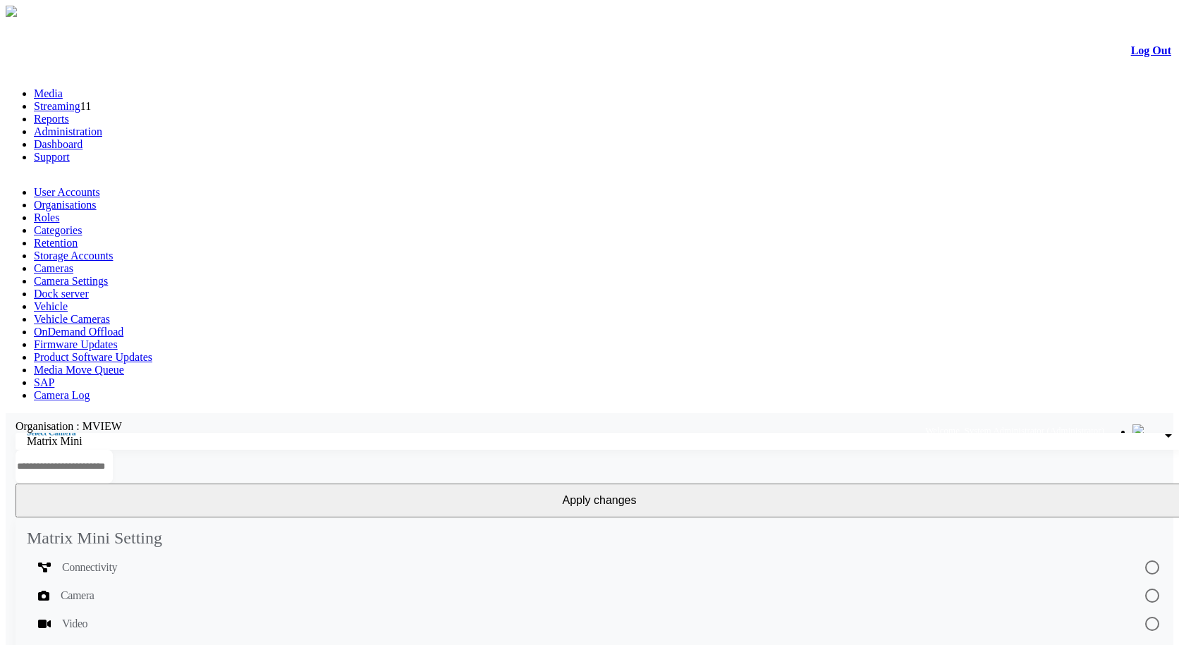
click at [1061, 484] on button "Apply changes" at bounding box center [600, 501] width 1168 height 34
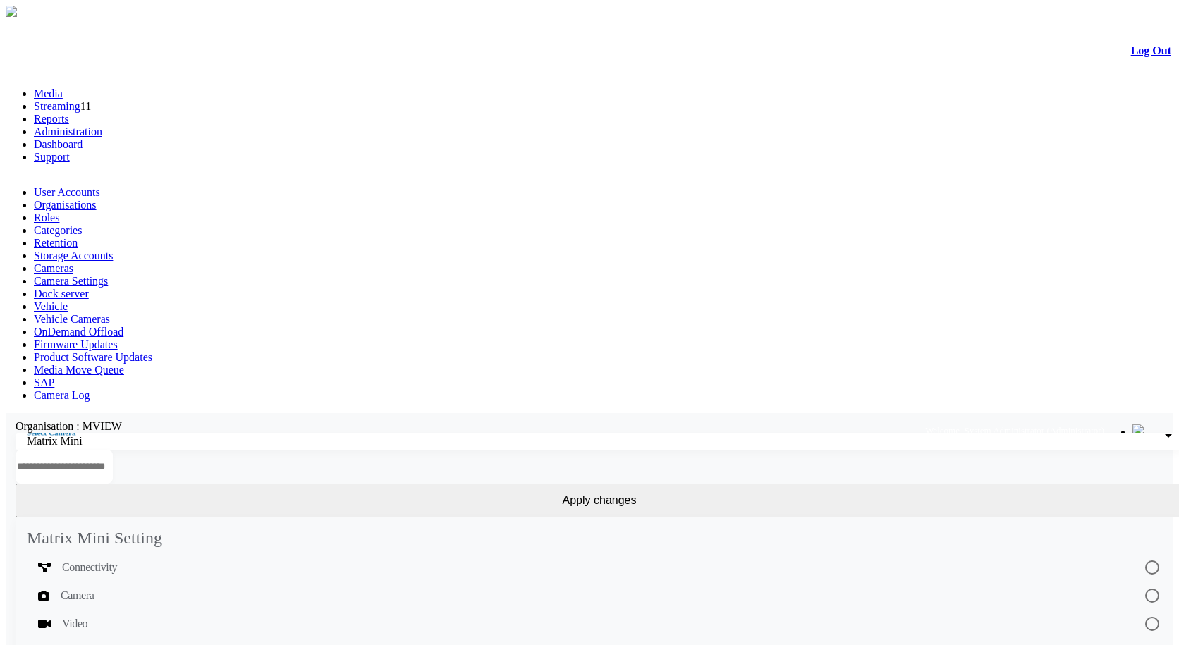
click at [108, 275] on link "Camera Settings" at bounding box center [71, 281] width 74 height 12
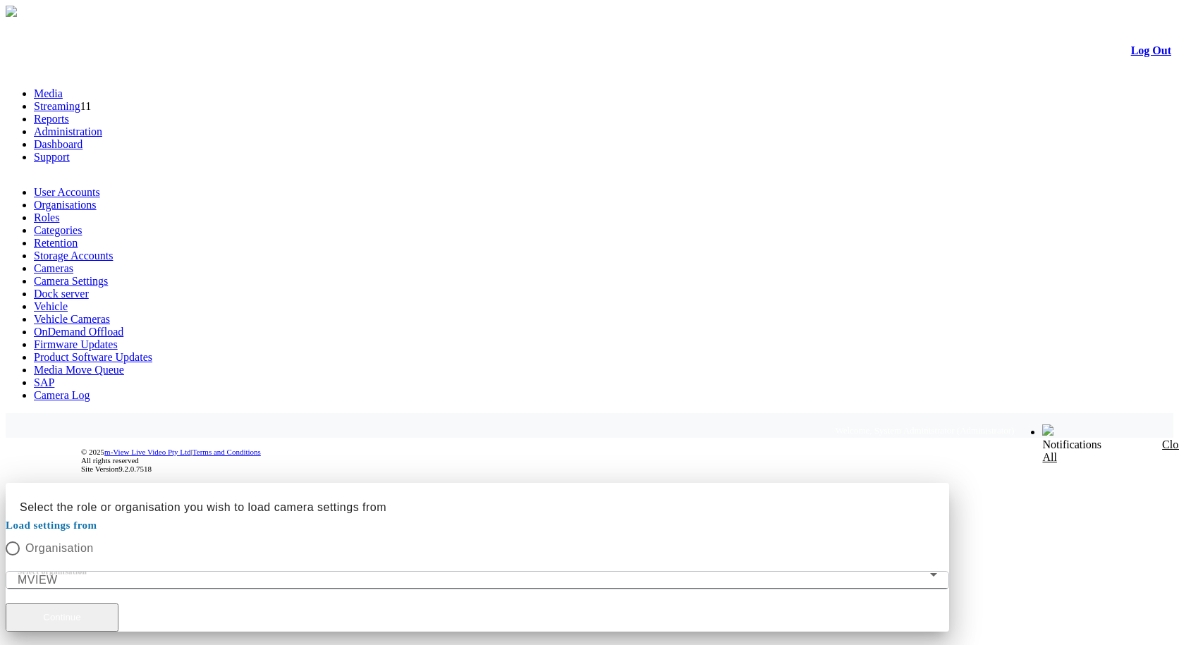
click at [118, 603] on button "Continue" at bounding box center [62, 617] width 113 height 28
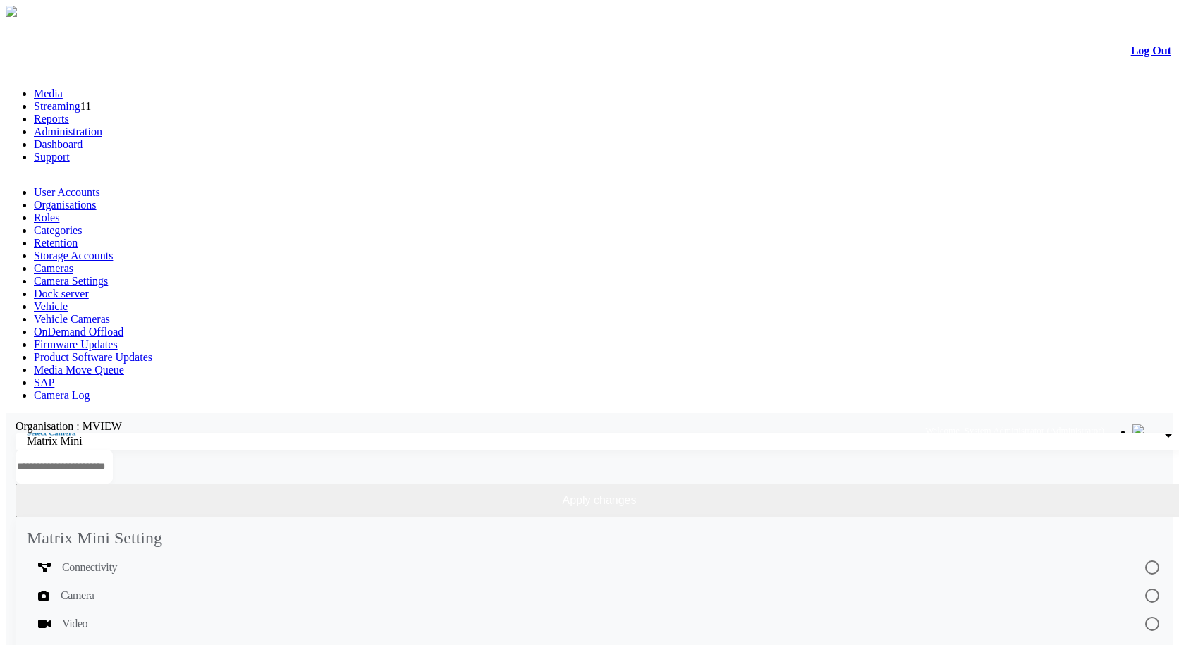
click at [1068, 484] on button "Apply changes" at bounding box center [600, 501] width 1168 height 34
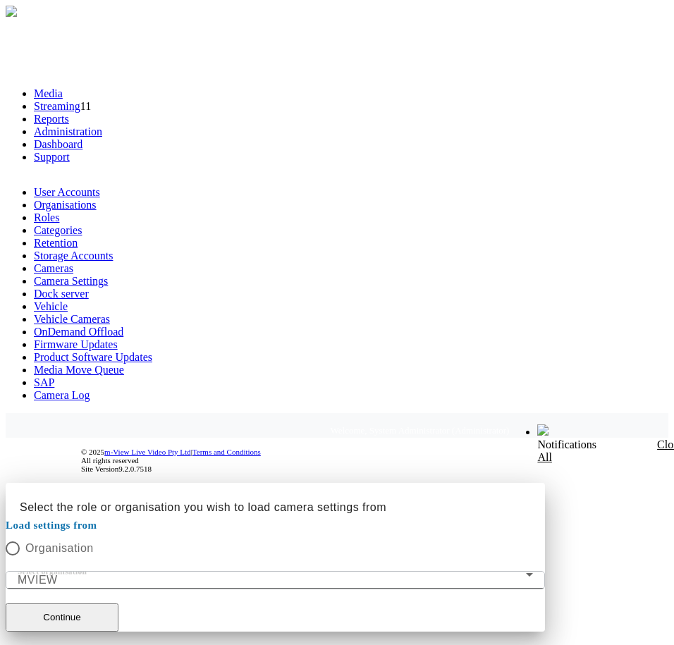
click at [293, 571] on mat-form-field "Select organisation MVIEW" at bounding box center [275, 580] width 539 height 18
click at [118, 603] on button "Continue" at bounding box center [62, 617] width 113 height 28
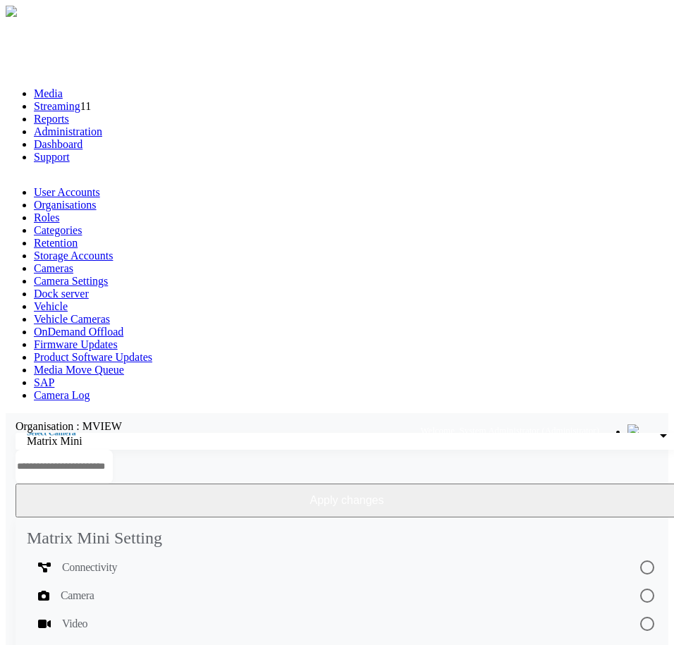
click at [607, 484] on button "Apply changes" at bounding box center [347, 501] width 663 height 34
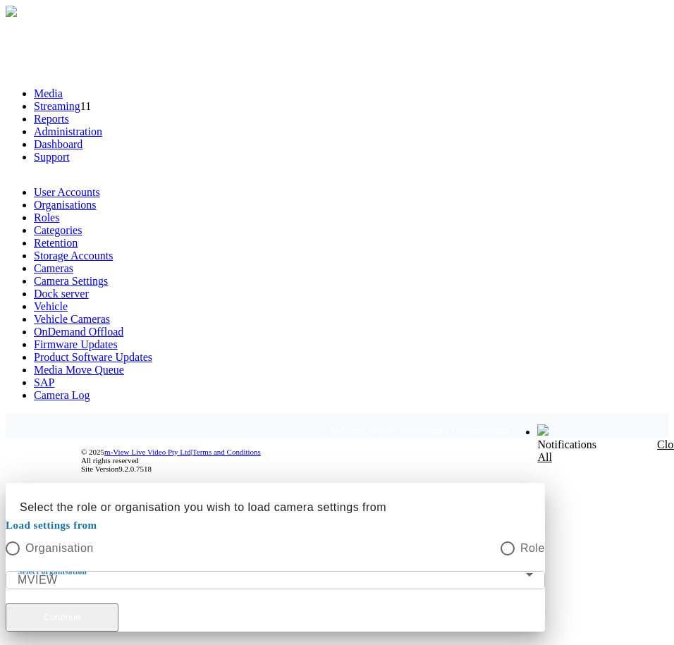
click at [118, 603] on button "Continue" at bounding box center [62, 617] width 113 height 28
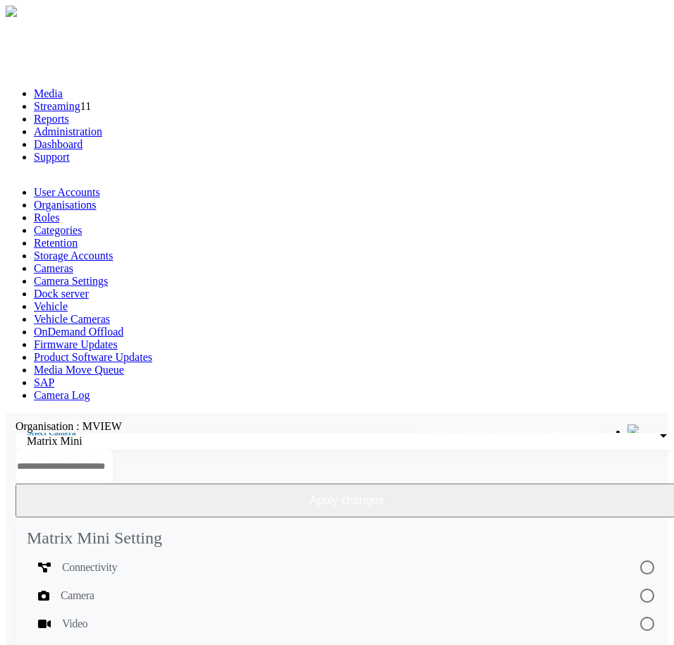
click at [603, 484] on button "Apply changes" at bounding box center [347, 501] width 663 height 34
drag, startPoint x: 470, startPoint y: 320, endPoint x: 444, endPoint y: 341, distance: 32.6
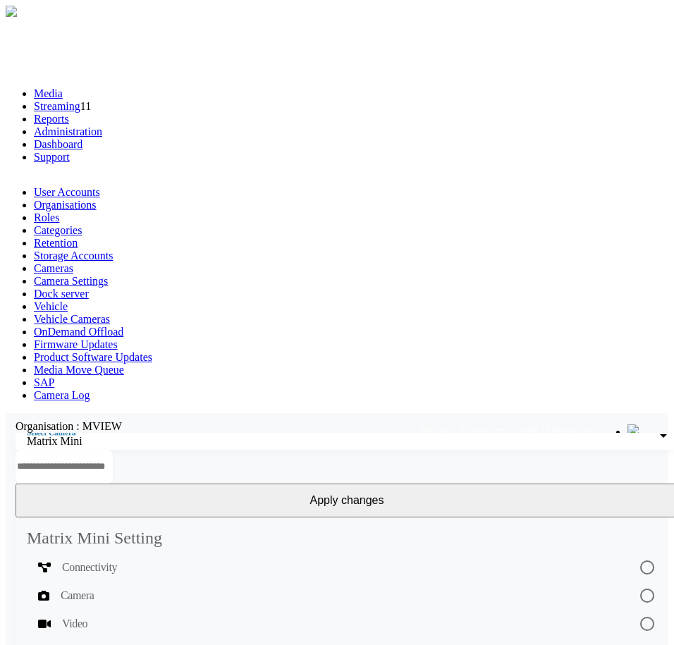
drag, startPoint x: 441, startPoint y: 288, endPoint x: 424, endPoint y: 293, distance: 17.8
drag, startPoint x: 421, startPoint y: 301, endPoint x: 426, endPoint y: 322, distance: 21.7
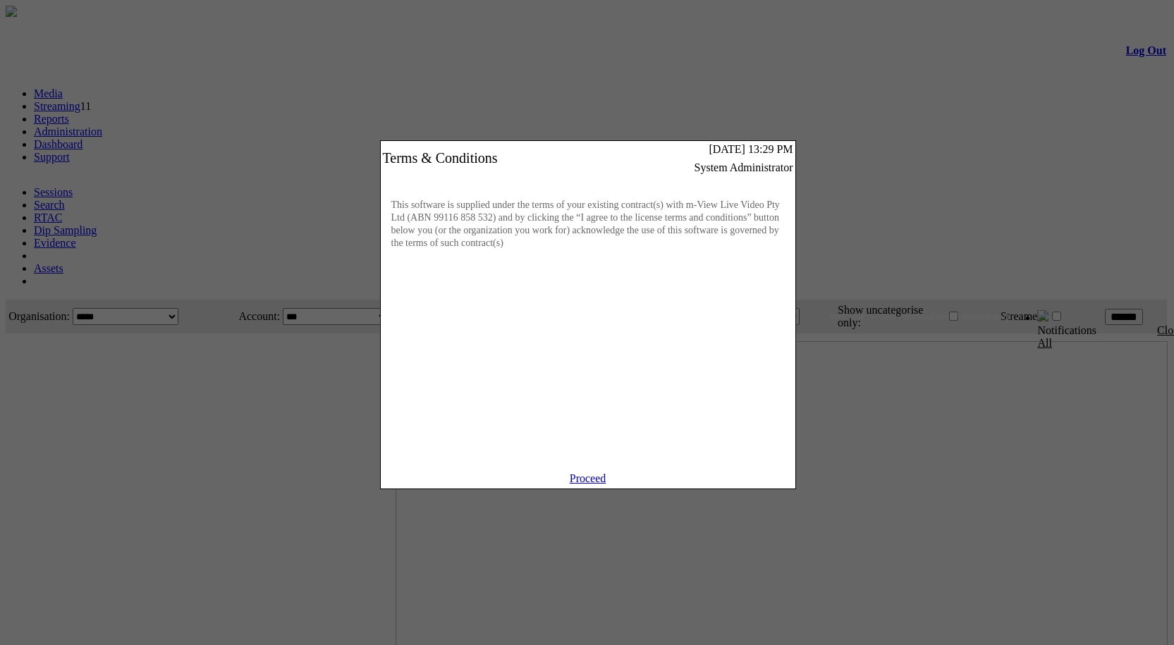
click at [590, 472] on div "This software is supplied under the terms of your existing contract(s) with m-V…" at bounding box center [588, 324] width 415 height 296
click at [590, 483] on link "Proceed" at bounding box center [588, 478] width 37 height 12
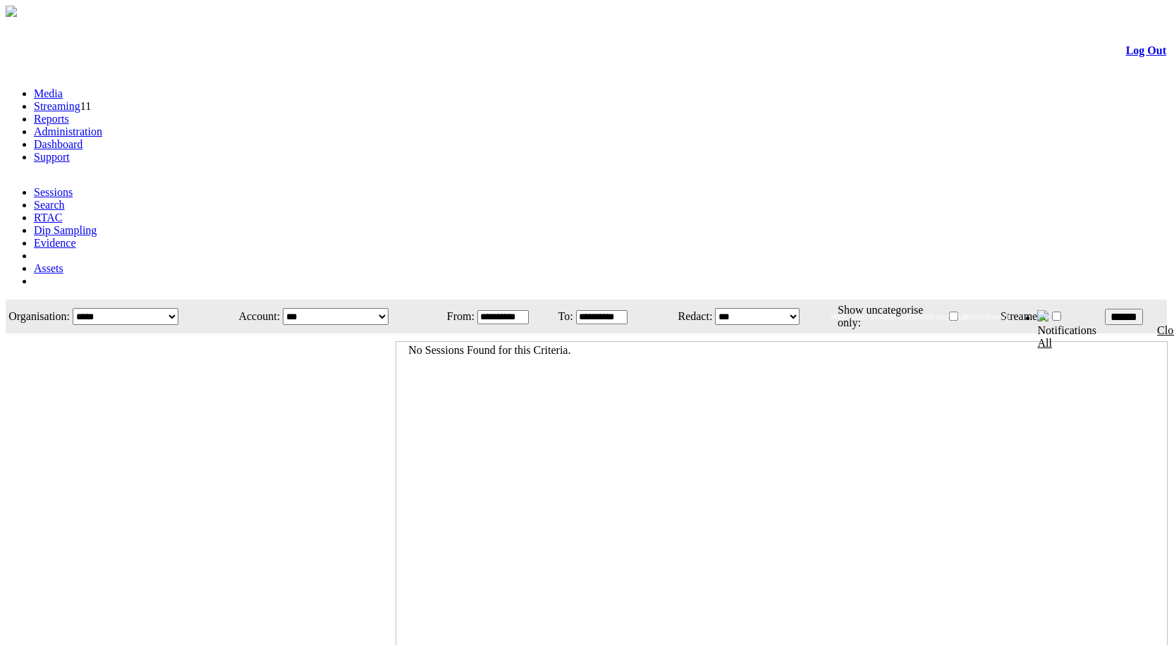
click at [102, 125] on link "Administration" at bounding box center [68, 131] width 68 height 12
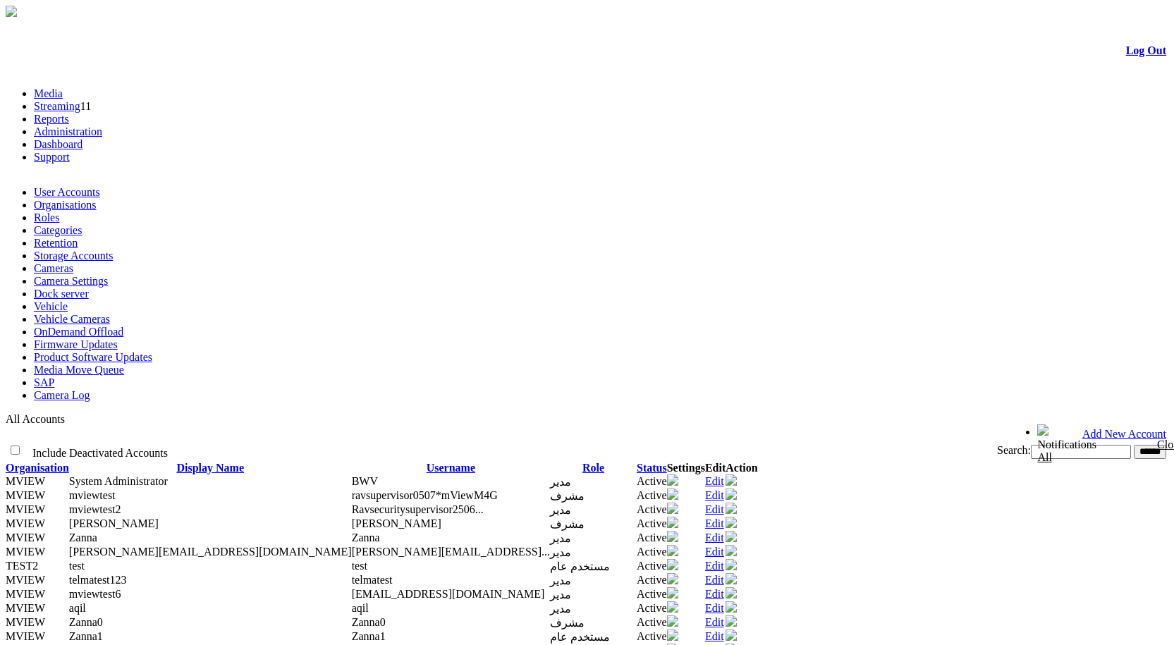
click at [108, 275] on link "Camera Settings" at bounding box center [71, 281] width 74 height 12
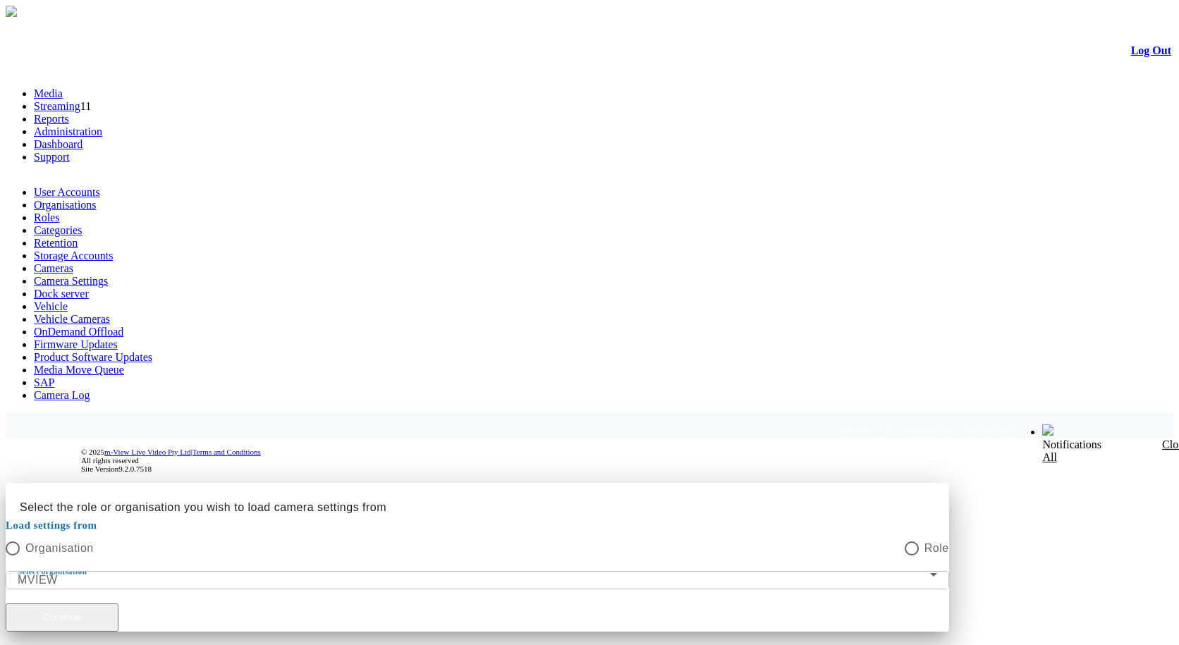
click at [118, 603] on button "Continue" at bounding box center [62, 617] width 113 height 28
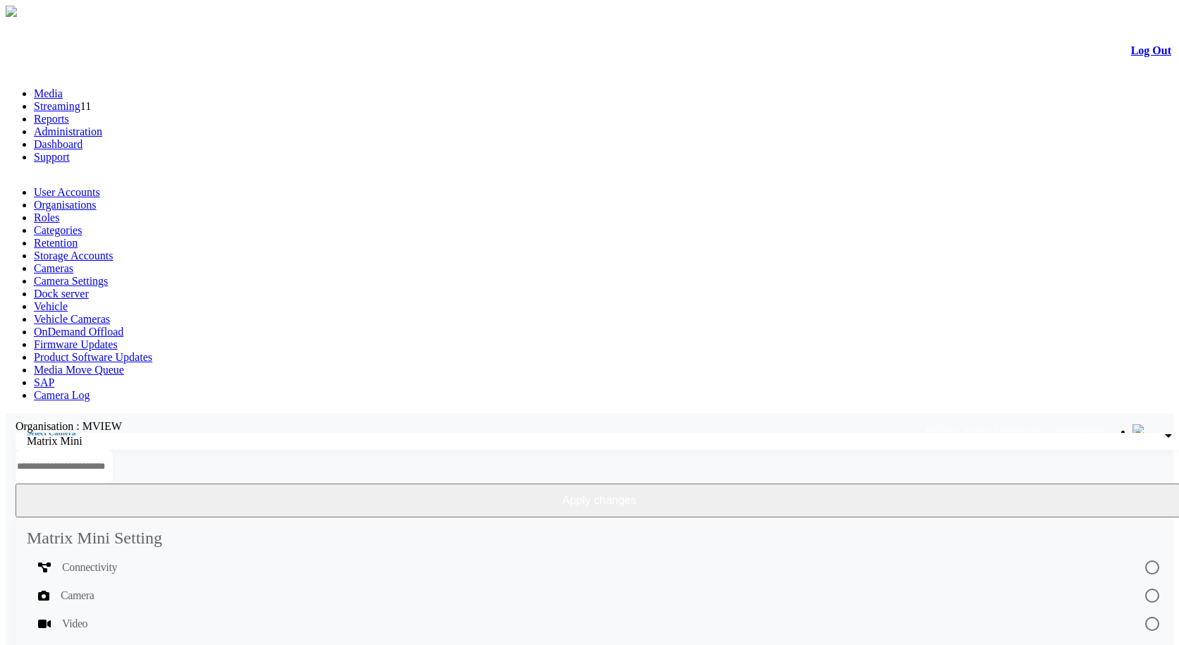
click at [1070, 484] on button "Apply changes" at bounding box center [600, 501] width 1168 height 34
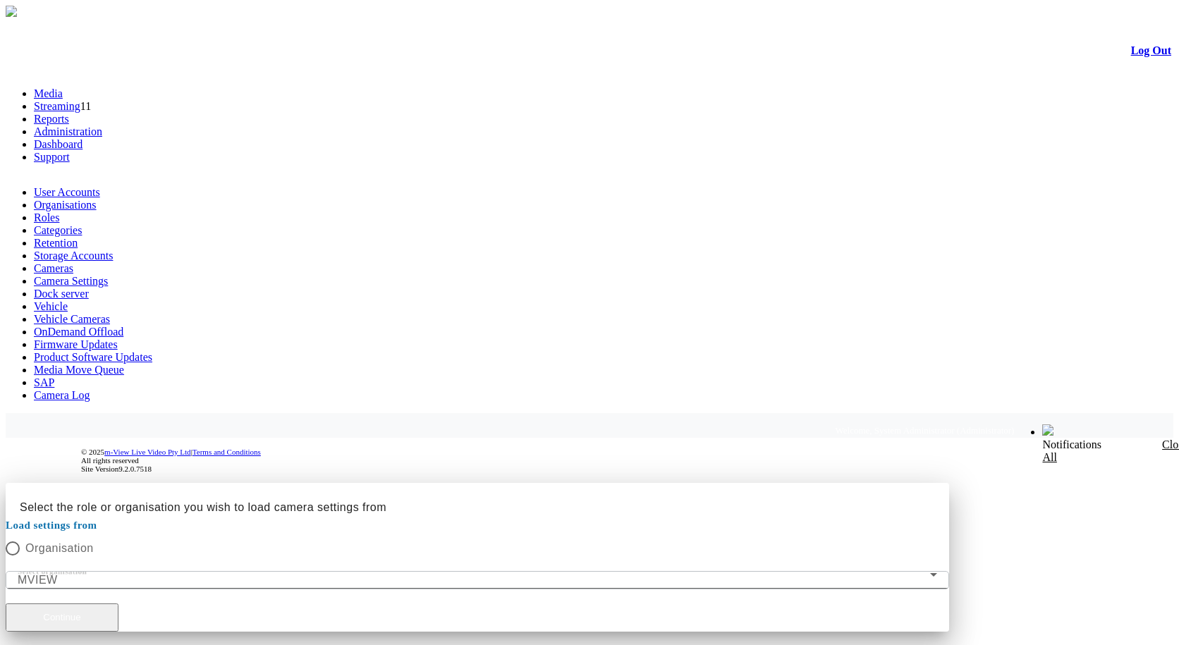
click at [118, 603] on button "Continue" at bounding box center [62, 617] width 113 height 28
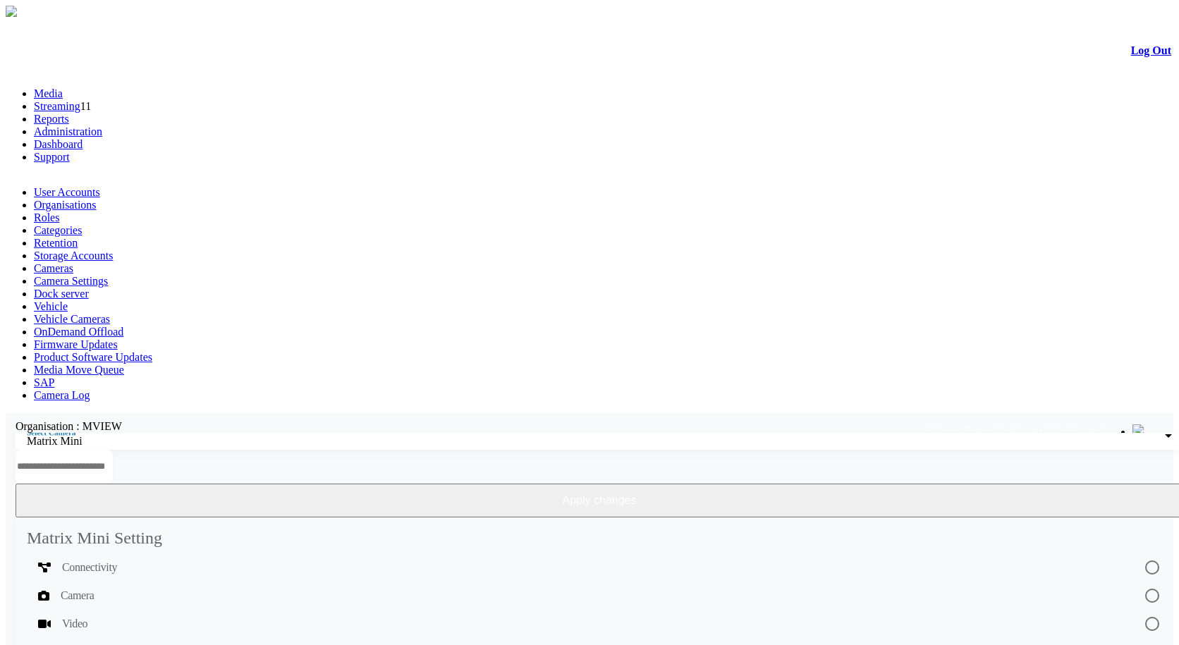
click at [1067, 484] on button "Apply changes" at bounding box center [600, 501] width 1168 height 34
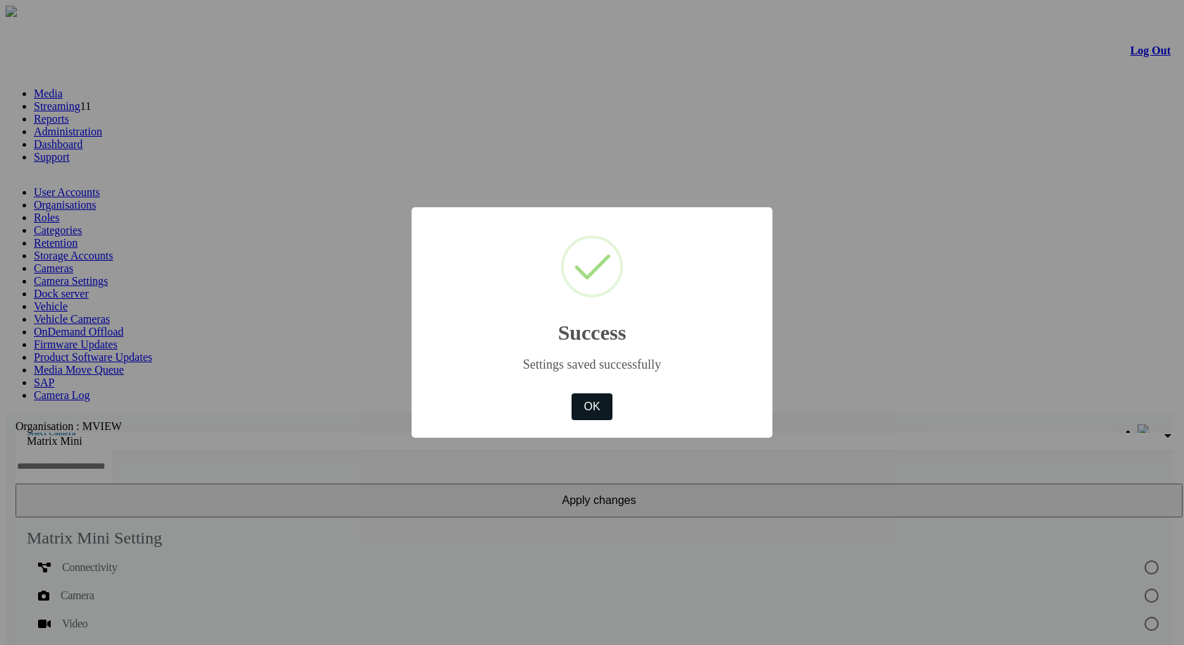
click at [591, 398] on button "OK" at bounding box center [592, 406] width 41 height 27
type input "**********"
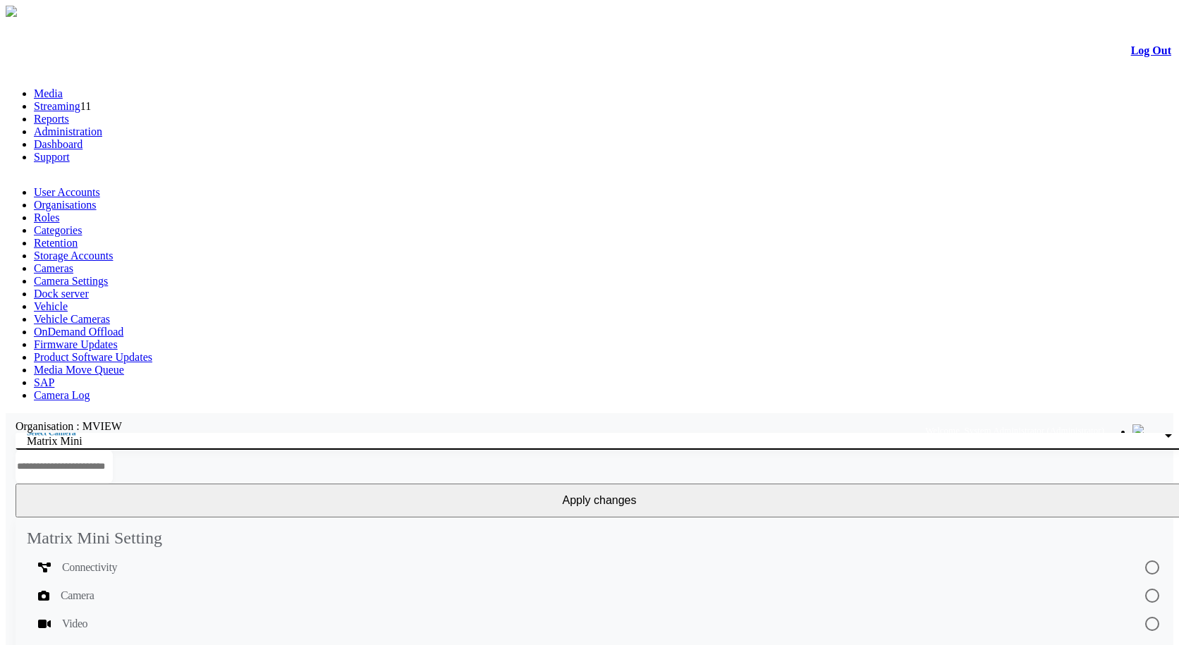
click at [158, 435] on div "Matrix Mini" at bounding box center [596, 441] width 1138 height 13
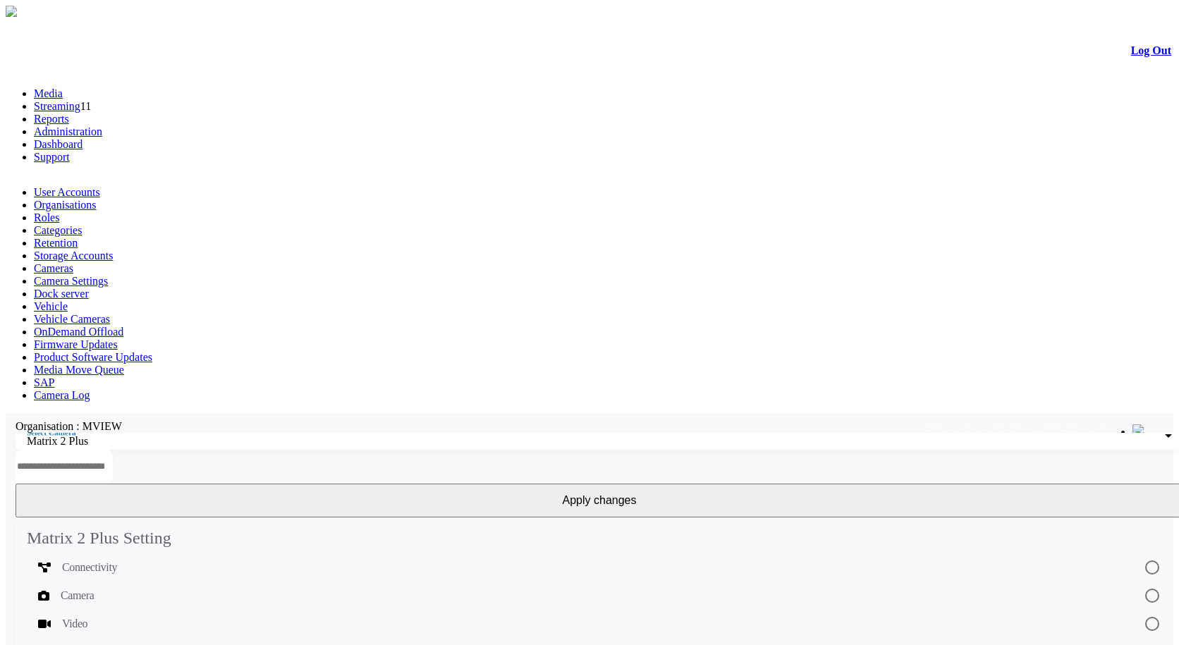
click at [113, 450] on input "text" at bounding box center [64, 467] width 97 height 34
type input "**"
click at [113, 450] on input "text" at bounding box center [64, 467] width 97 height 34
type input "*"
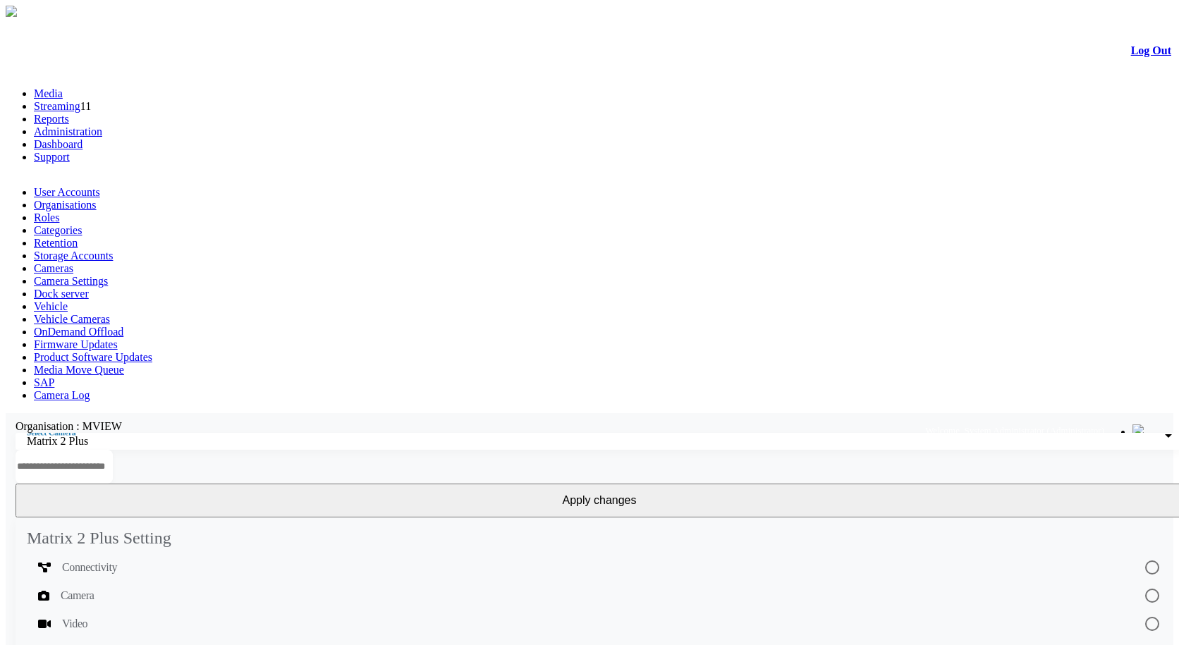
click at [94, 587] on span "Camera" at bounding box center [77, 595] width 33 height 17
click at [113, 450] on input "text" at bounding box center [64, 467] width 97 height 34
type input "*"
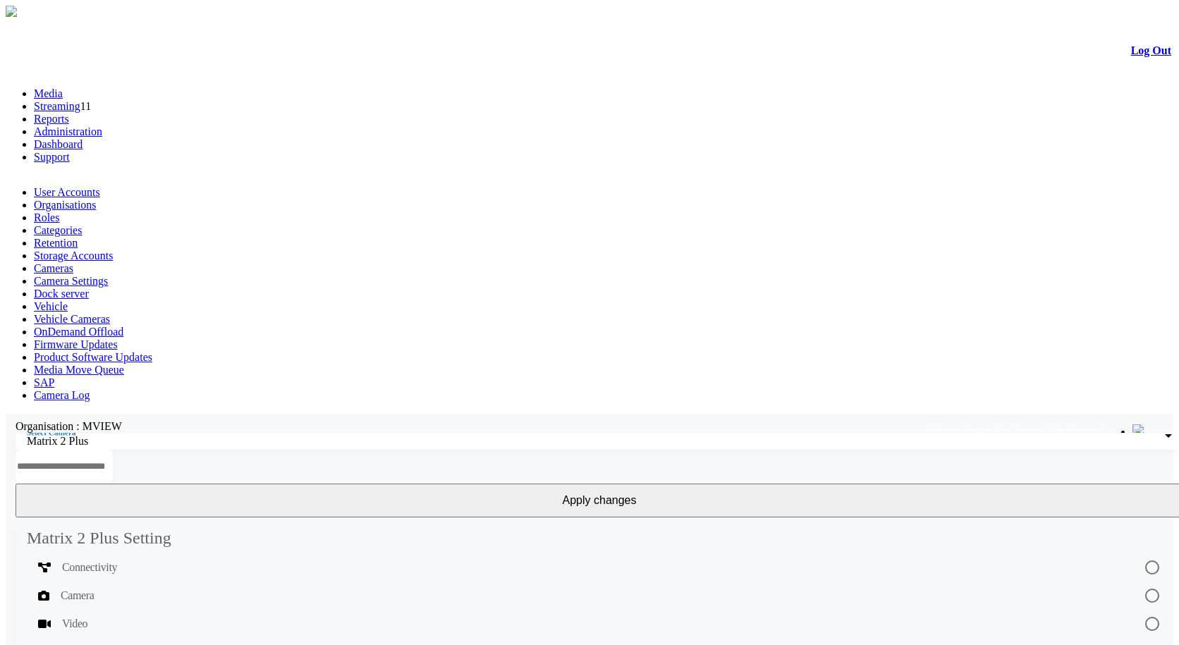
click at [201, 517] on mat-card-header "Matrix 2 Plus Setting" at bounding box center [600, 532] width 1168 height 30
click at [113, 450] on input "text" at bounding box center [64, 467] width 97 height 34
drag, startPoint x: 22, startPoint y: 256, endPoint x: 44, endPoint y: 425, distance: 170.7
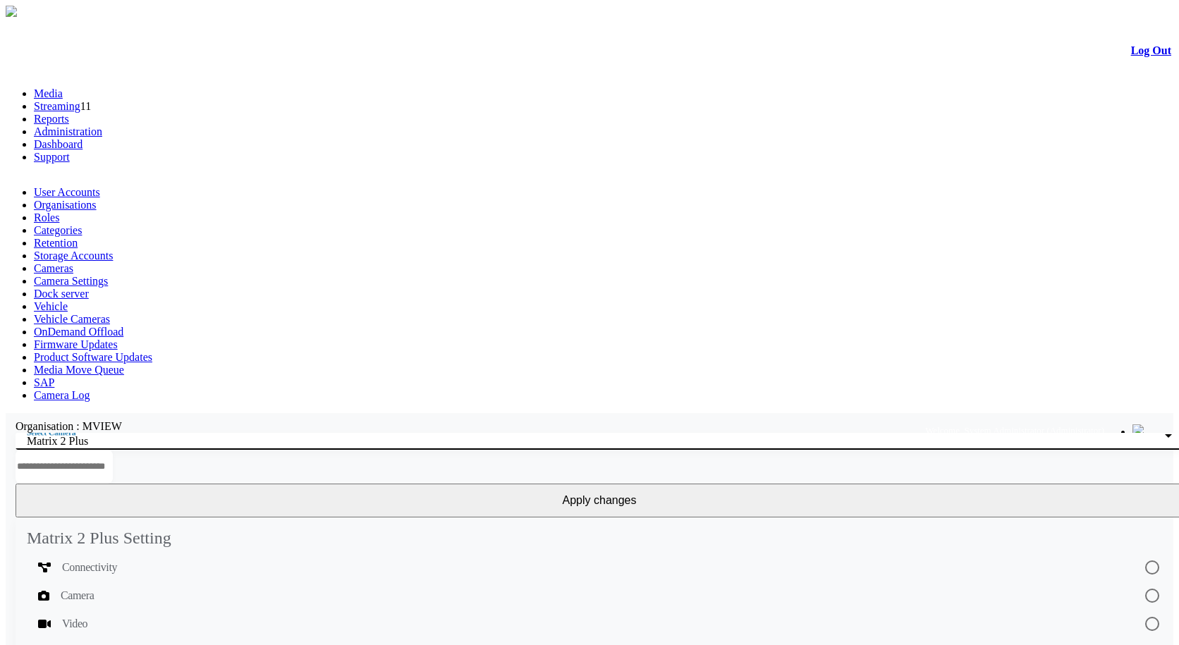
click at [195, 435] on div "Matrix 2 Plus" at bounding box center [596, 441] width 1138 height 13
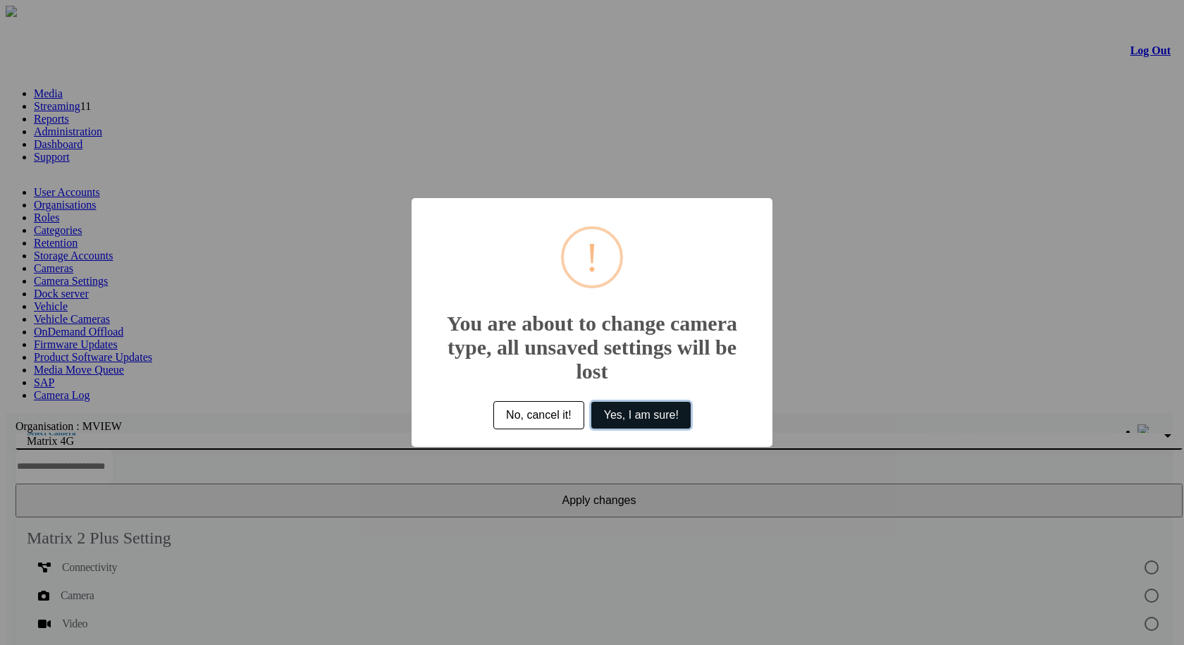
click at [647, 410] on button "Yes, I am sure!" at bounding box center [641, 415] width 99 height 27
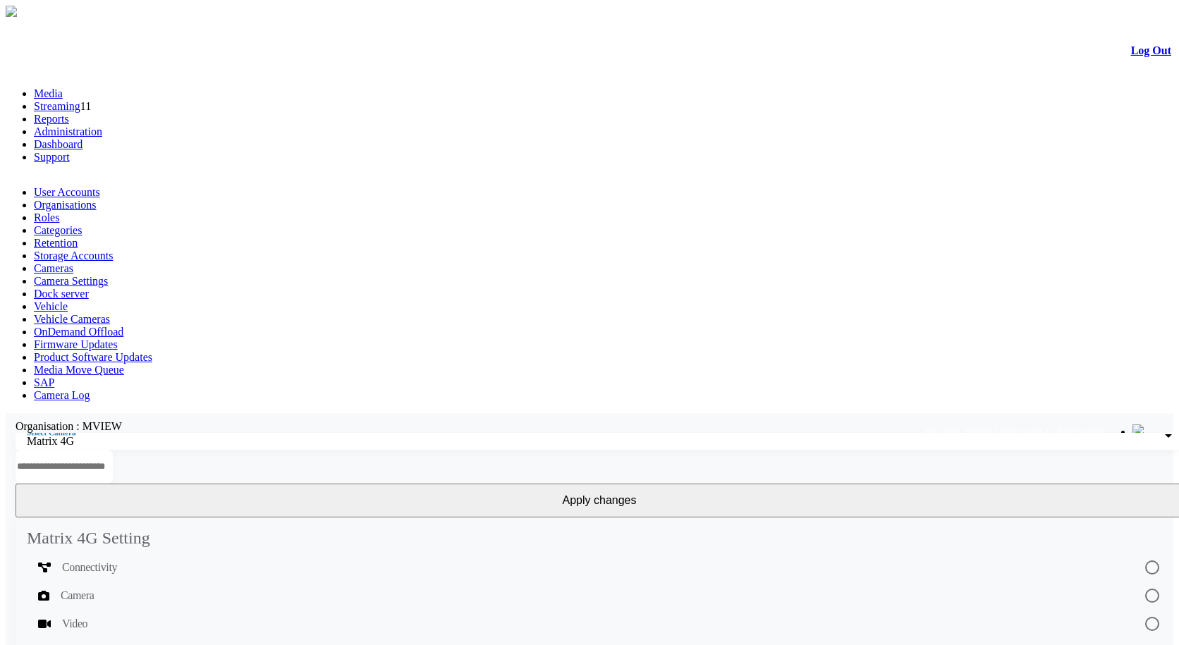
click at [209, 433] on div "Select Camera Matrix 4G" at bounding box center [599, 441] width 1145 height 17
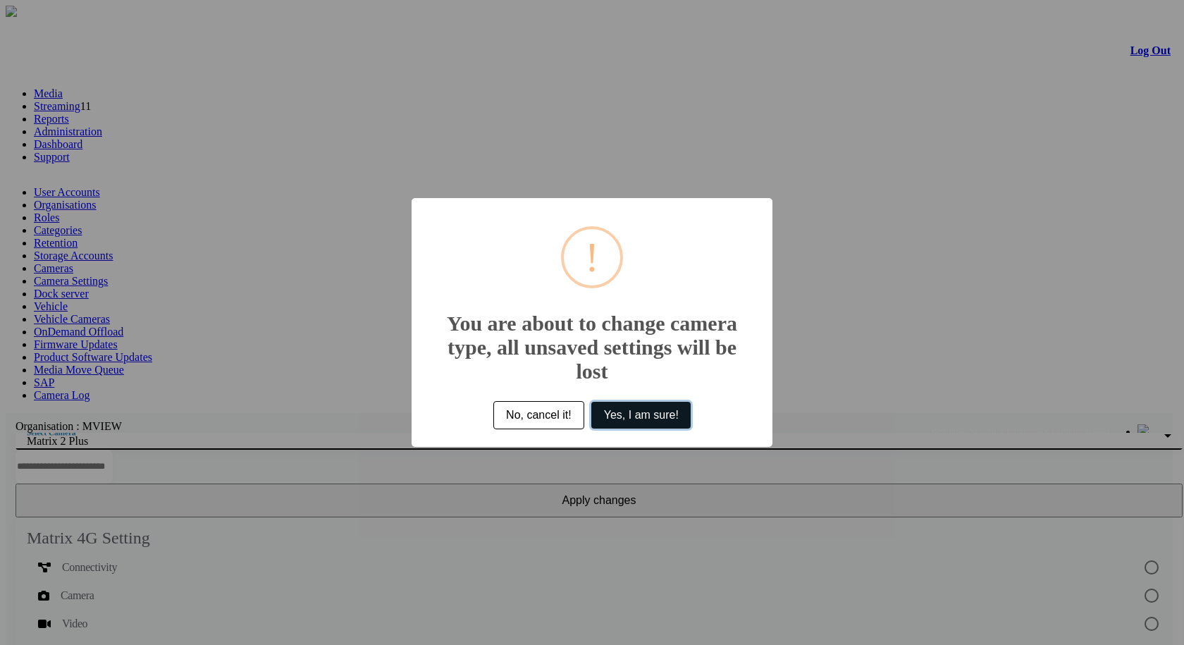
click at [668, 415] on button "Yes, I am sure!" at bounding box center [641, 415] width 99 height 27
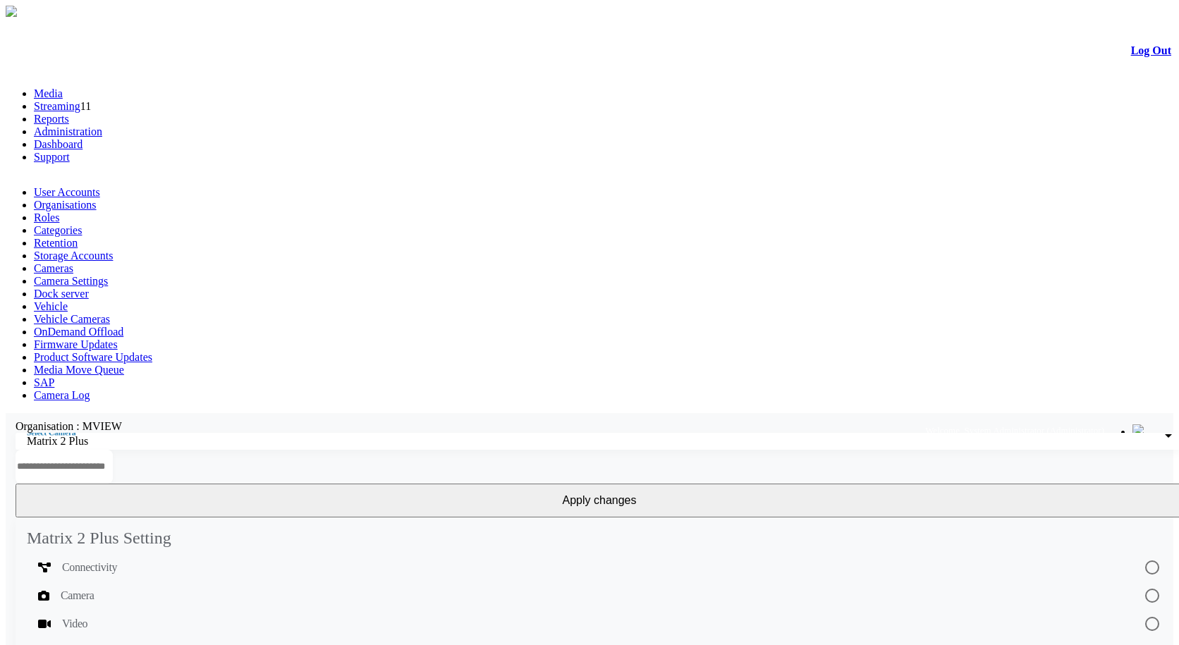
click at [113, 450] on input "text" at bounding box center [64, 467] width 97 height 34
type input "*"
click at [113, 450] on input "text" at bounding box center [64, 467] width 97 height 34
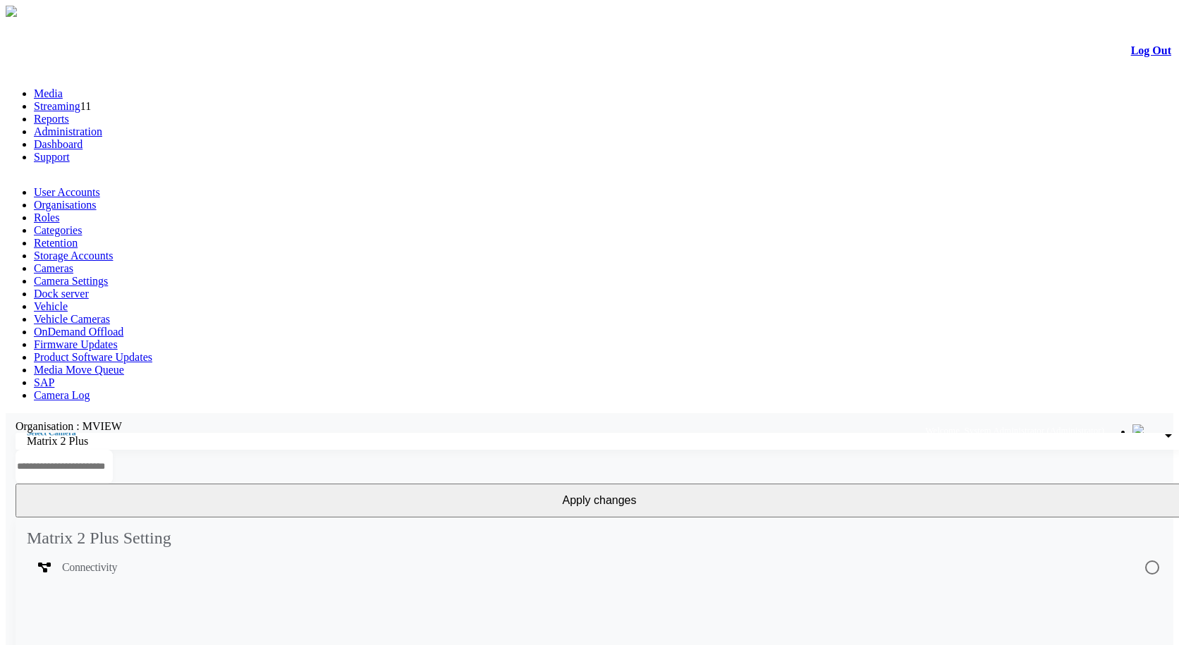
click at [113, 450] on input "text" at bounding box center [64, 467] width 97 height 34
click at [158, 559] on div "Connectivity" at bounding box center [579, 567] width 1083 height 17
drag, startPoint x: 499, startPoint y: 153, endPoint x: 492, endPoint y: 156, distance: 7.6
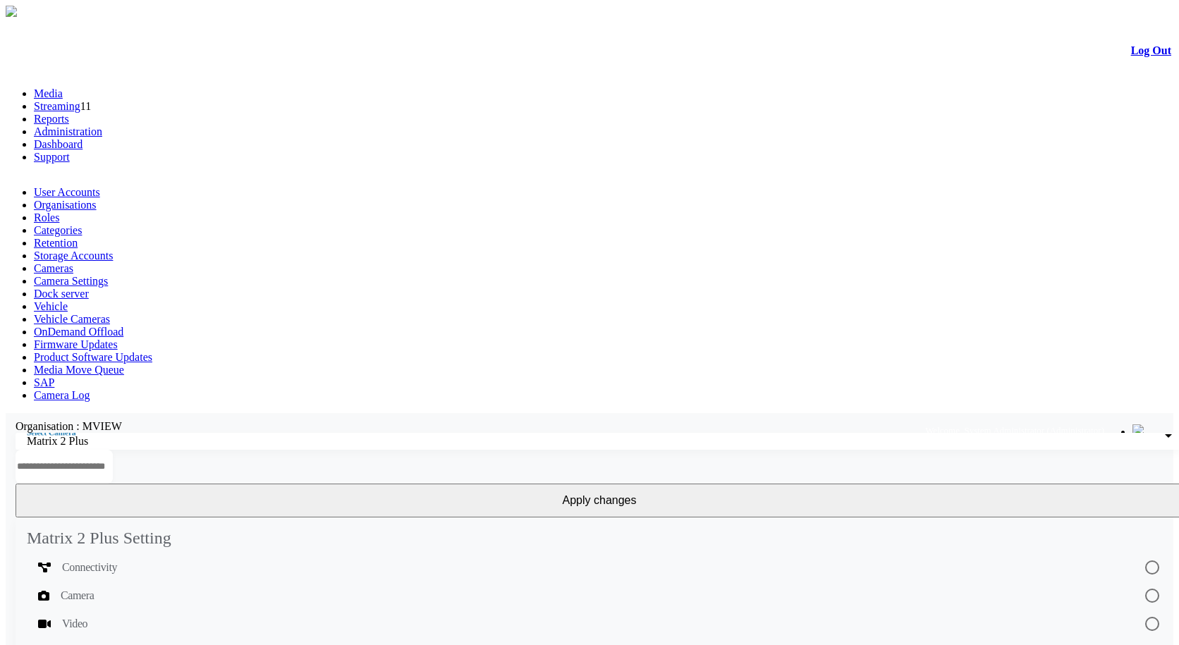
click at [113, 450] on input "text" at bounding box center [64, 467] width 97 height 34
click at [199, 559] on div "Connectivity" at bounding box center [579, 567] width 1083 height 17
click at [113, 450] on input "text" at bounding box center [64, 467] width 97 height 34
click at [194, 553] on mat-list-option "Connectivity" at bounding box center [599, 567] width 1145 height 28
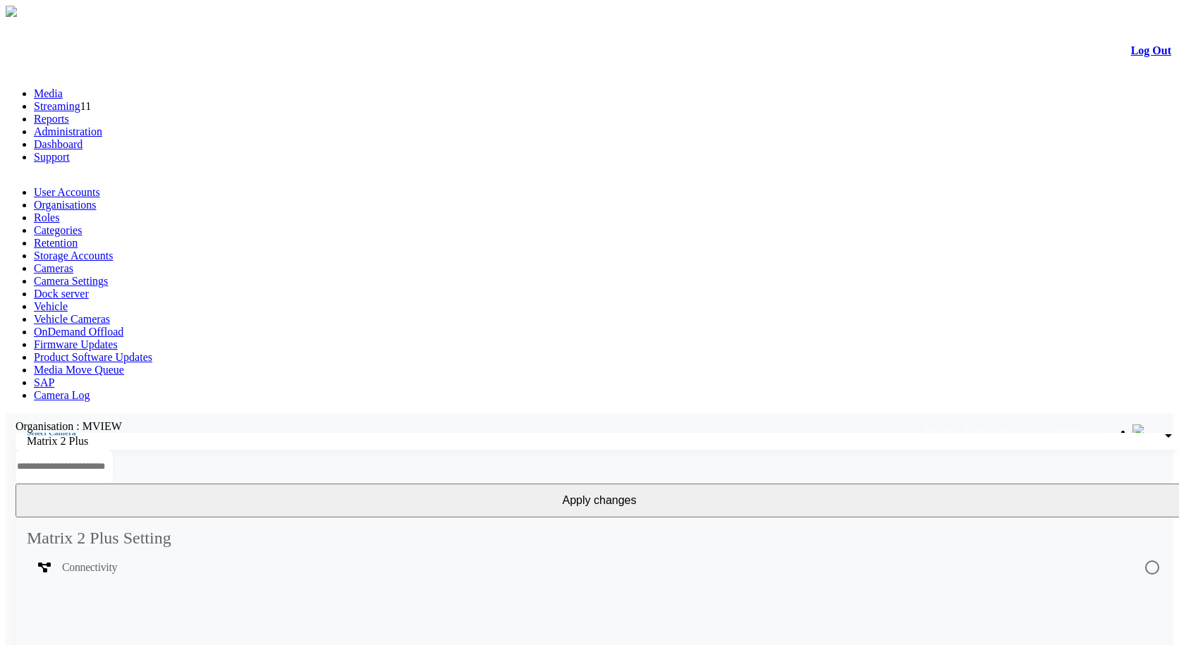
click at [113, 450] on input "text" at bounding box center [64, 467] width 97 height 34
click at [141, 582] on mat-list-option "Camera" at bounding box center [599, 596] width 1145 height 28
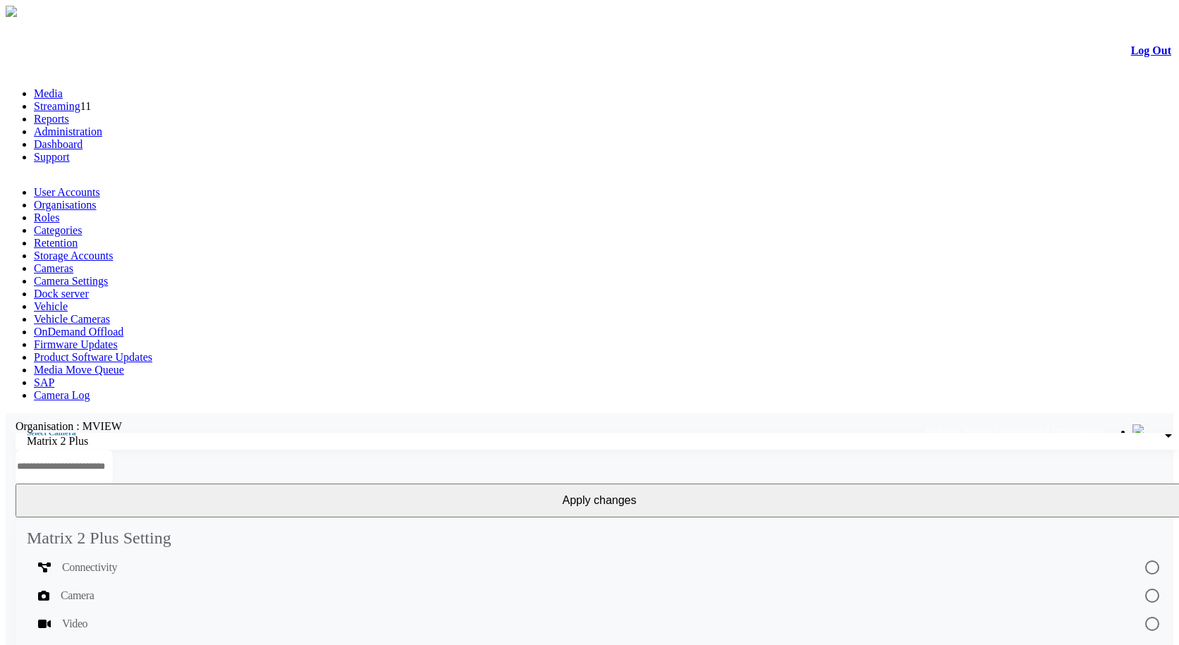
click at [147, 615] on div "Video" at bounding box center [579, 623] width 1083 height 17
click at [113, 450] on input "text" at bounding box center [64, 467] width 97 height 34
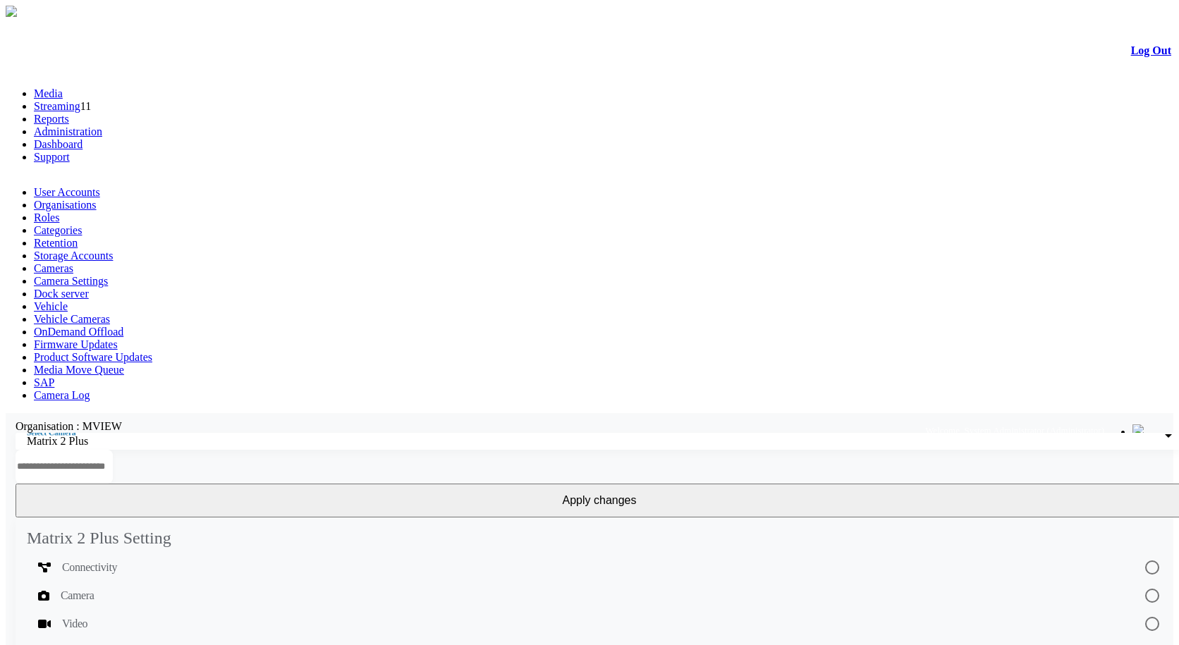
click at [197, 559] on div "Connectivity" at bounding box center [579, 567] width 1083 height 17
click at [180, 615] on div "Video" at bounding box center [579, 623] width 1083 height 17
click at [190, 559] on div "Connectivity" at bounding box center [579, 567] width 1083 height 17
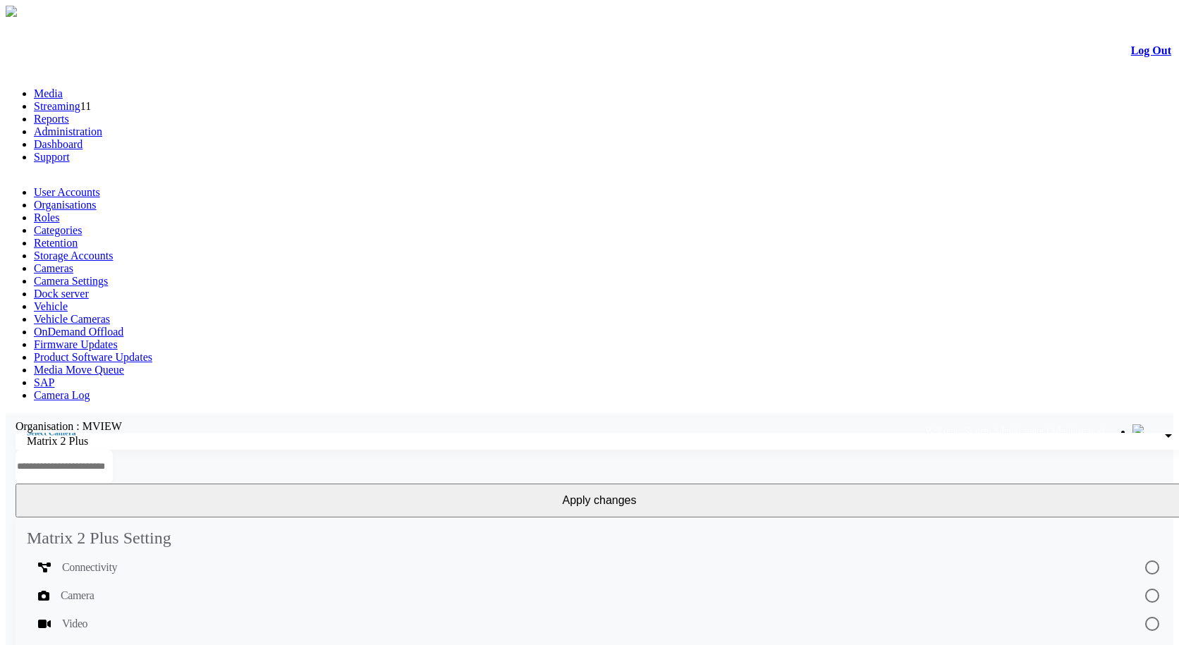
click at [167, 615] on div "Video" at bounding box center [579, 623] width 1083 height 17
click at [113, 450] on input "text" at bounding box center [64, 467] width 97 height 34
click at [198, 587] on div "Camera" at bounding box center [579, 595] width 1083 height 17
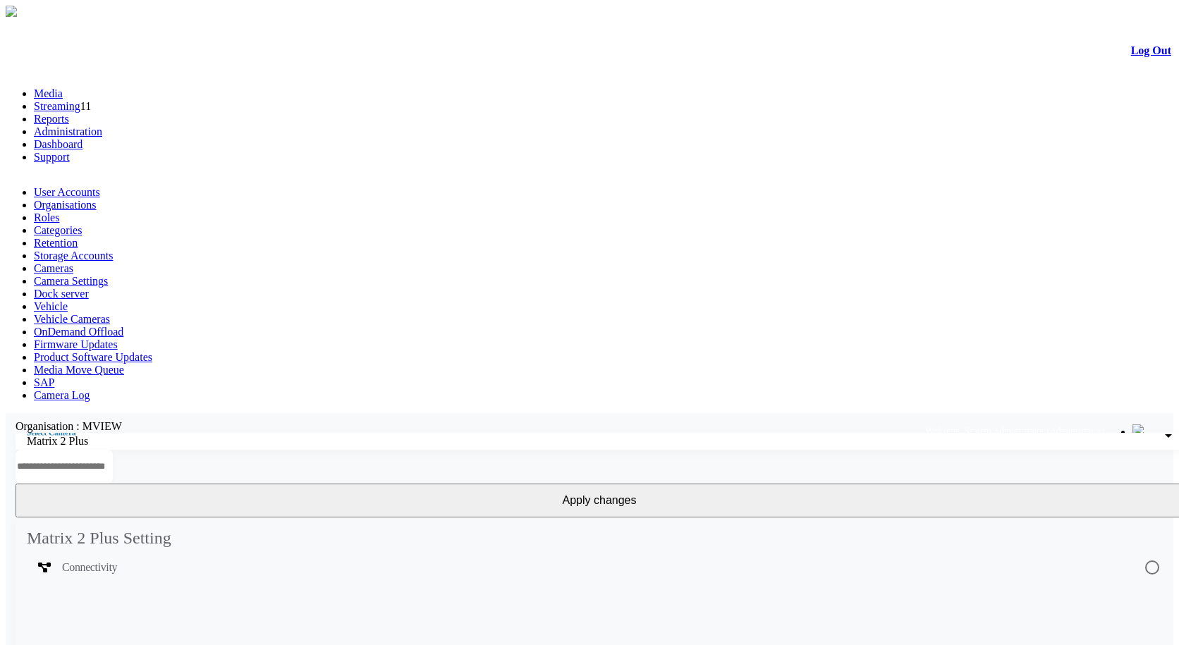
click at [113, 450] on input "text" at bounding box center [64, 467] width 97 height 34
drag, startPoint x: 652, startPoint y: 176, endPoint x: 639, endPoint y: 177, distance: 12.8
click at [113, 450] on input "text" at bounding box center [64, 467] width 97 height 34
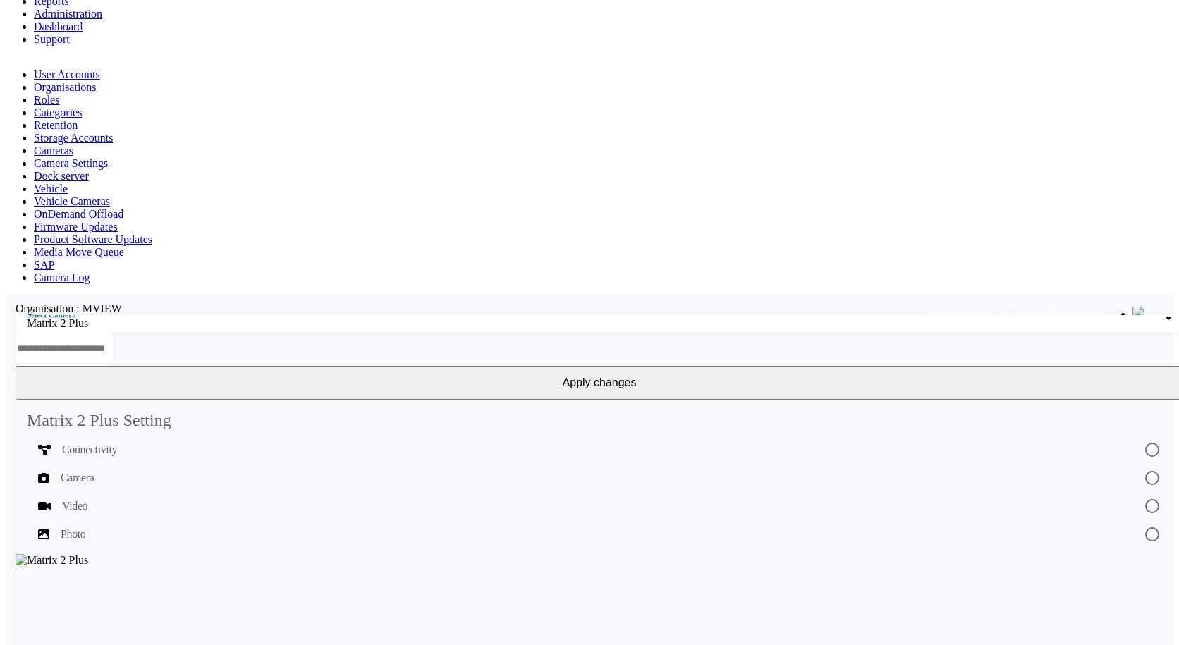
click at [504, 302] on div "Organisation : MVIEW" at bounding box center [599, 308] width 1187 height 13
click at [113, 332] on input "text" at bounding box center [64, 349] width 97 height 34
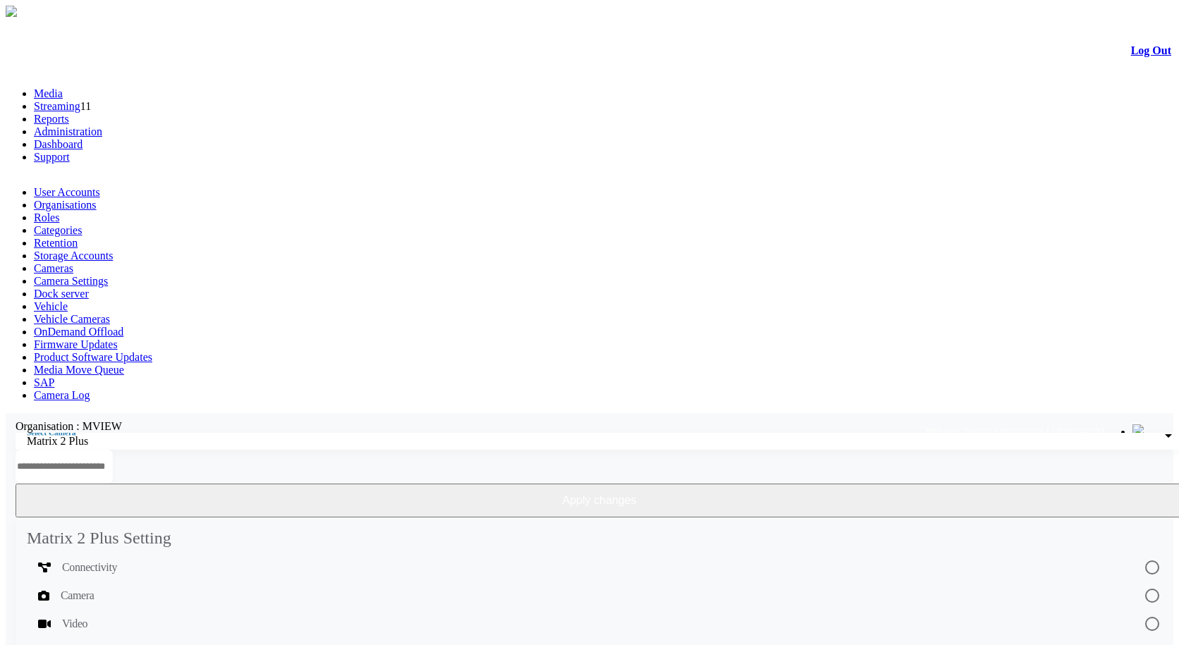
click at [1074, 484] on button "Apply changes" at bounding box center [600, 501] width 1168 height 34
drag, startPoint x: 1108, startPoint y: 224, endPoint x: 1099, endPoint y: 224, distance: 9.2
click at [73, 435] on span "Matrix 2 Plus" at bounding box center [57, 441] width 61 height 12
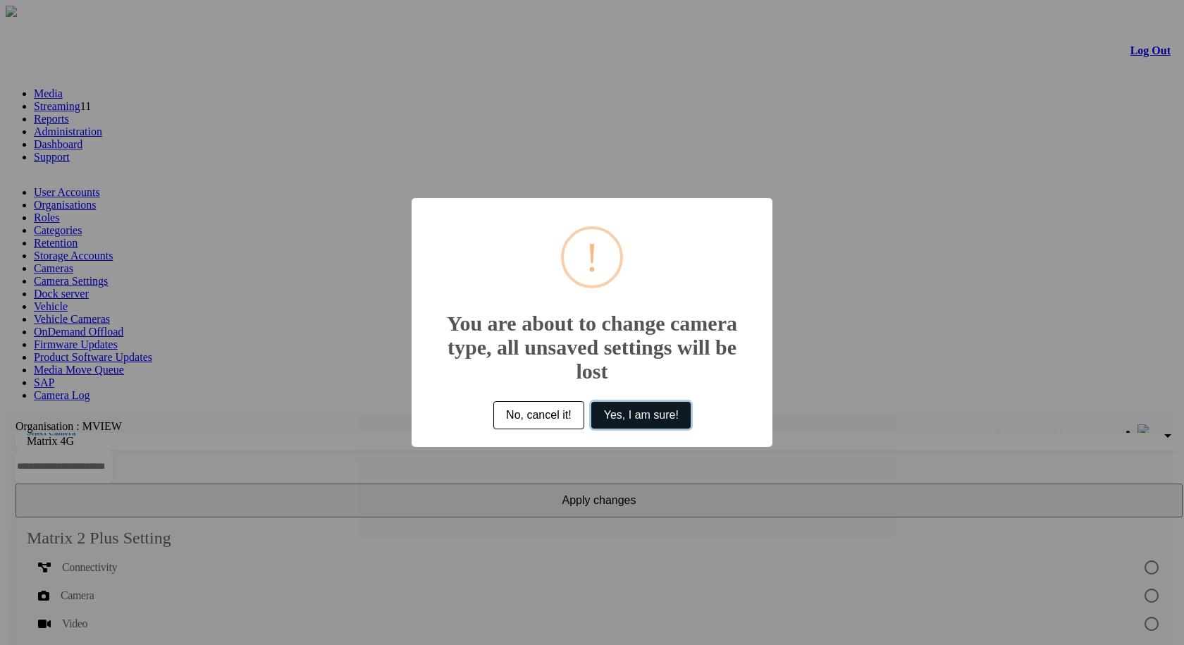
click at [613, 407] on button "Yes, I am sure!" at bounding box center [641, 415] width 99 height 27
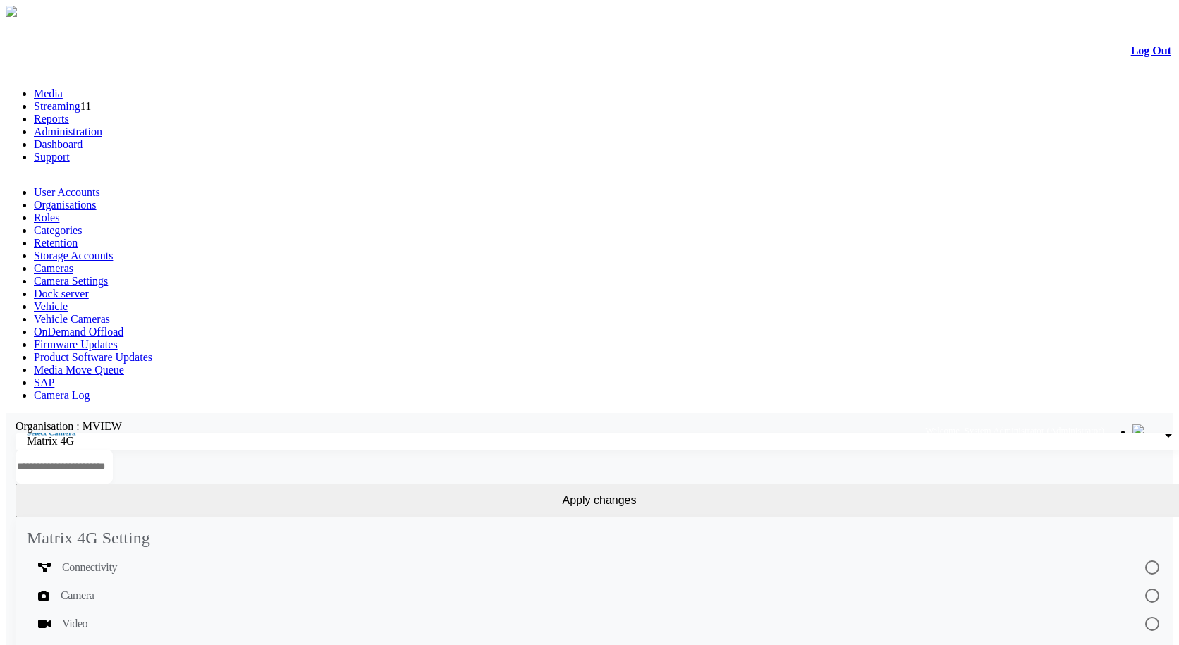
click at [113, 450] on input "text" at bounding box center [64, 467] width 97 height 34
type input "*"
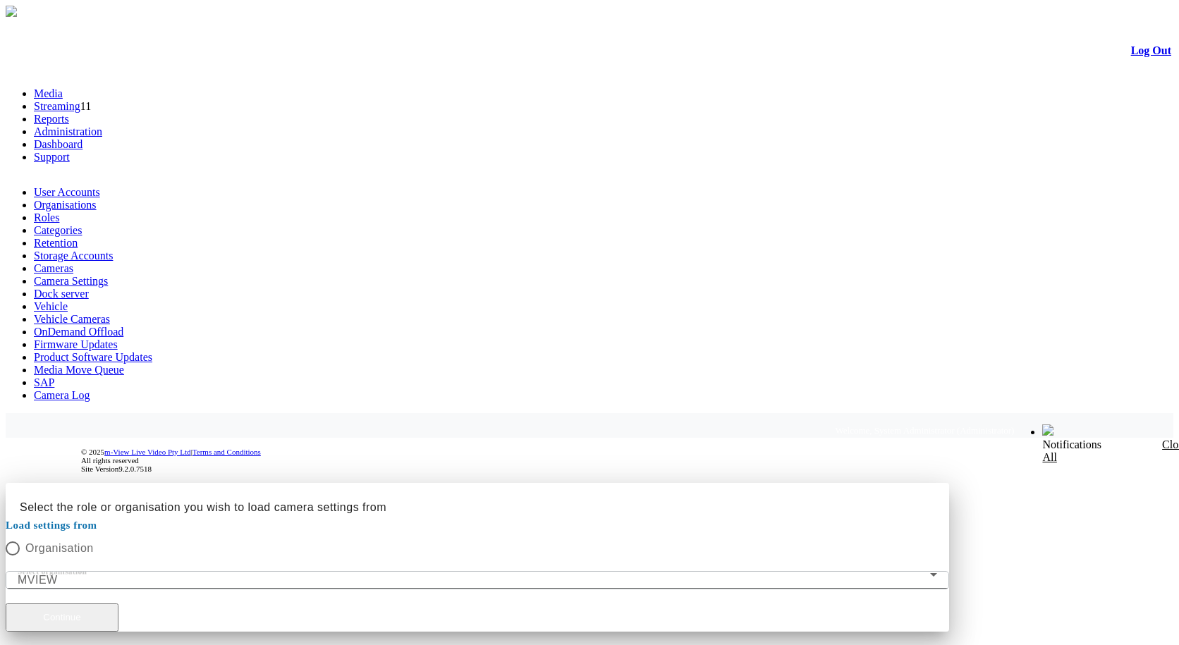
click at [118, 603] on button "Continue" at bounding box center [62, 617] width 113 height 28
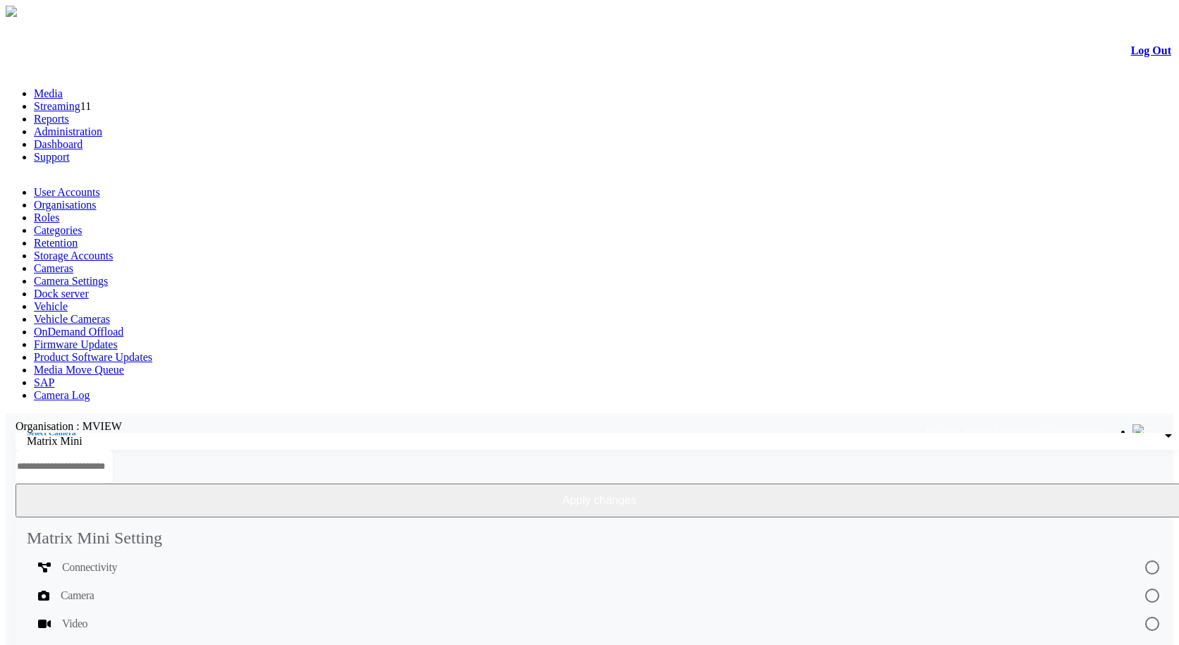
click at [1055, 484] on button "Apply changes" at bounding box center [600, 501] width 1168 height 34
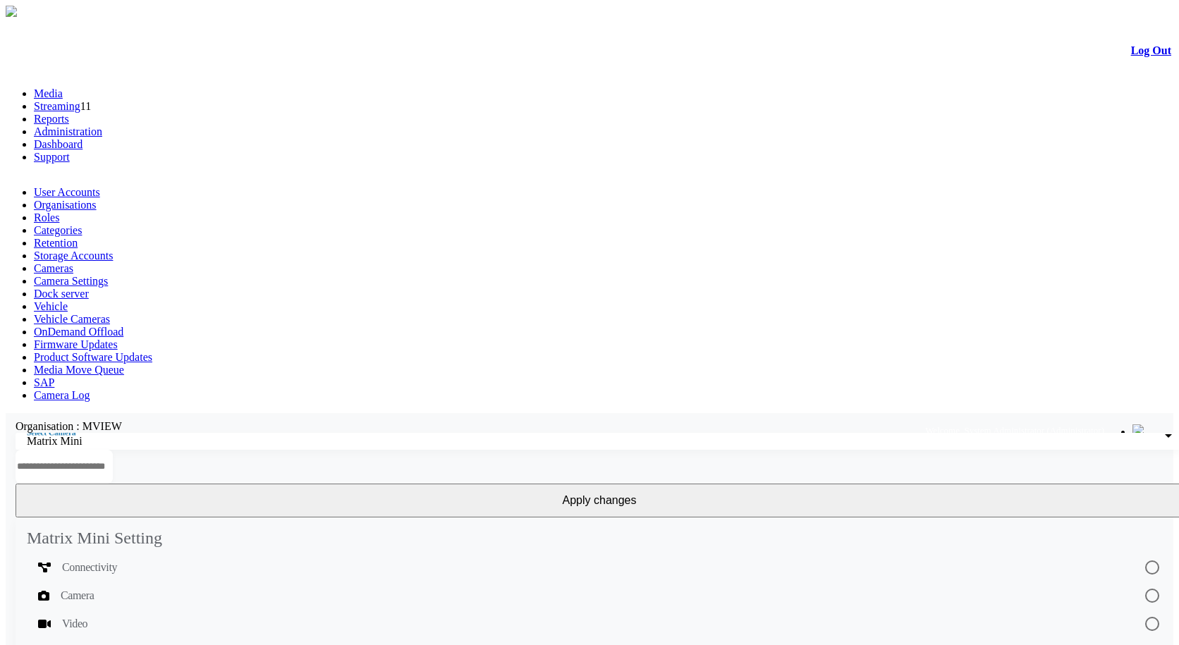
click at [108, 275] on link "Camera Settings" at bounding box center [71, 281] width 74 height 12
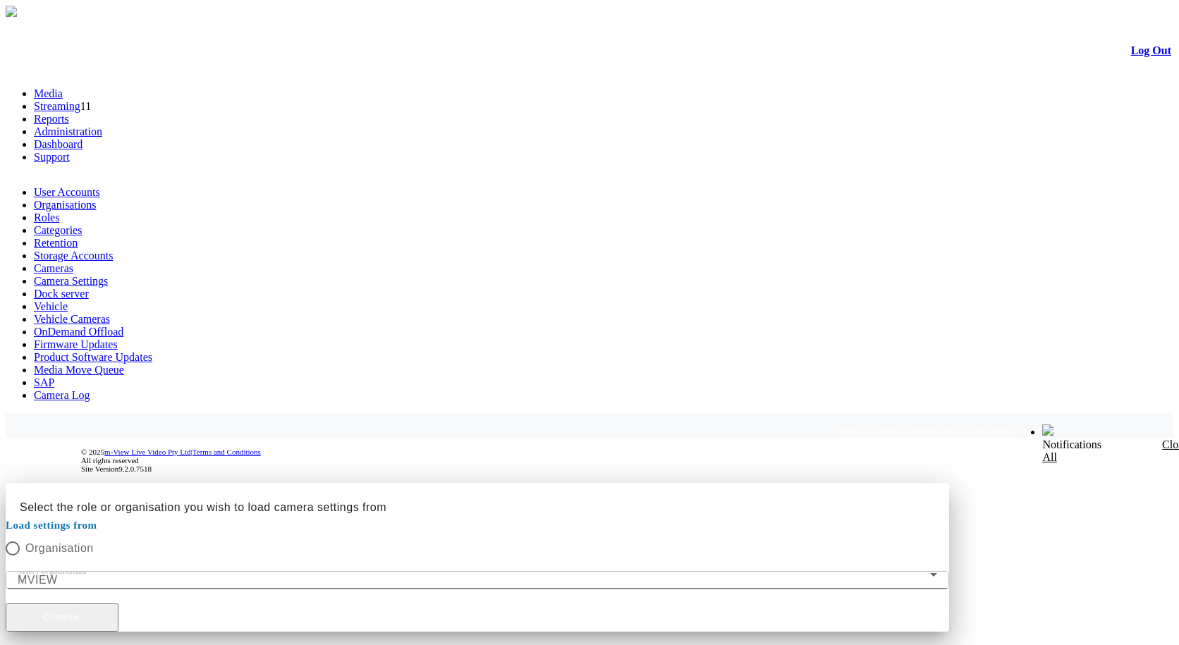
click at [118, 603] on button "Continue" at bounding box center [62, 617] width 113 height 28
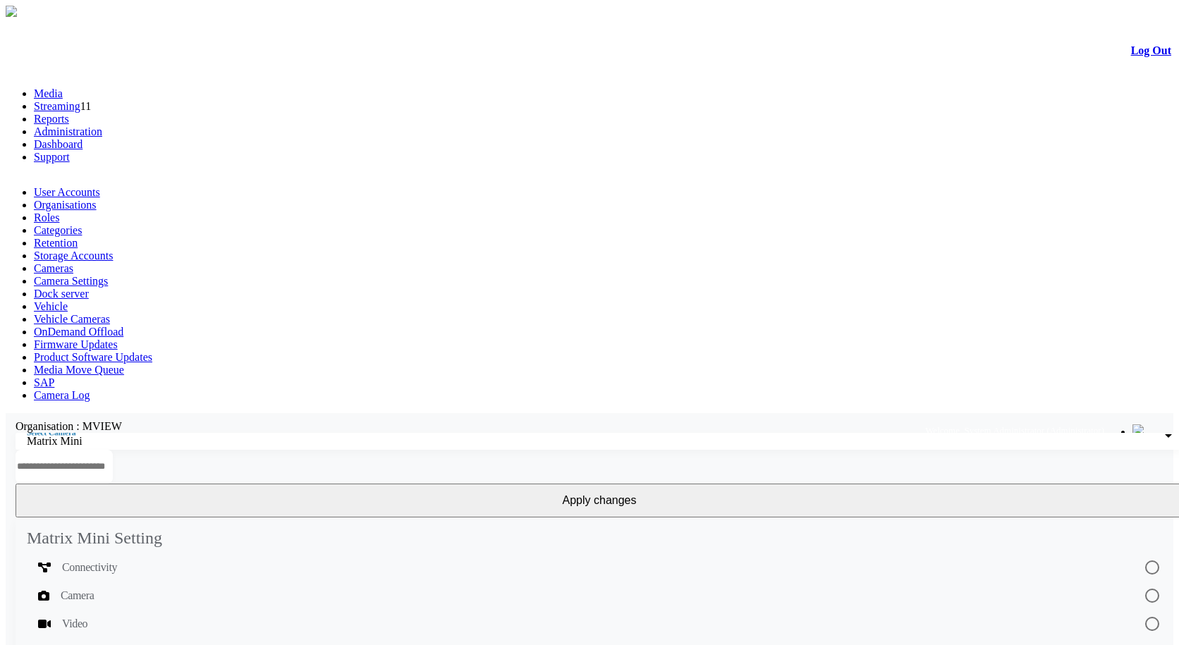
click at [113, 450] on input "text" at bounding box center [64, 467] width 97 height 34
type input "*"
click at [113, 450] on input "text" at bounding box center [64, 467] width 97 height 34
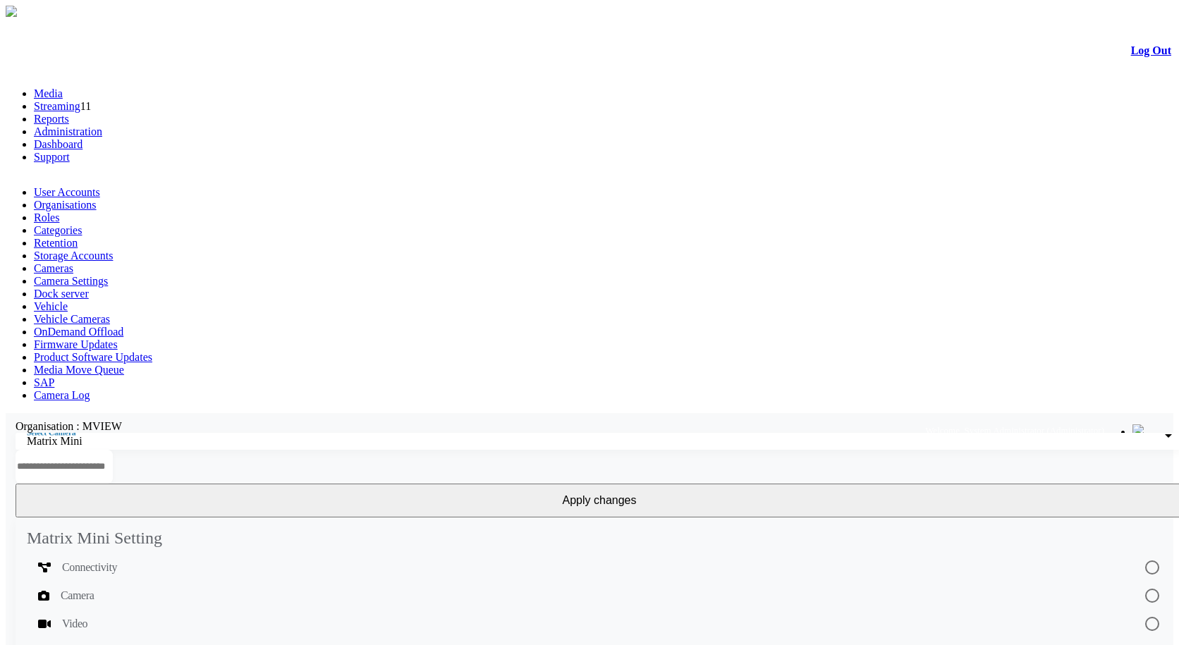
click at [113, 450] on input "text" at bounding box center [64, 467] width 97 height 34
drag, startPoint x: 154, startPoint y: 317, endPoint x: 154, endPoint y: 309, distance: 8.5
click at [154, 610] on mat-list-option "Video" at bounding box center [599, 624] width 1145 height 28
click at [153, 615] on div "Video" at bounding box center [579, 623] width 1083 height 17
click at [113, 450] on input "text" at bounding box center [64, 467] width 97 height 34
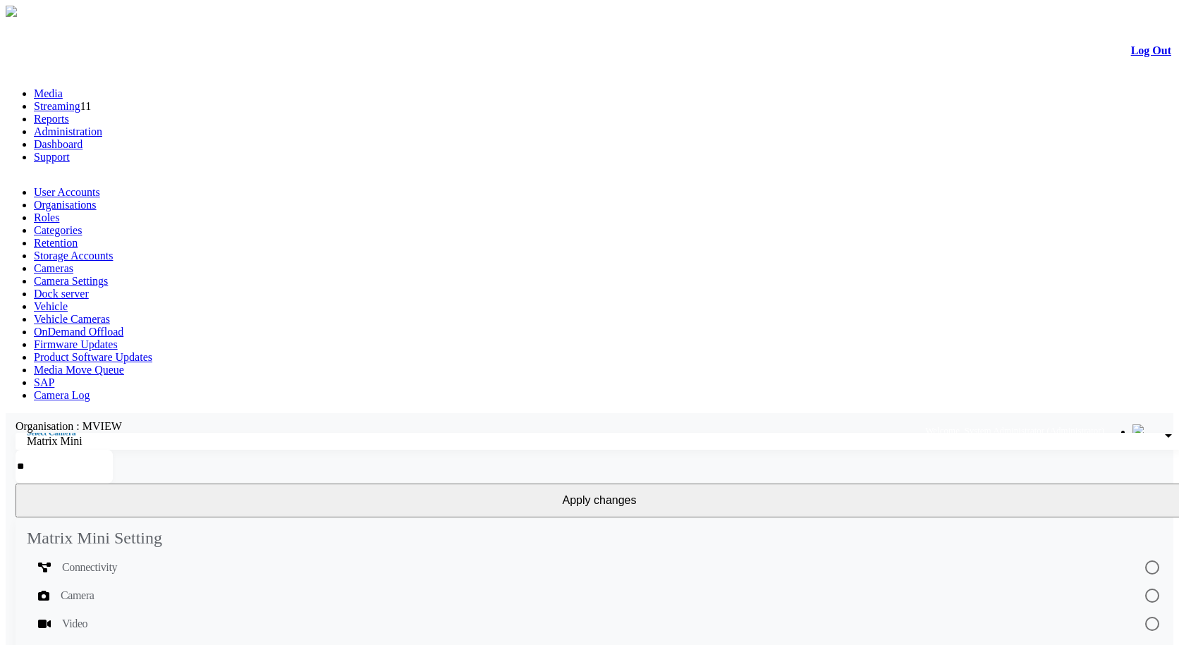
type input "*"
click at [113, 450] on input "text" at bounding box center [64, 467] width 97 height 34
type input "*"
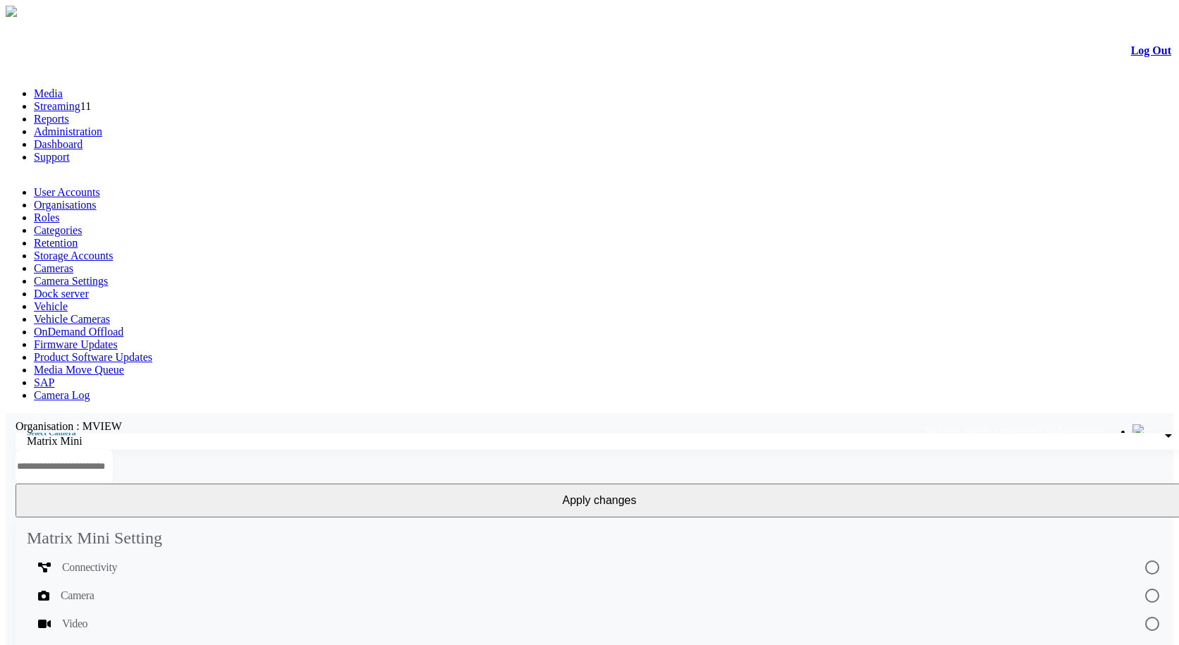
click at [113, 450] on input "text" at bounding box center [64, 467] width 97 height 34
type input "**"
drag, startPoint x: 387, startPoint y: 154, endPoint x: 297, endPoint y: 135, distance: 92.2
click at [721, 450] on div at bounding box center [599, 467] width 1187 height 34
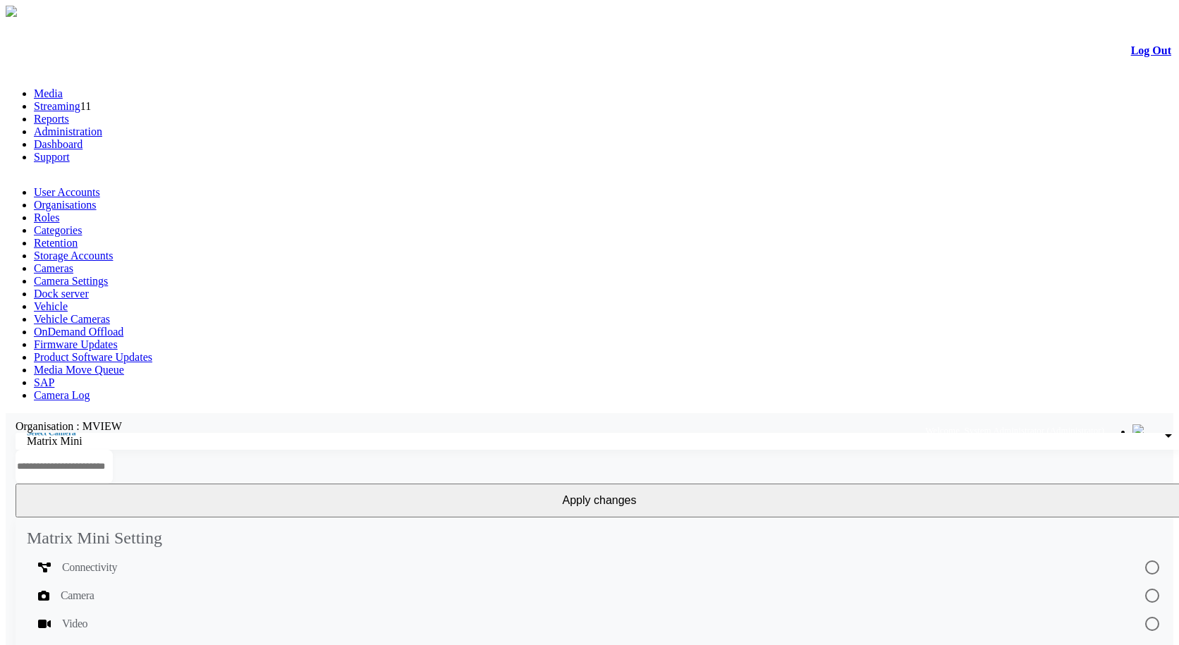
click at [113, 450] on input "text" at bounding box center [64, 467] width 97 height 34
drag, startPoint x: 344, startPoint y: 163, endPoint x: 300, endPoint y: 154, distance: 44.7
click at [300, 433] on div "Select Camera Matrix Mini *** Apply changes" at bounding box center [590, 475] width 1168 height 85
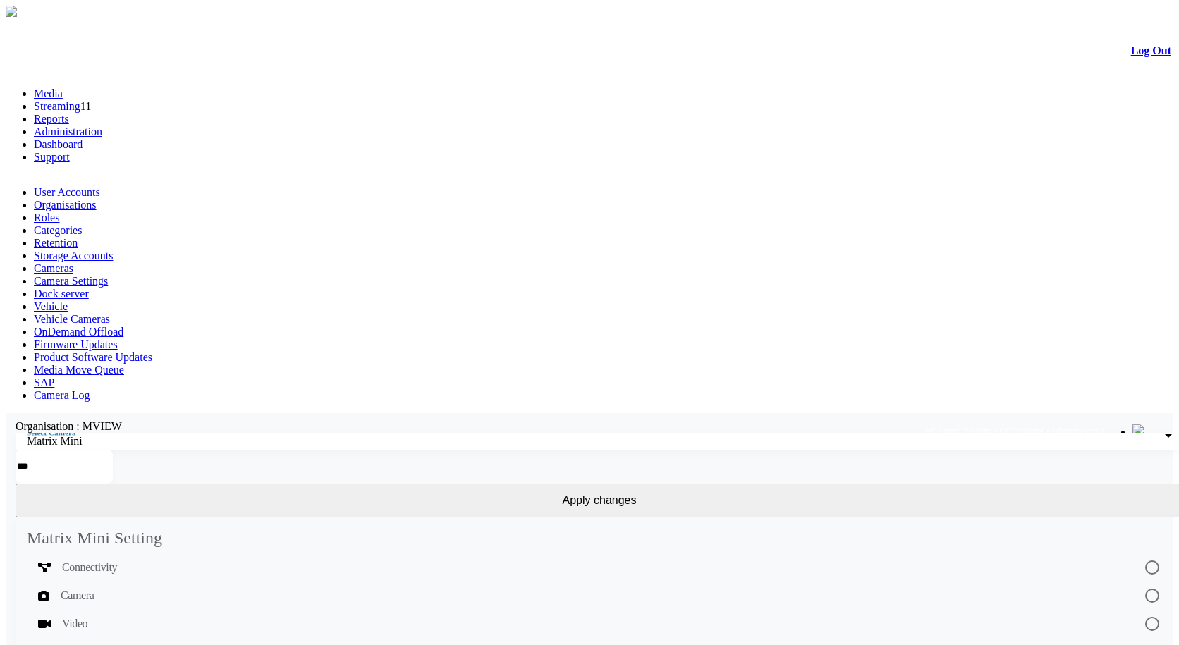
type input "*"
click at [113, 450] on input "text" at bounding box center [64, 467] width 97 height 34
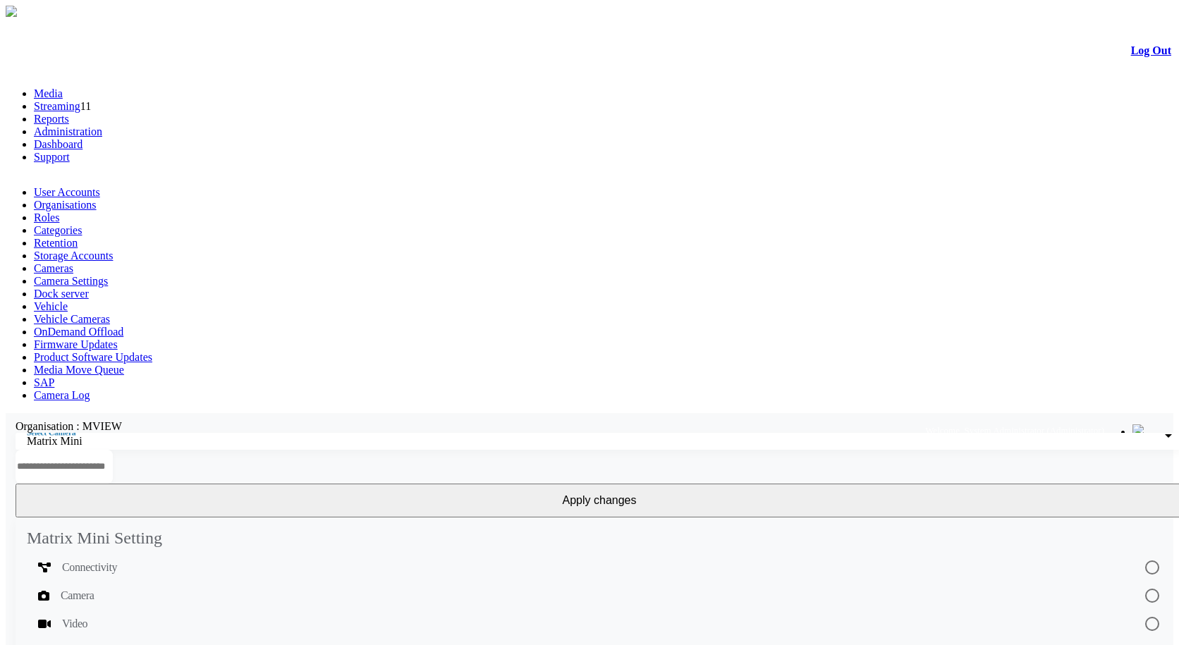
click at [595, 450] on div at bounding box center [599, 467] width 1187 height 34
click at [231, 559] on div "Connectivity" at bounding box center [579, 567] width 1083 height 17
click at [113, 450] on input "text" at bounding box center [64, 467] width 97 height 34
click at [109, 610] on mat-list-option "Video" at bounding box center [599, 624] width 1145 height 28
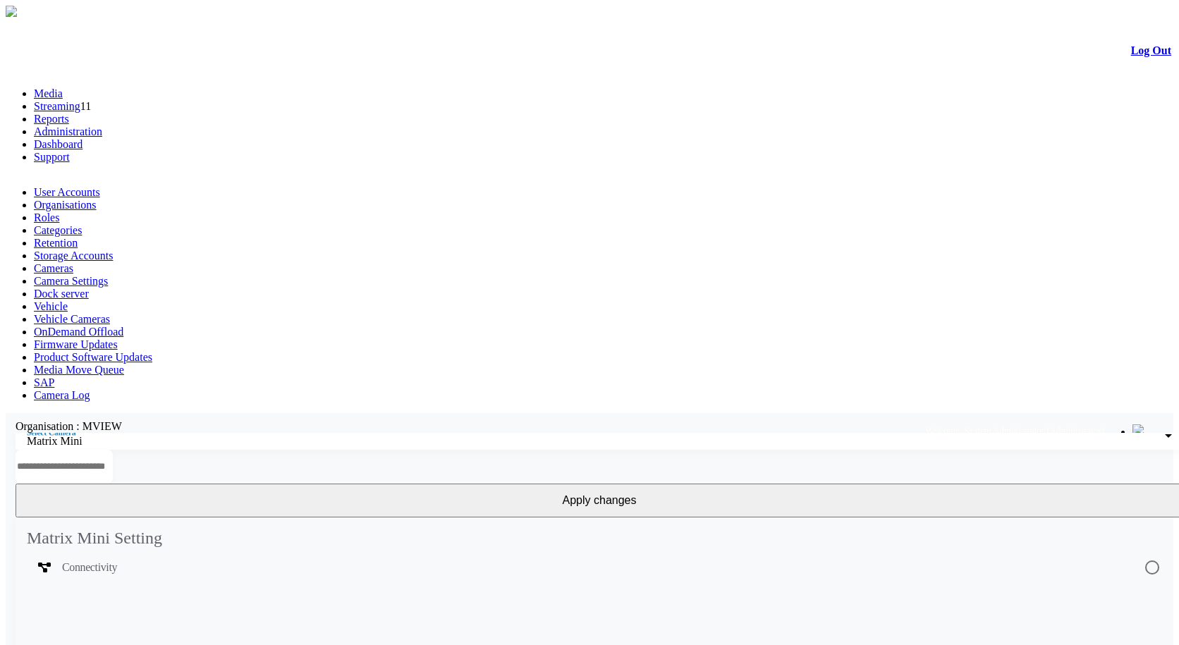
click at [113, 450] on input "text" at bounding box center [64, 467] width 97 height 34
click at [236, 559] on div "Connectivity" at bounding box center [579, 567] width 1083 height 17
click at [113, 450] on input "text" at bounding box center [64, 467] width 97 height 34
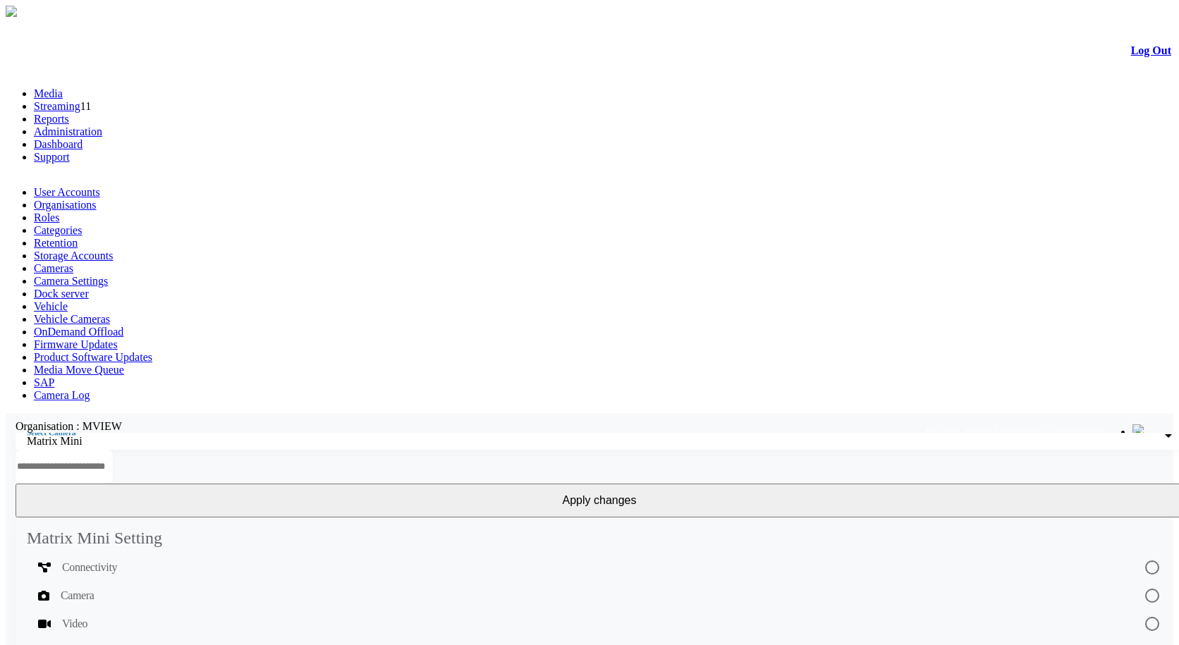
click at [113, 450] on input "text" at bounding box center [64, 467] width 97 height 34
click at [141, 587] on div "Camera" at bounding box center [579, 595] width 1083 height 17
click at [143, 615] on div "Video" at bounding box center [579, 623] width 1083 height 17
click at [140, 644] on div "Photo" at bounding box center [579, 652] width 1083 height 17
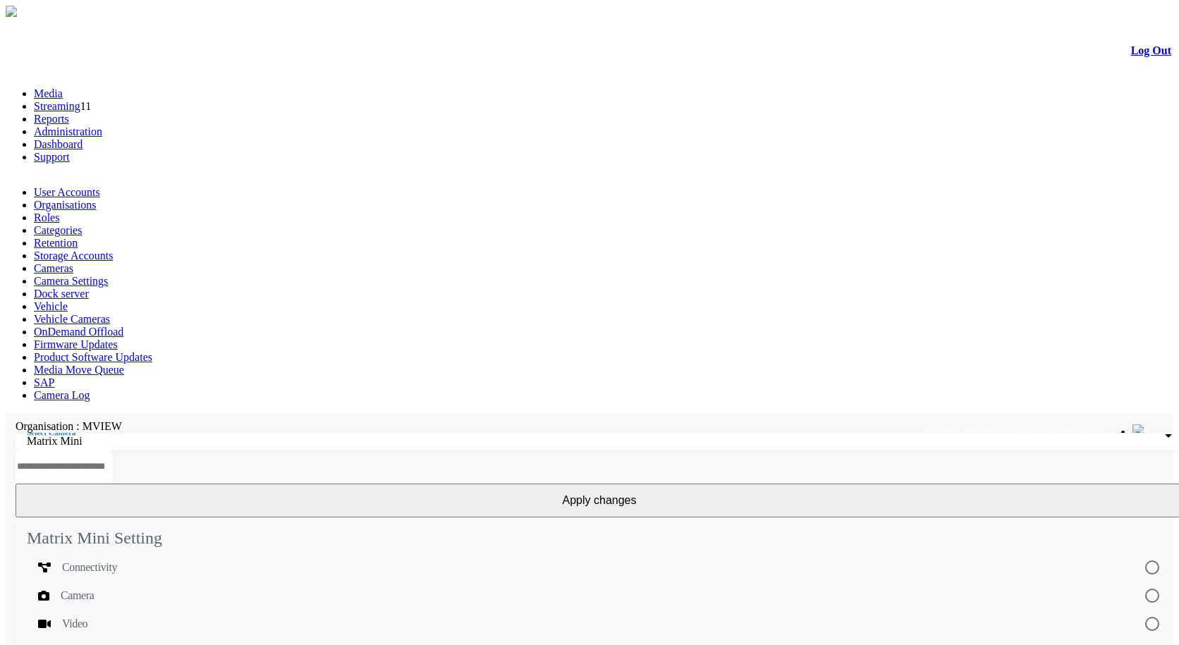
click at [113, 450] on input "text" at bounding box center [64, 467] width 97 height 34
type input "*"
drag, startPoint x: 128, startPoint y: 245, endPoint x: 123, endPoint y: 238, distance: 8.5
click at [117, 559] on span "Connectivity" at bounding box center [89, 567] width 55 height 17
click at [113, 450] on input "text" at bounding box center [64, 467] width 97 height 34
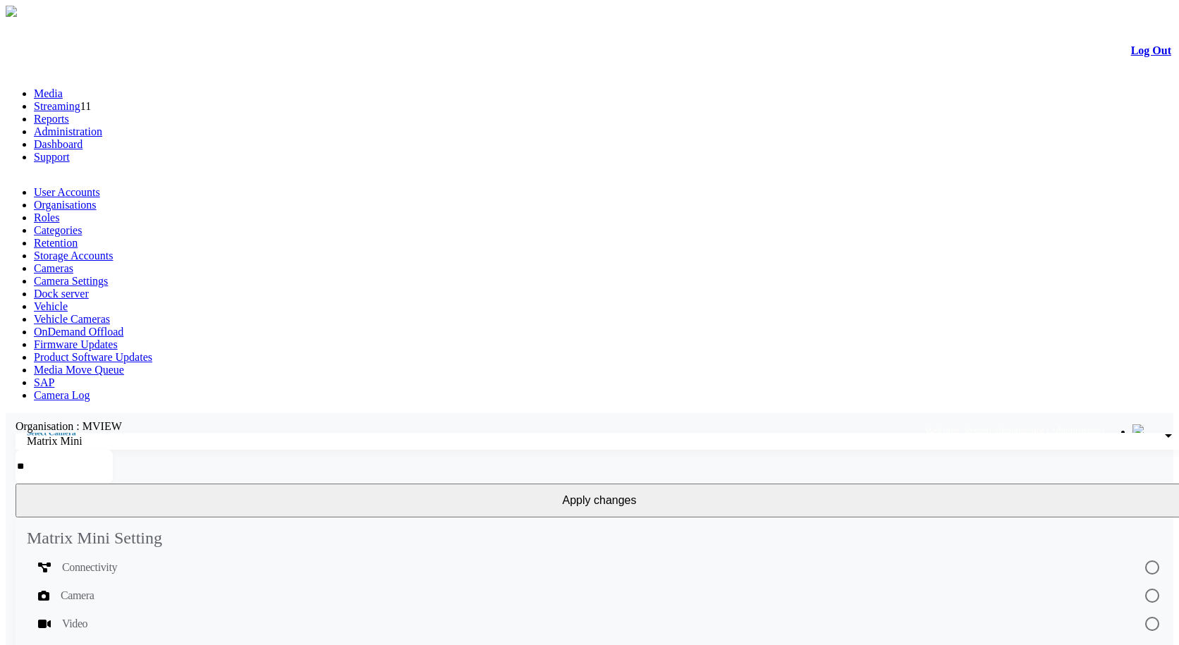
type input "*"
click at [113, 450] on input "text" at bounding box center [64, 467] width 97 height 34
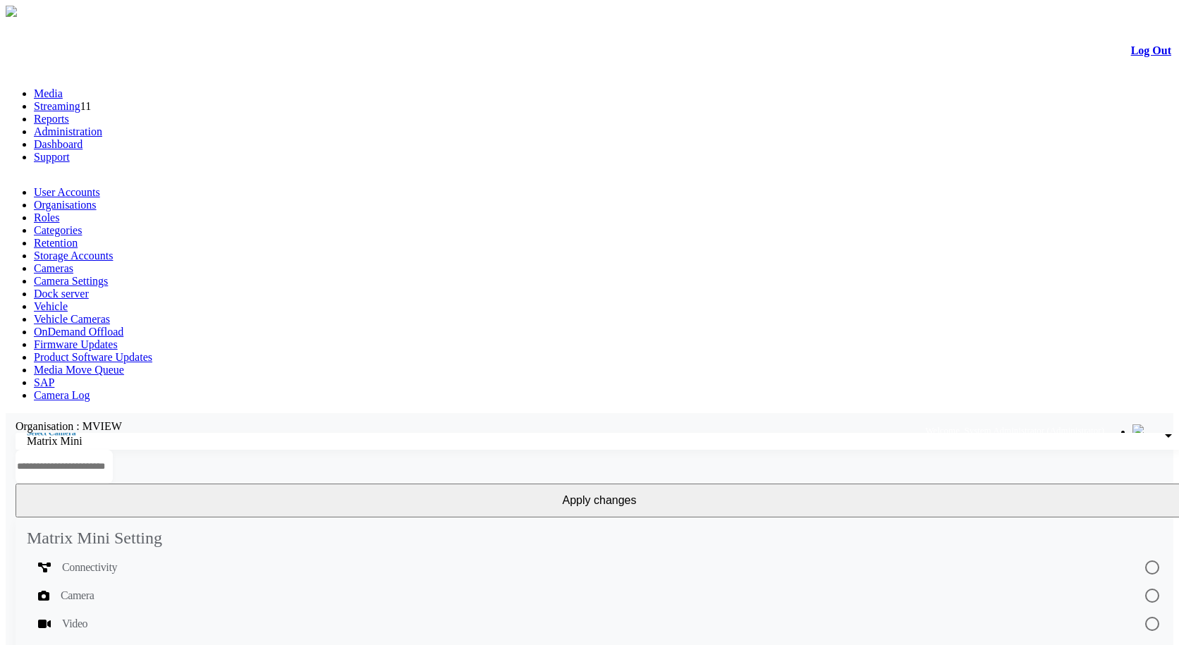
click at [113, 450] on input "text" at bounding box center [64, 467] width 97 height 34
type input "*"
click at [113, 450] on input "text" at bounding box center [64, 467] width 97 height 34
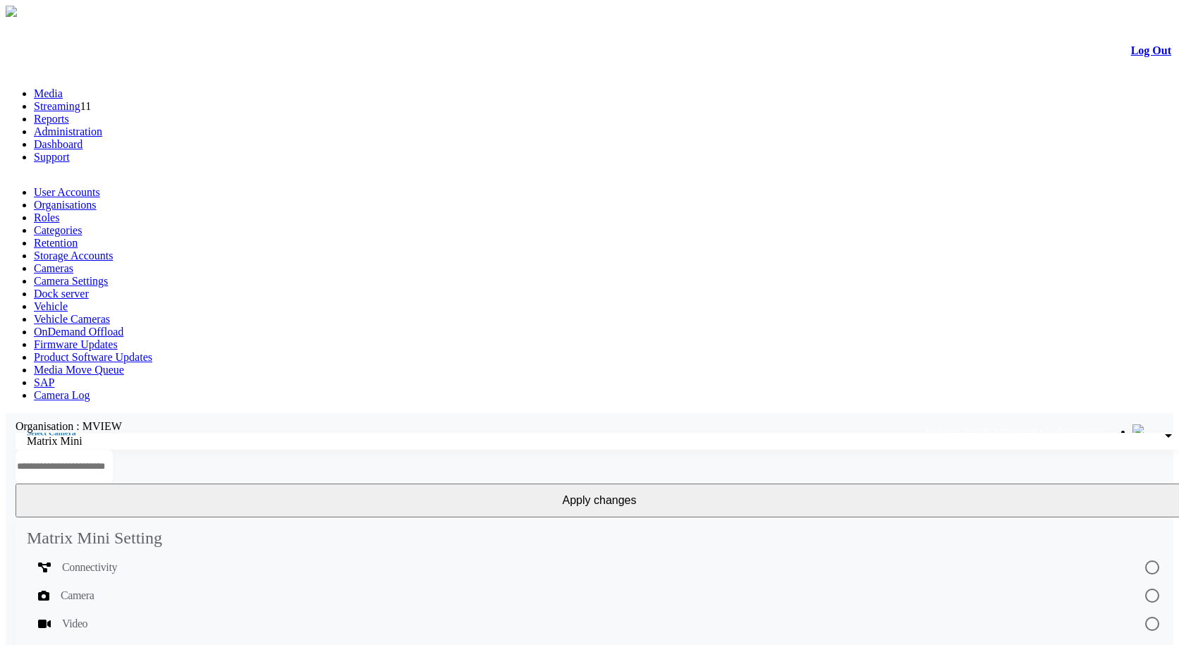
click at [113, 450] on input "text" at bounding box center [64, 467] width 97 height 34
click at [108, 275] on link "Camera Settings" at bounding box center [71, 281] width 74 height 12
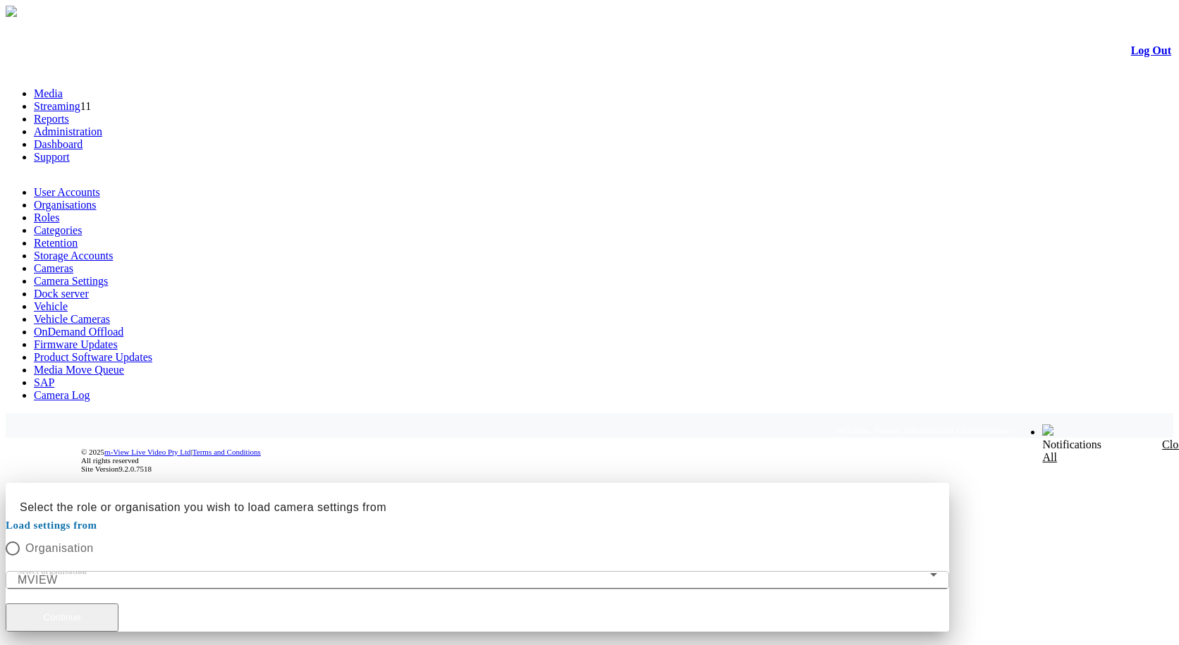
click at [118, 603] on button "Continue" at bounding box center [62, 617] width 113 height 28
